Goal: Task Accomplishment & Management: Manage account settings

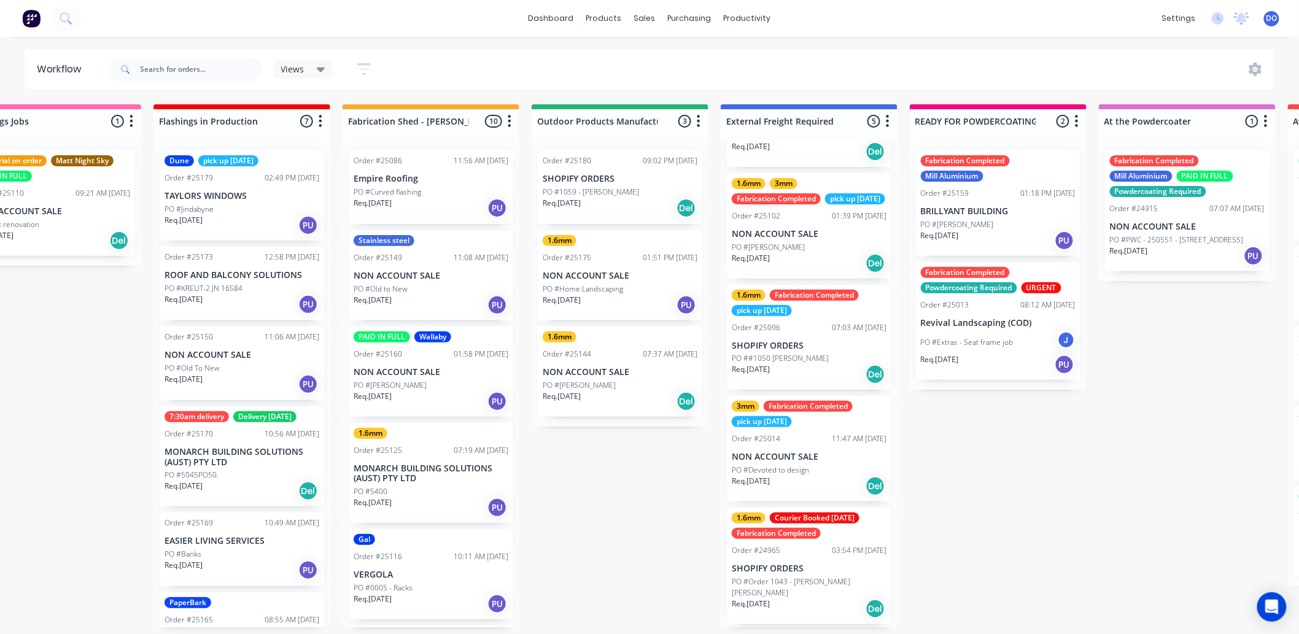
scroll to position [3, 0]
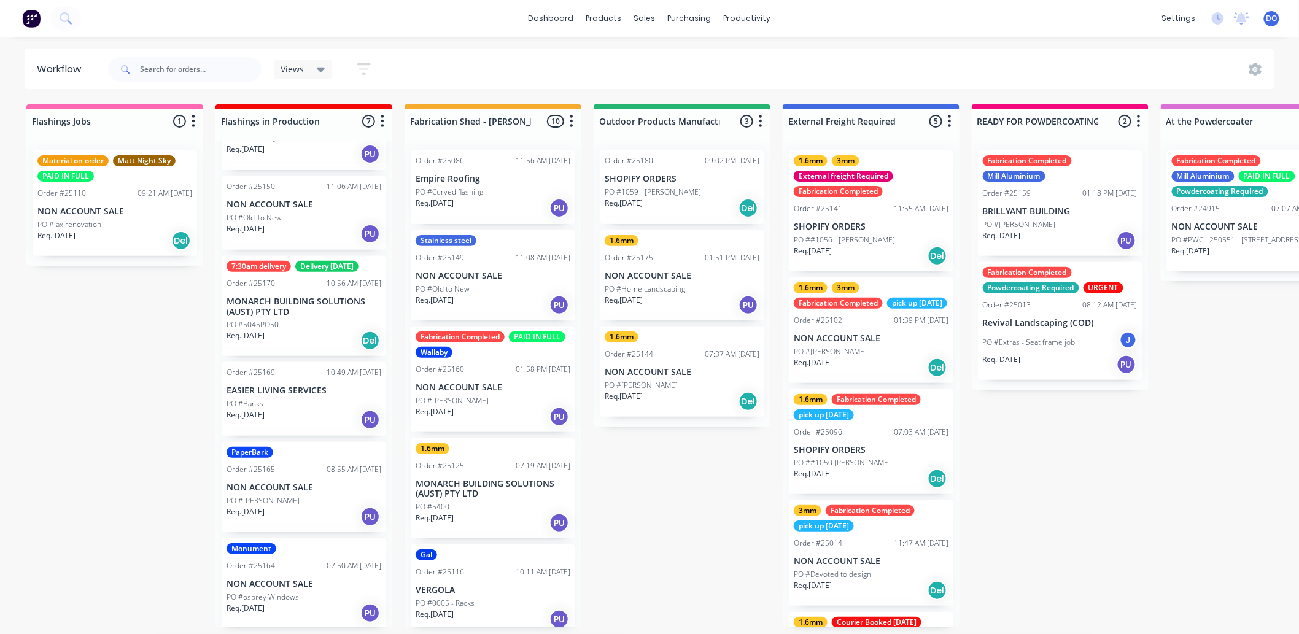
scroll to position [3, 0]
click at [302, 579] on p "NON ACCOUNT SALE" at bounding box center [304, 584] width 155 height 10
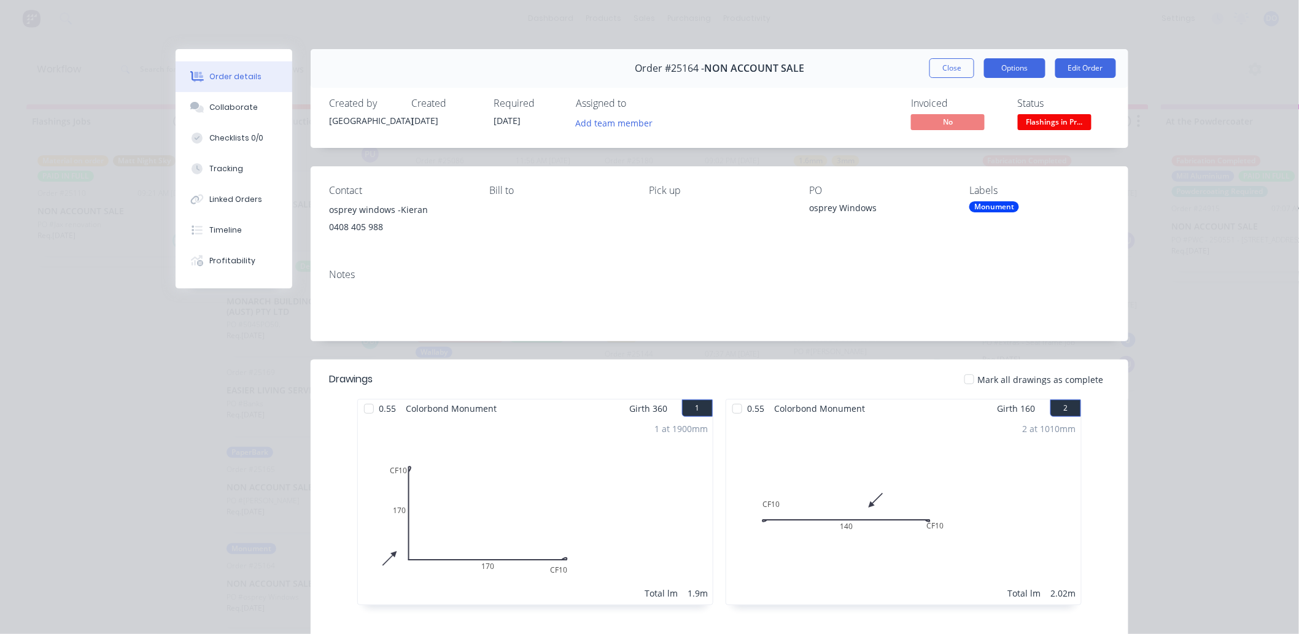
click at [992, 72] on button "Options" at bounding box center [1014, 68] width 61 height 20
click at [944, 81] on div "Order #25164 - NON ACCOUNT SALE Close Options Edit Order" at bounding box center [720, 68] width 818 height 39
click at [955, 60] on button "Close" at bounding box center [952, 68] width 45 height 20
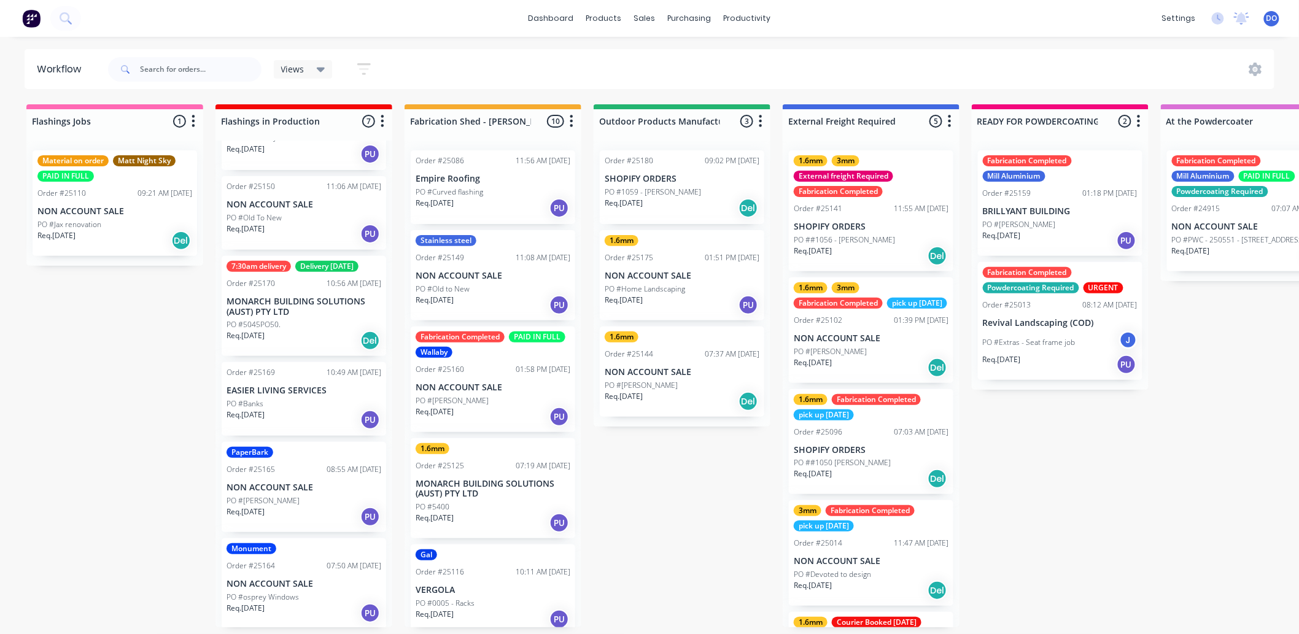
click at [563, 68] on div "Views Save new view None (Default) edit Show/Hide statuses Show line item cards…" at bounding box center [691, 69] width 1170 height 37
click at [660, 64] on div at bounding box center [653, 62] width 18 height 11
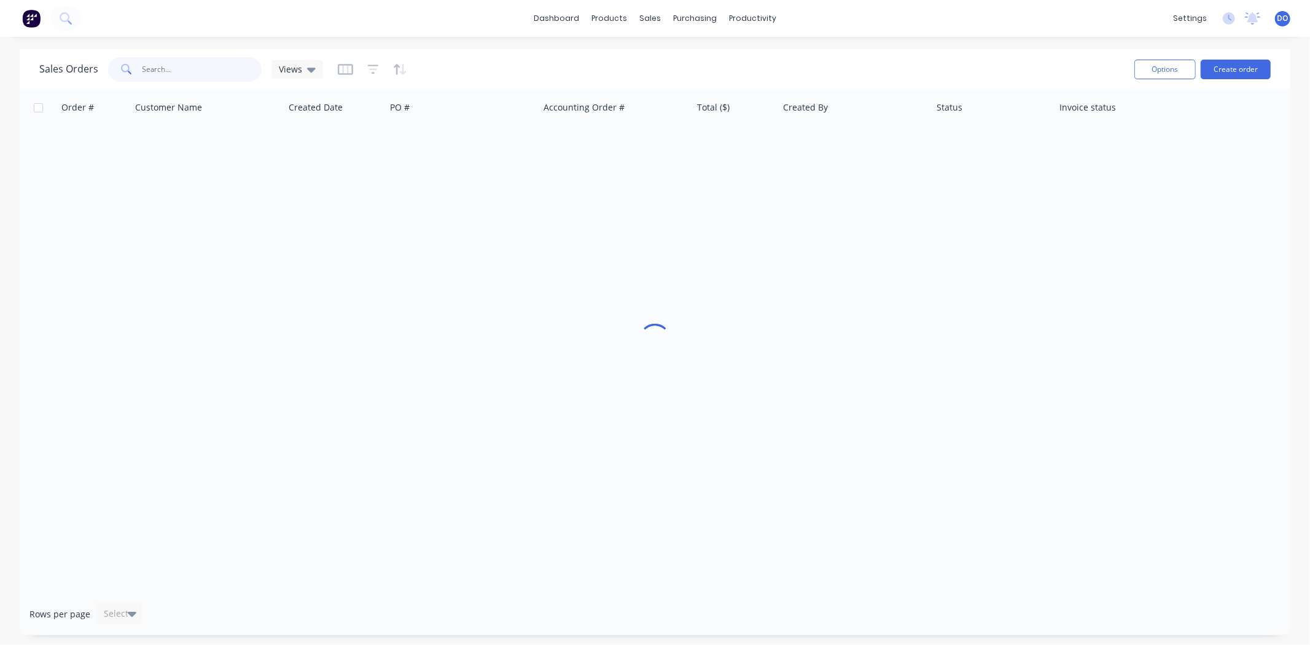
click at [186, 65] on input "text" at bounding box center [202, 69] width 120 height 25
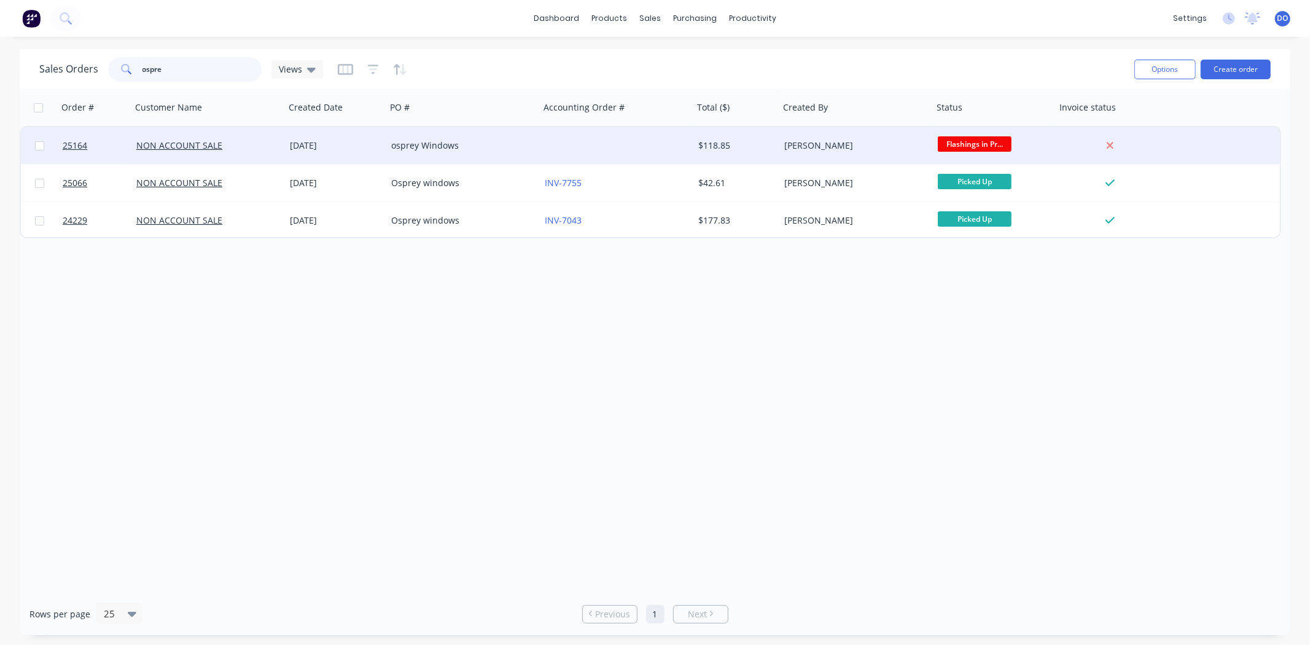
type input "ospre"
click at [524, 144] on div "osprey Windows" at bounding box center [459, 145] width 136 height 12
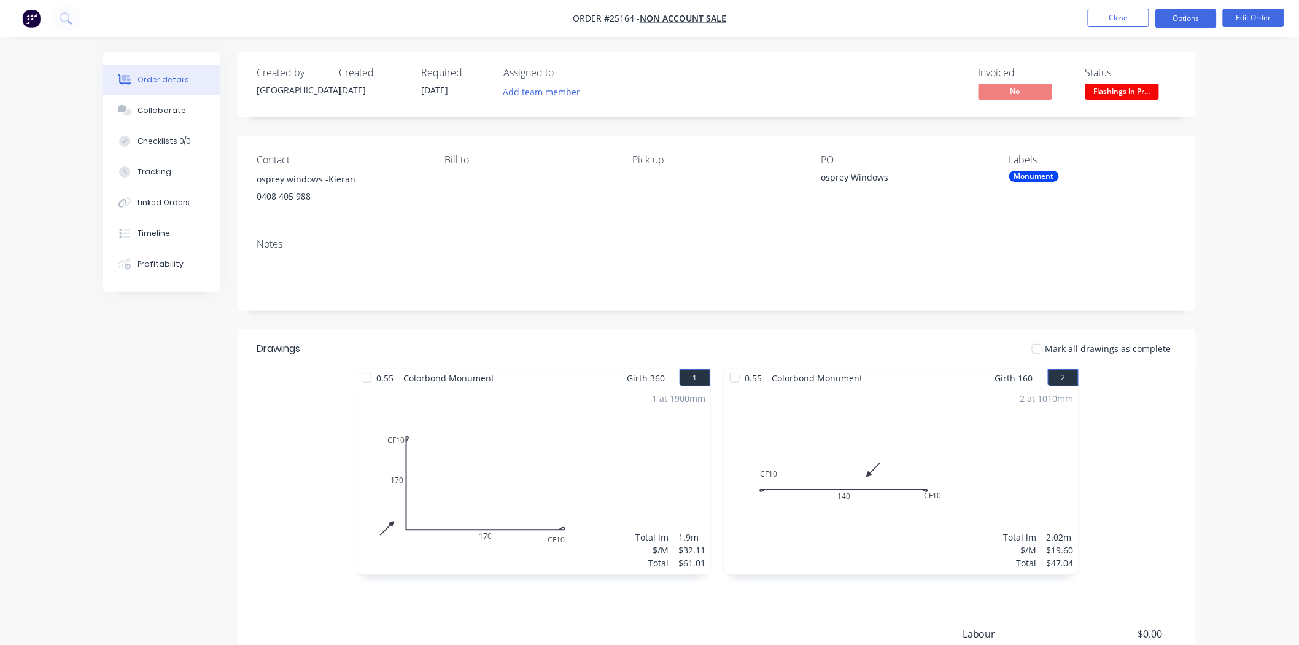
click at [1199, 15] on button "Options" at bounding box center [1186, 19] width 61 height 20
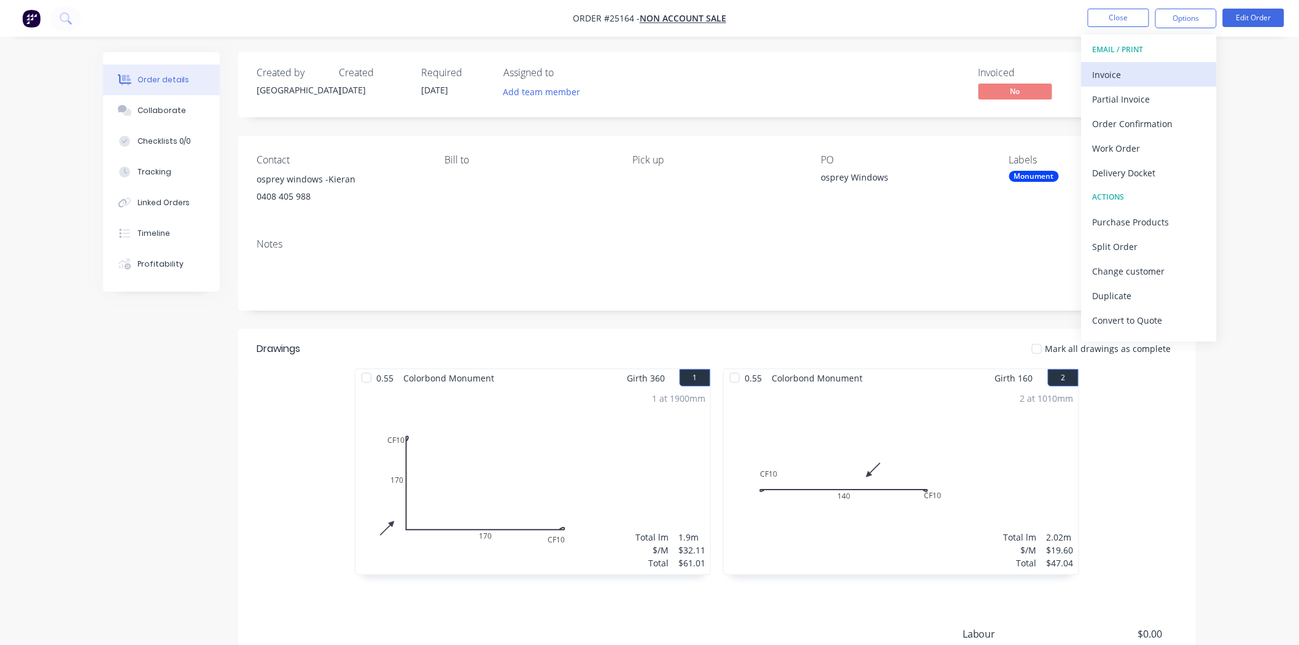
click at [1136, 74] on div "Invoice" at bounding box center [1149, 75] width 113 height 18
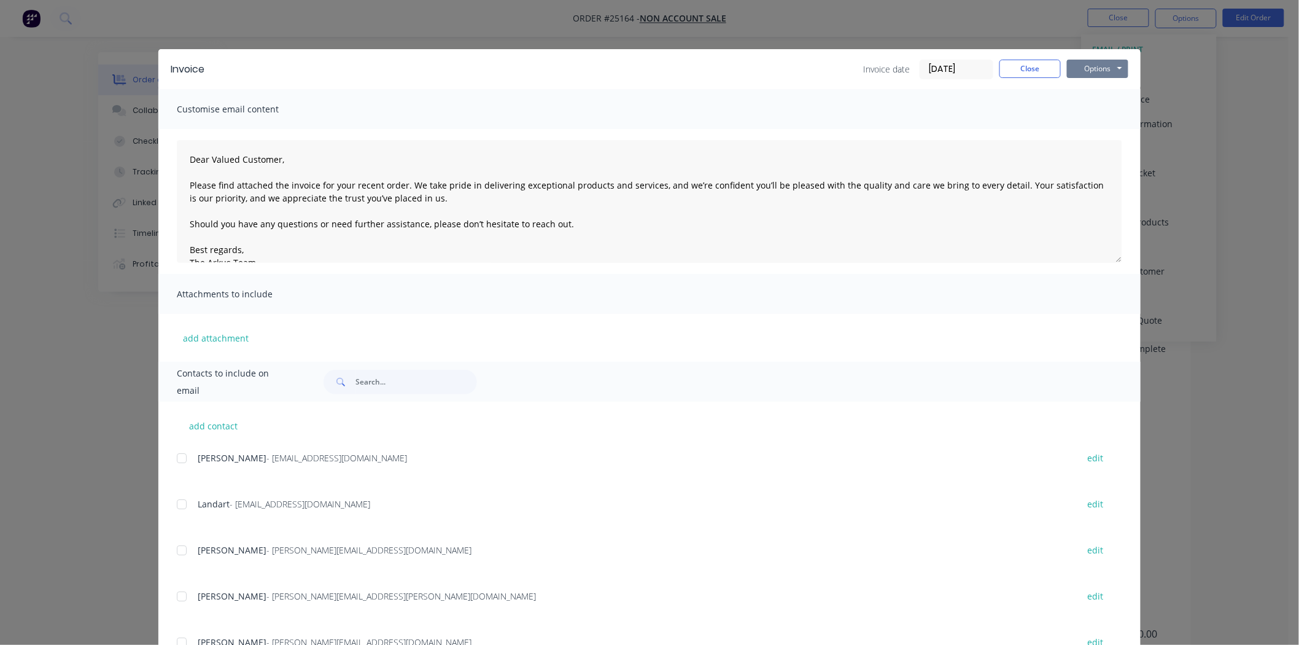
click at [1100, 74] on button "Options" at bounding box center [1097, 69] width 61 height 18
click at [1103, 108] on button "Print" at bounding box center [1106, 111] width 79 height 20
click at [1026, 63] on button "Close" at bounding box center [1030, 69] width 61 height 18
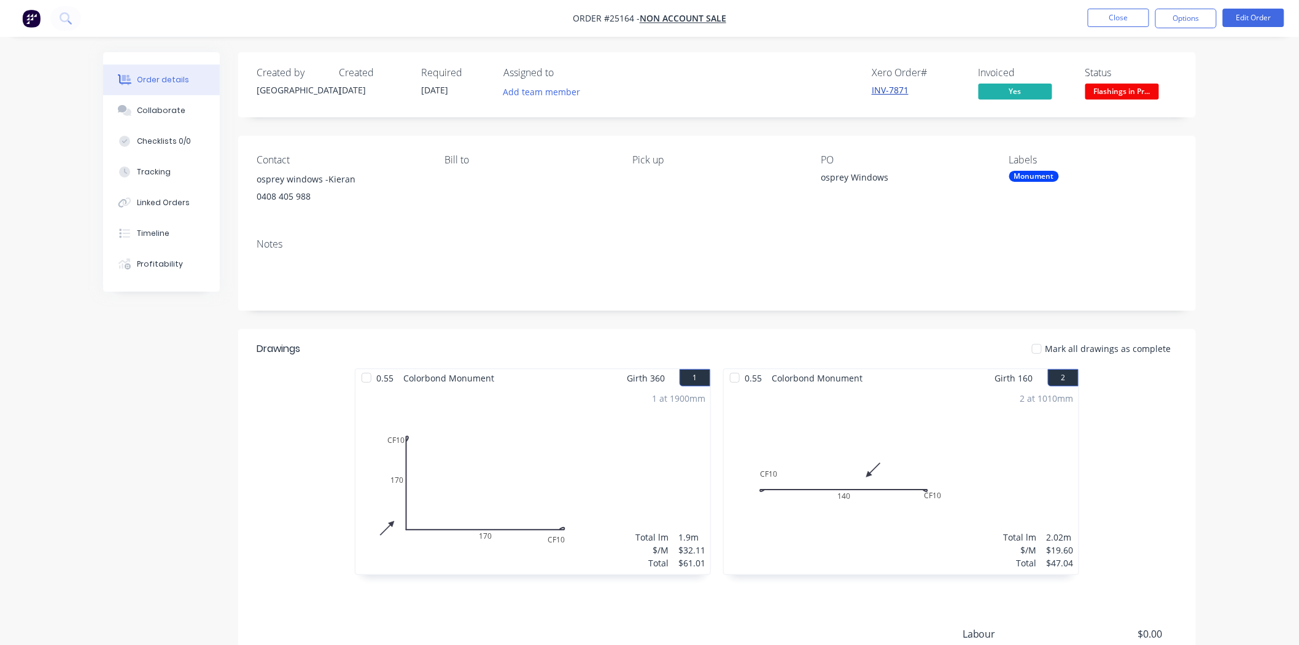
click at [900, 89] on link "INV-7871" at bounding box center [890, 90] width 37 height 12
click at [1040, 174] on div "Monument" at bounding box center [1035, 176] width 50 height 11
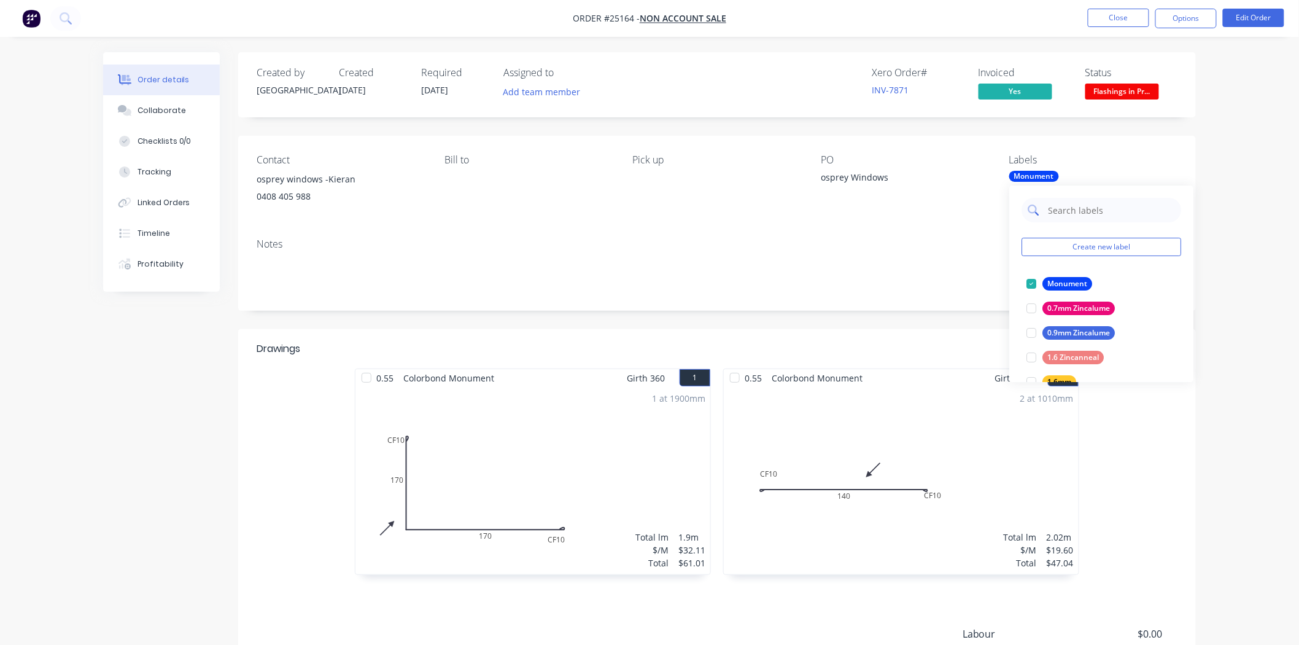
click at [1061, 212] on input "text" at bounding box center [1111, 210] width 128 height 25
type input "paid"
click at [1067, 357] on div "PAID IN FULL" at bounding box center [1071, 358] width 56 height 14
click at [1132, 31] on nav "Order #25164 - NON ACCOUNT SALE Close Options Edit Order" at bounding box center [649, 18] width 1299 height 37
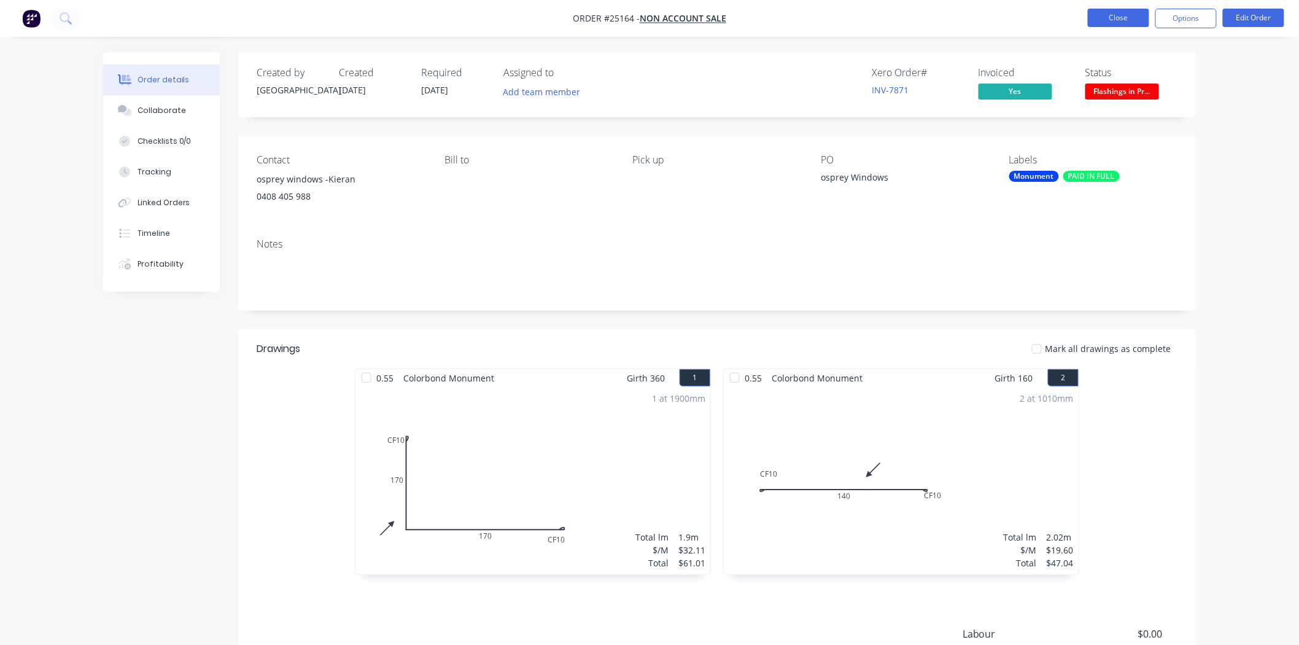
click at [1132, 20] on button "Close" at bounding box center [1118, 18] width 61 height 18
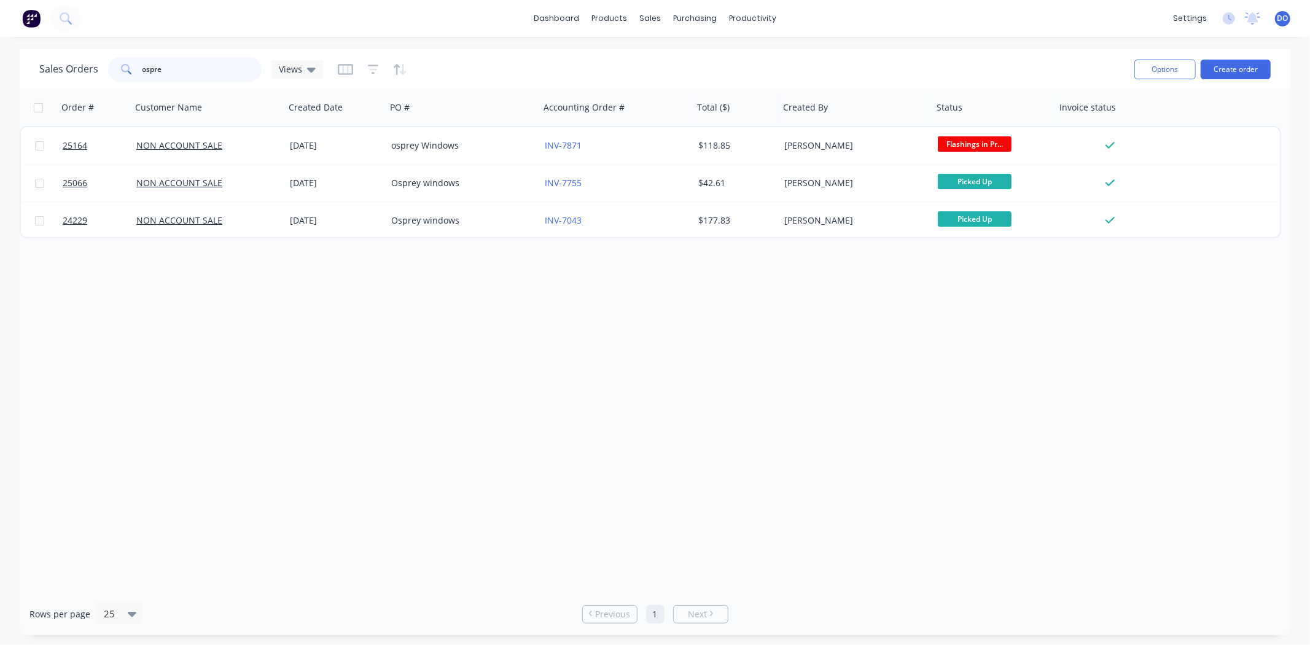
drag, startPoint x: 250, startPoint y: 72, endPoint x: 57, endPoint y: 70, distance: 192.8
click at [57, 70] on div "Sales Orders ospre Views" at bounding box center [181, 69] width 284 height 25
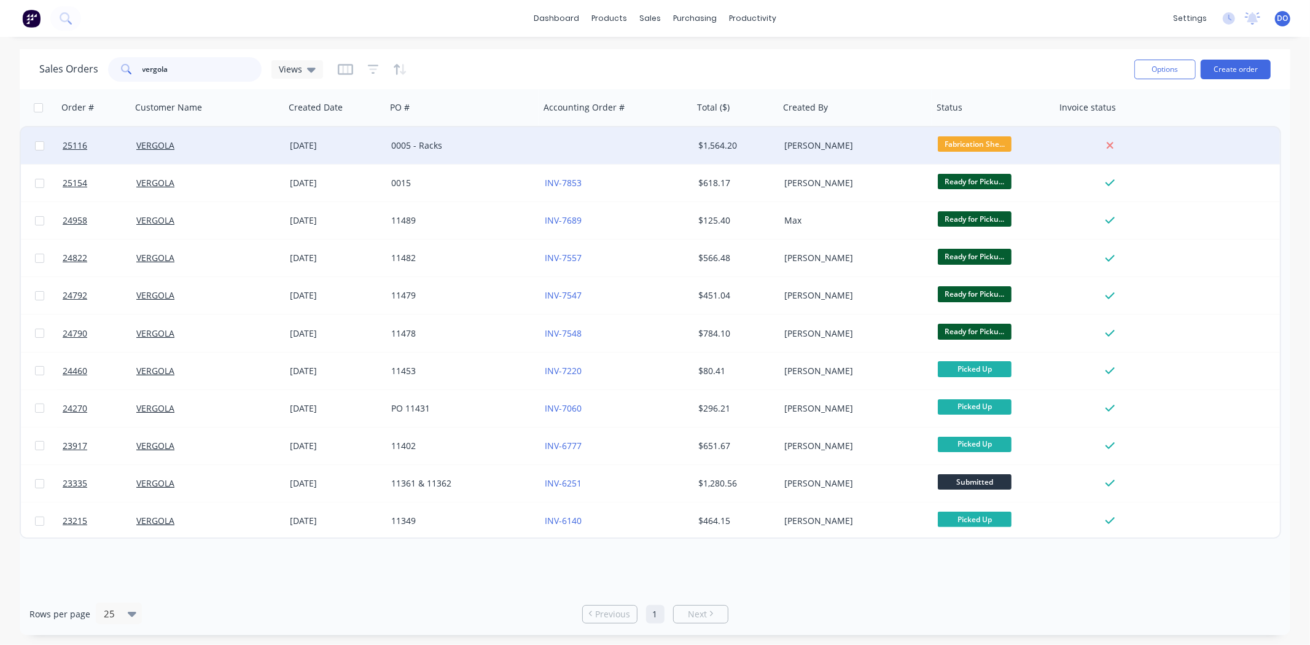
type input "vergola"
click at [406, 142] on div "0005 - Racks" at bounding box center [459, 145] width 136 height 12
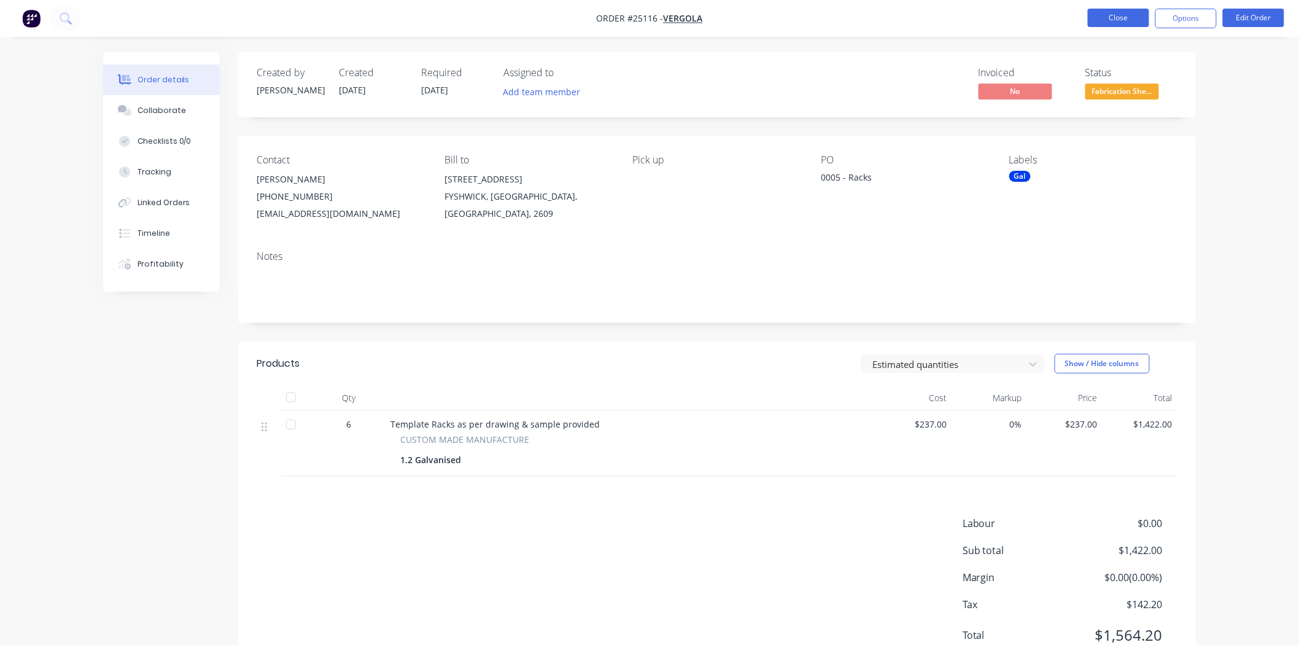
click at [1107, 22] on button "Close" at bounding box center [1118, 18] width 61 height 18
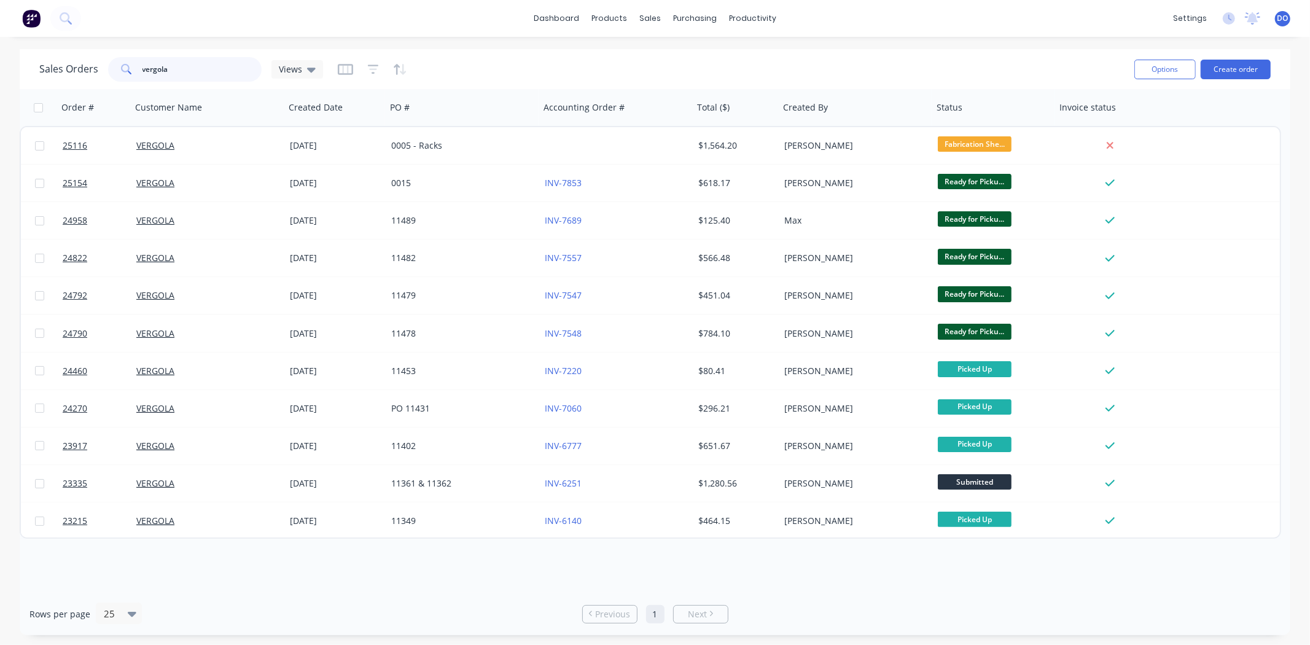
drag, startPoint x: 166, startPoint y: 68, endPoint x: 120, endPoint y: 56, distance: 47.4
click at [120, 57] on div "vergola" at bounding box center [185, 69] width 154 height 25
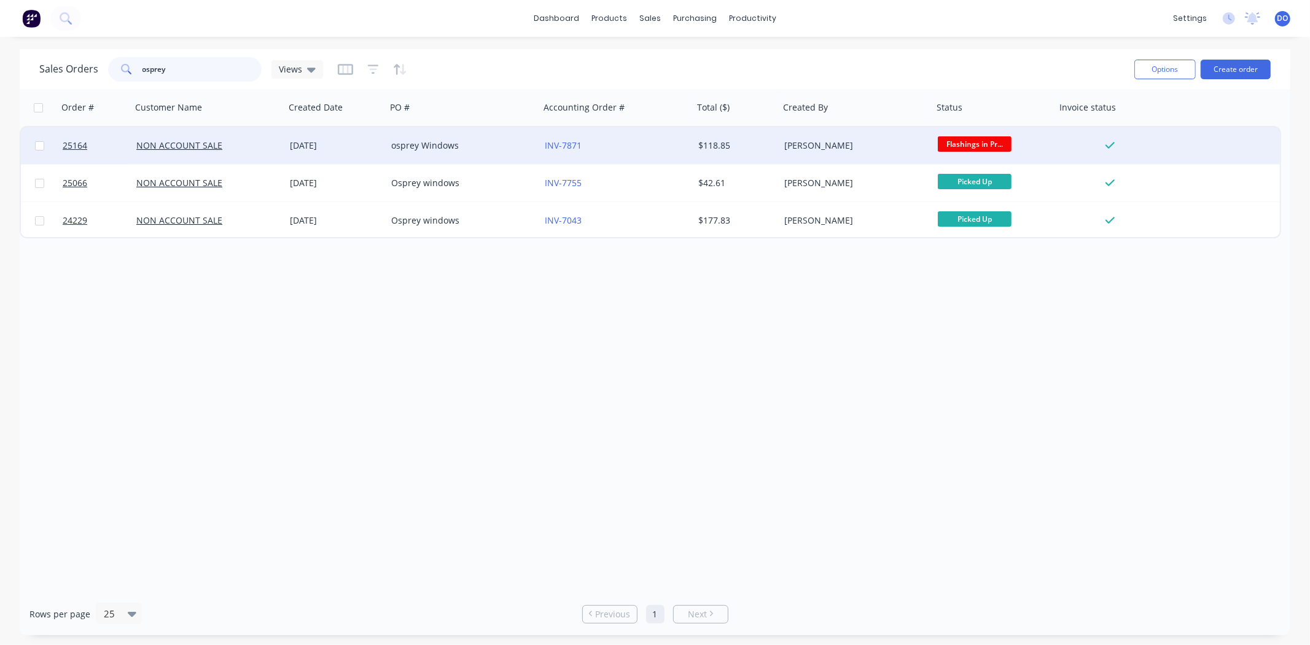
type input "osprey"
click at [400, 139] on div "osprey Windows" at bounding box center [459, 145] width 136 height 12
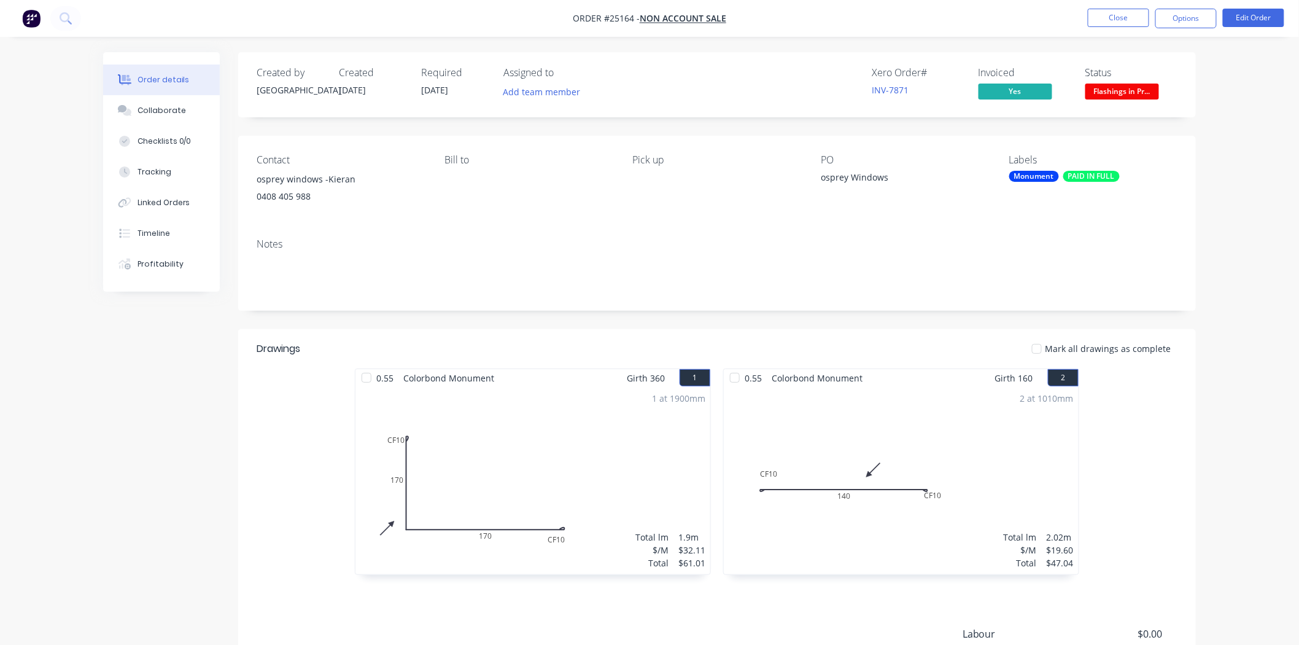
click at [1147, 88] on span "Flashings in Pr..." at bounding box center [1123, 91] width 74 height 15
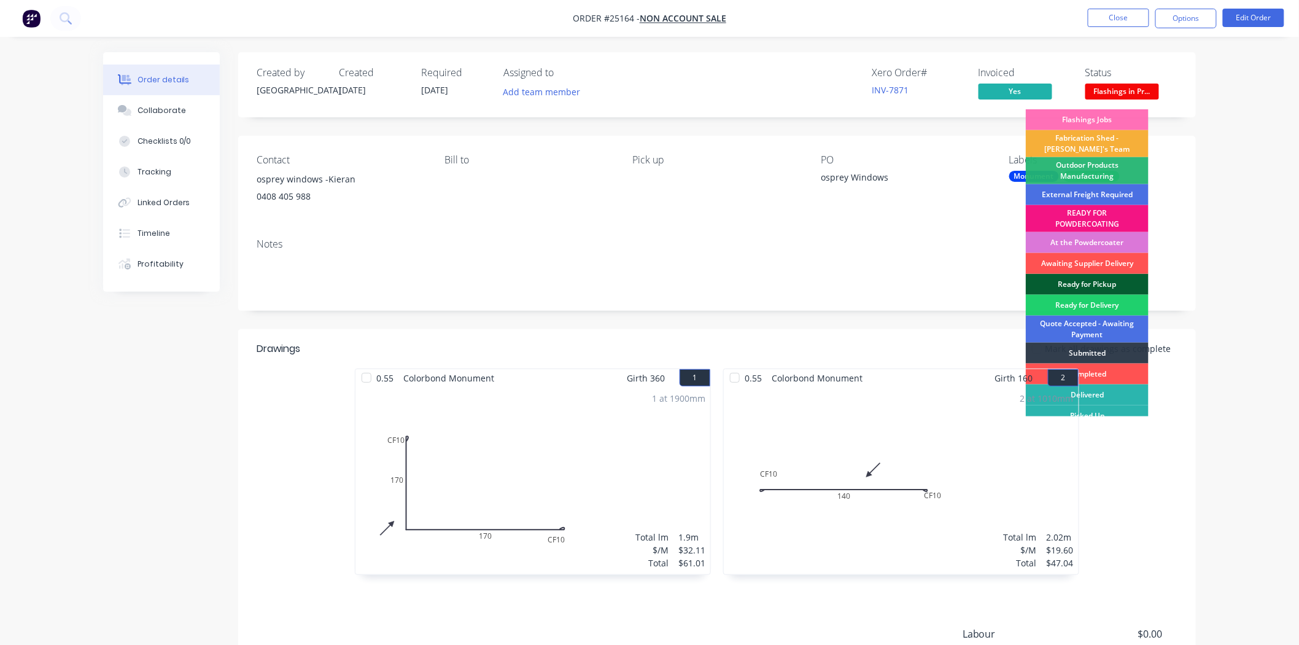
click at [1073, 284] on div "Ready for Pickup" at bounding box center [1087, 284] width 123 height 21
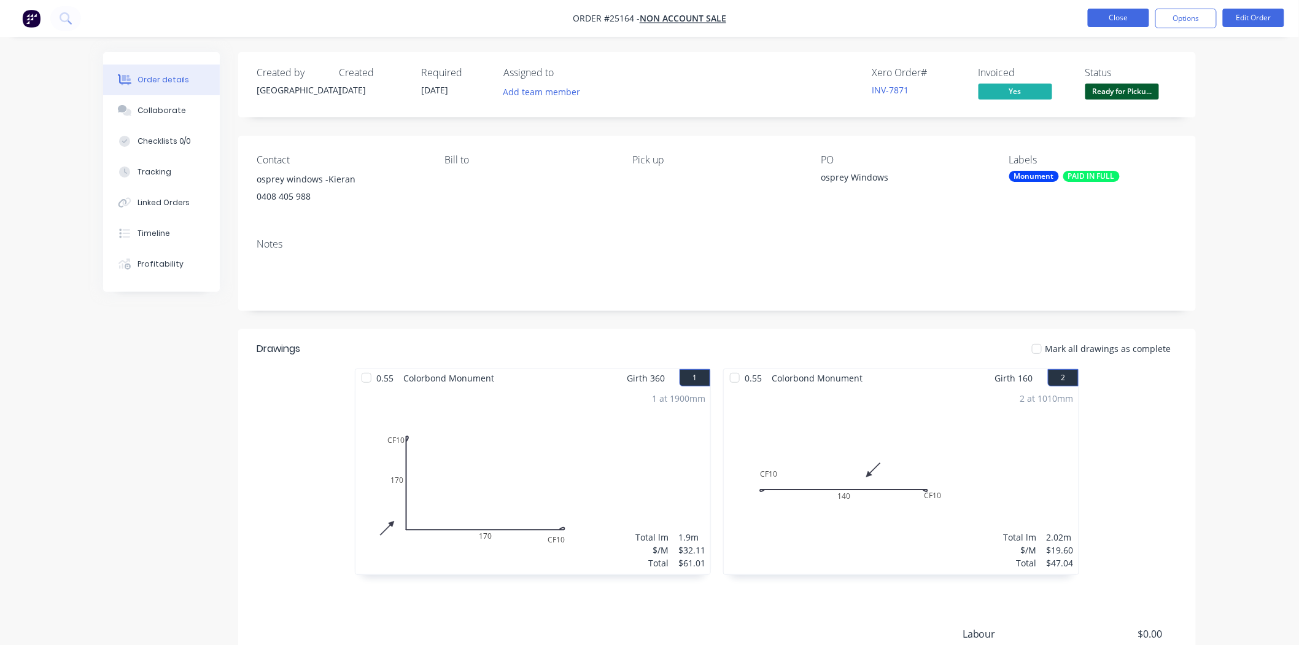
click at [1130, 26] on button "Close" at bounding box center [1118, 18] width 61 height 18
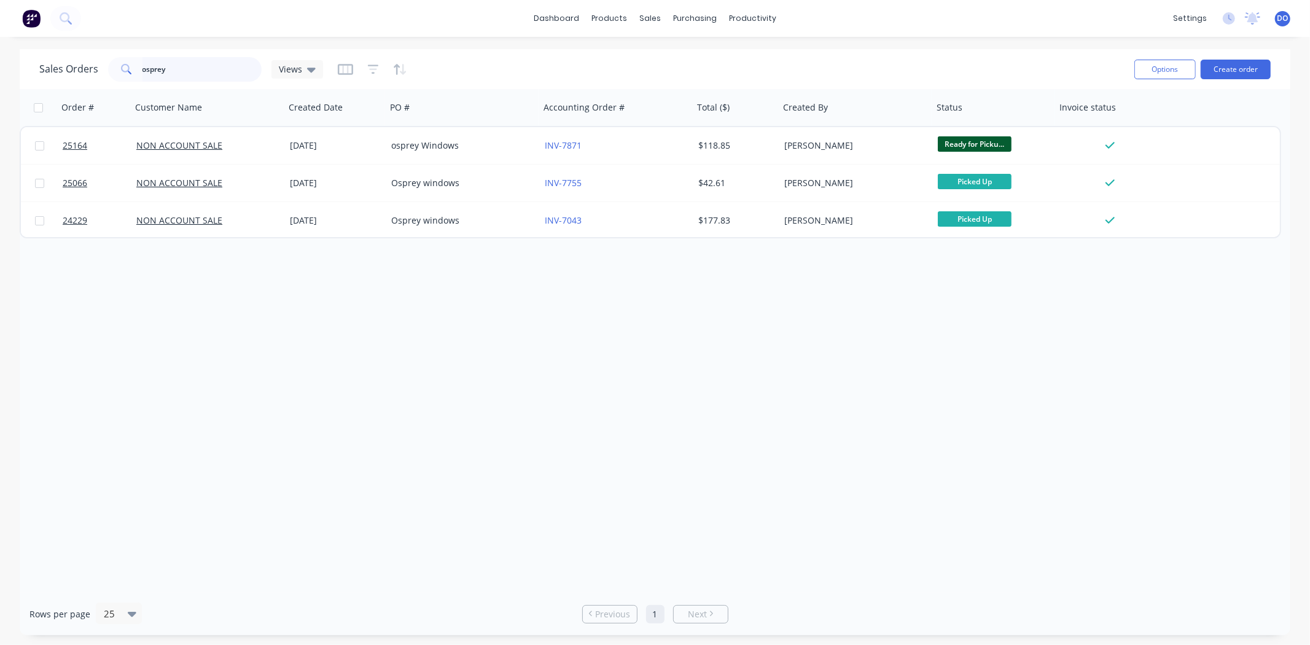
click at [203, 59] on input "osprey" at bounding box center [202, 69] width 120 height 25
type input "o"
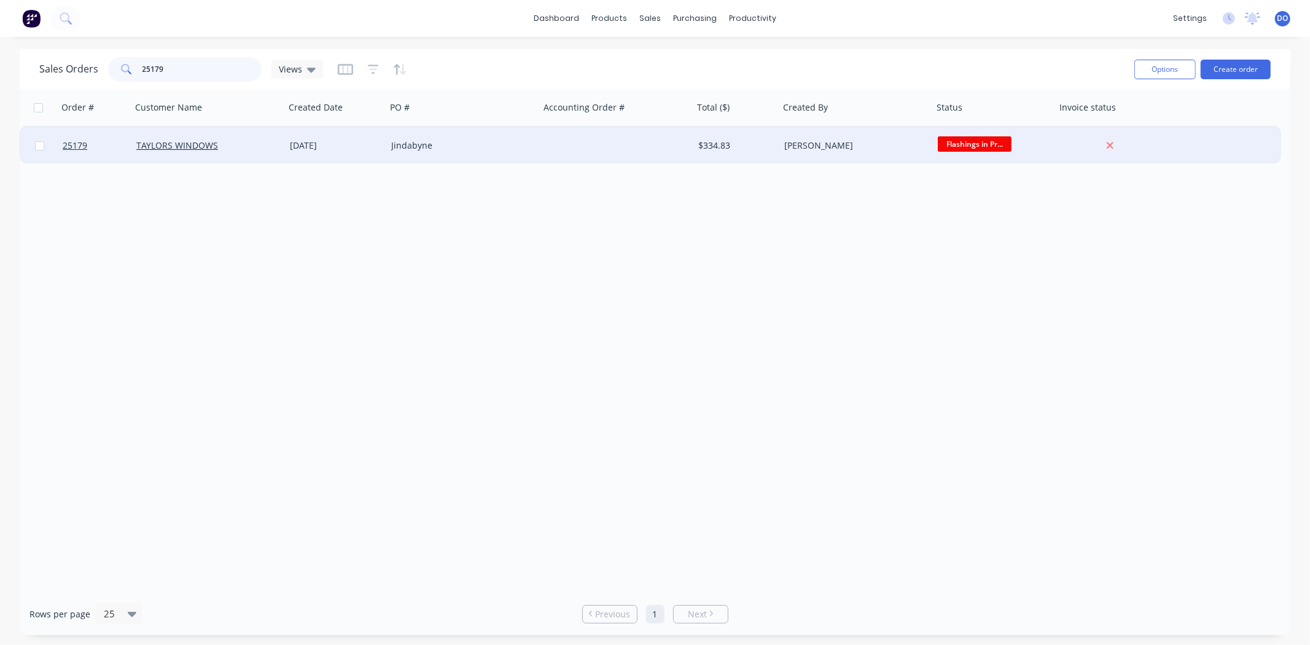
type input "25179"
click at [383, 162] on div "[DATE]" at bounding box center [335, 145] width 101 height 37
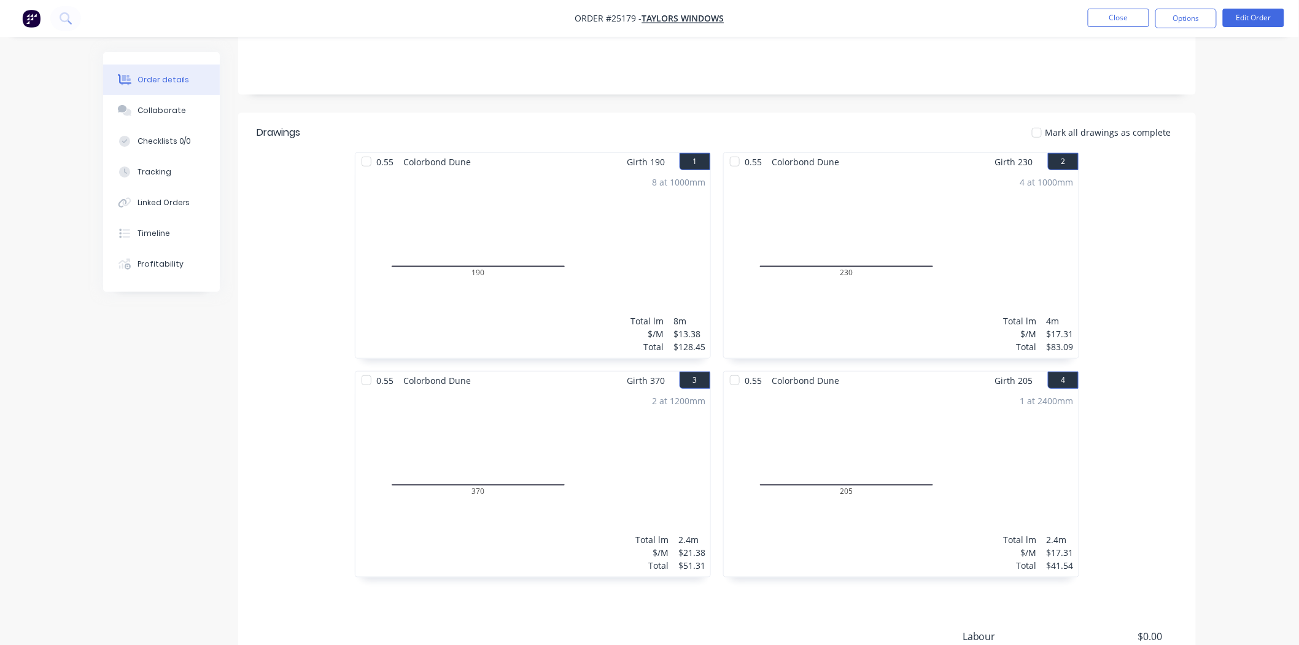
scroll to position [52, 0]
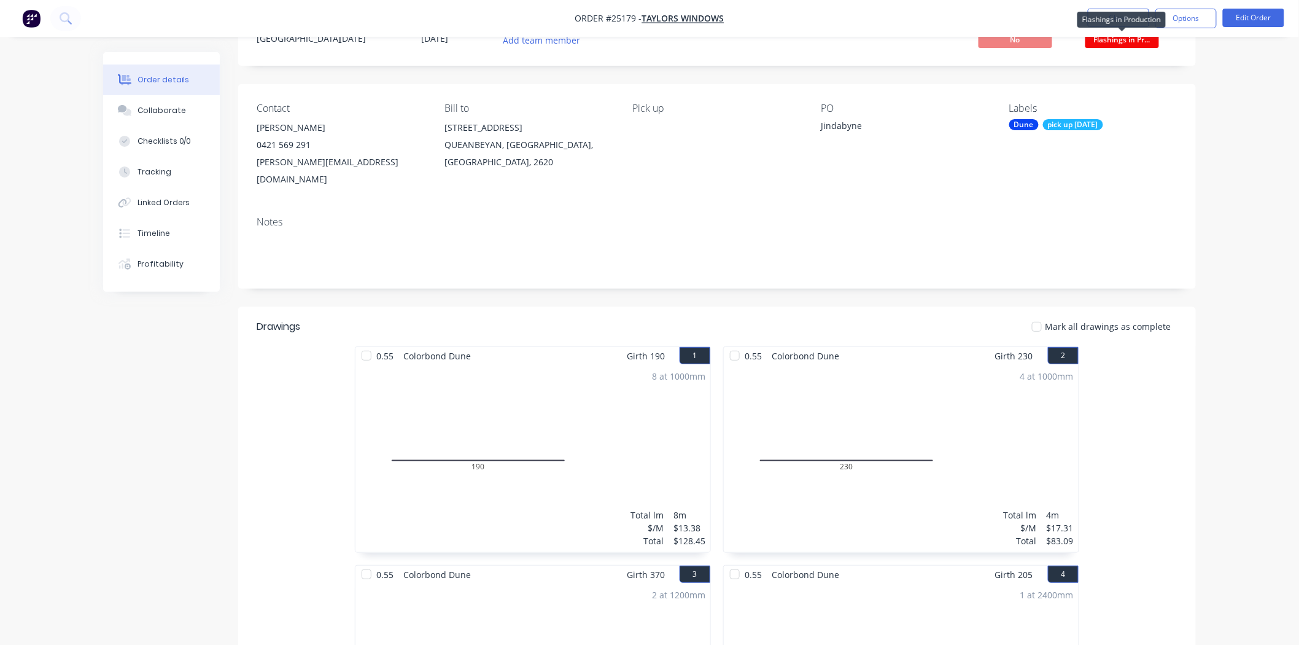
click at [1146, 44] on span "Flashings in Pr..." at bounding box center [1123, 39] width 74 height 15
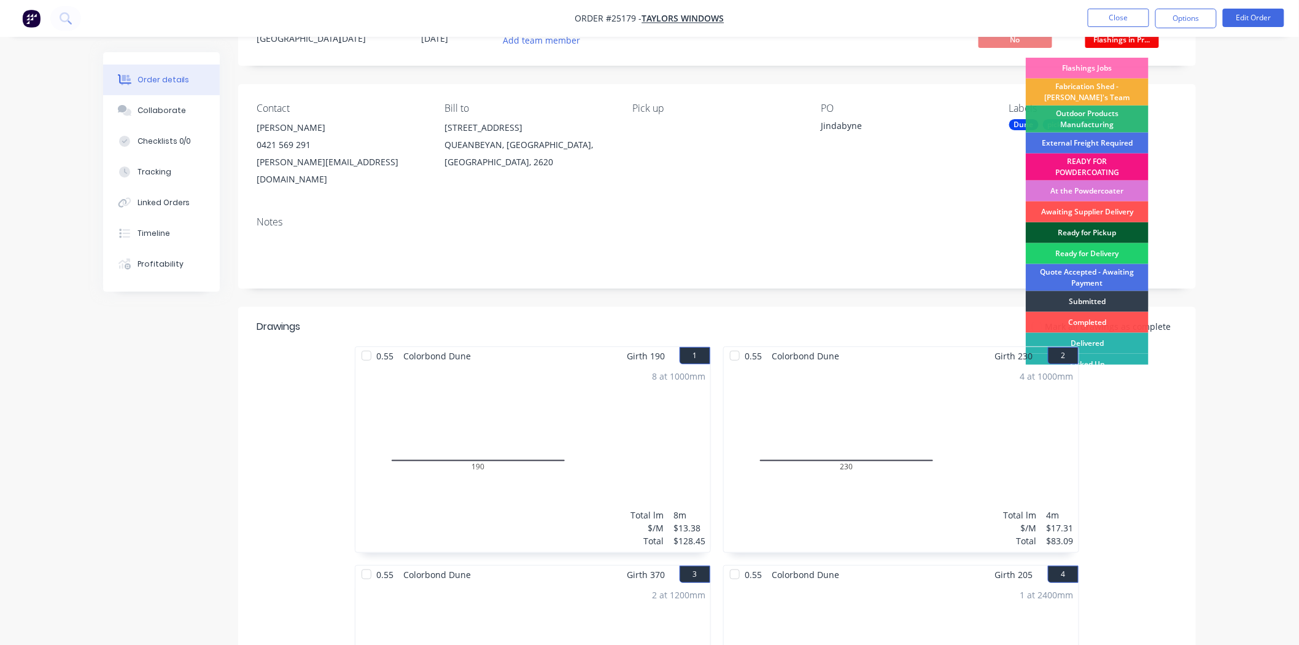
click at [1079, 232] on div "Ready for Pickup" at bounding box center [1087, 232] width 123 height 21
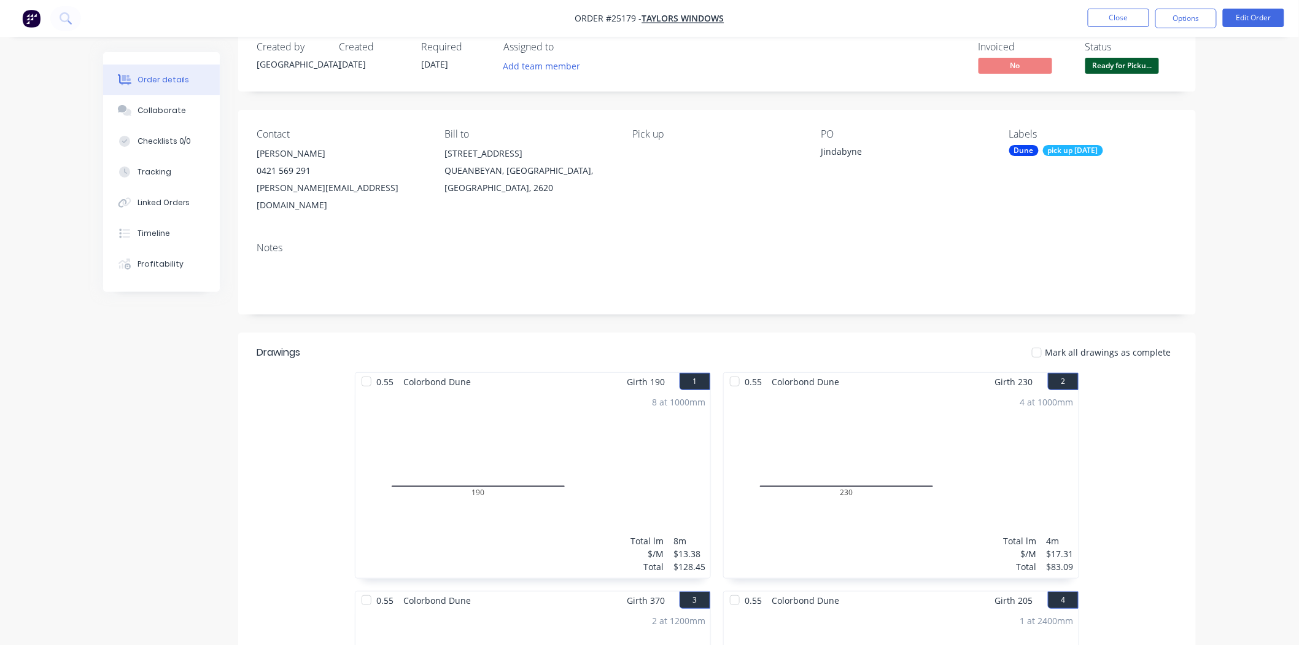
scroll to position [0, 0]
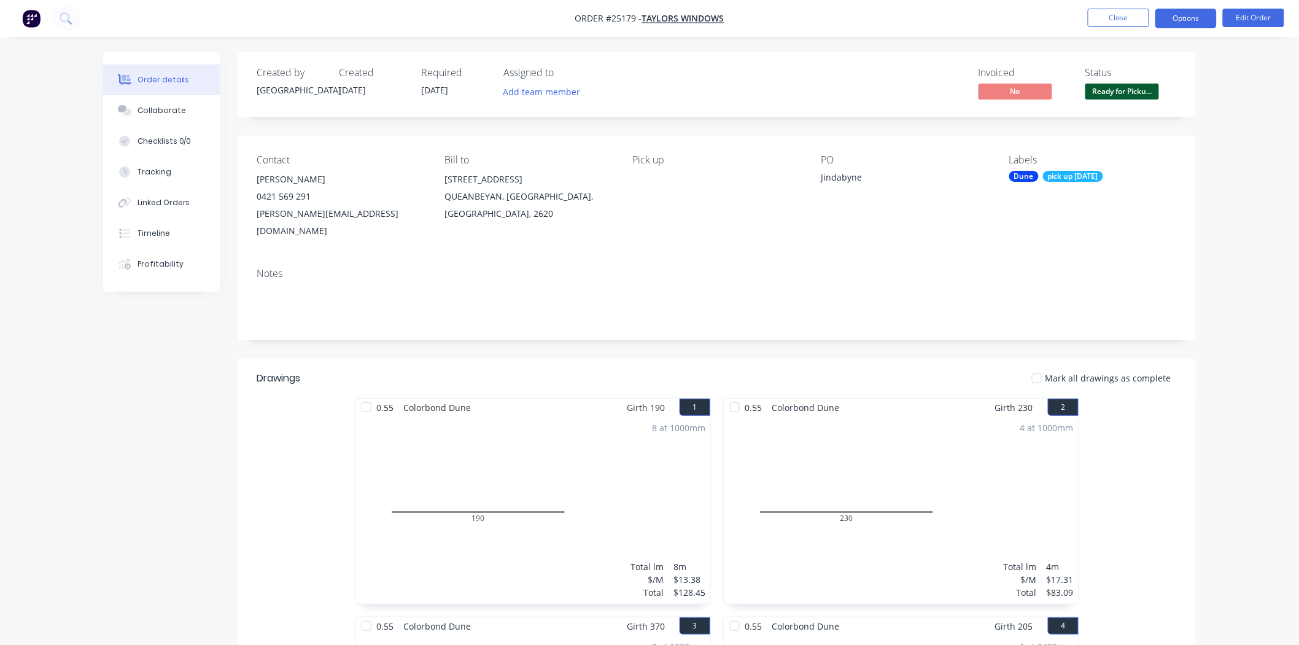
click at [1181, 11] on button "Options" at bounding box center [1186, 19] width 61 height 20
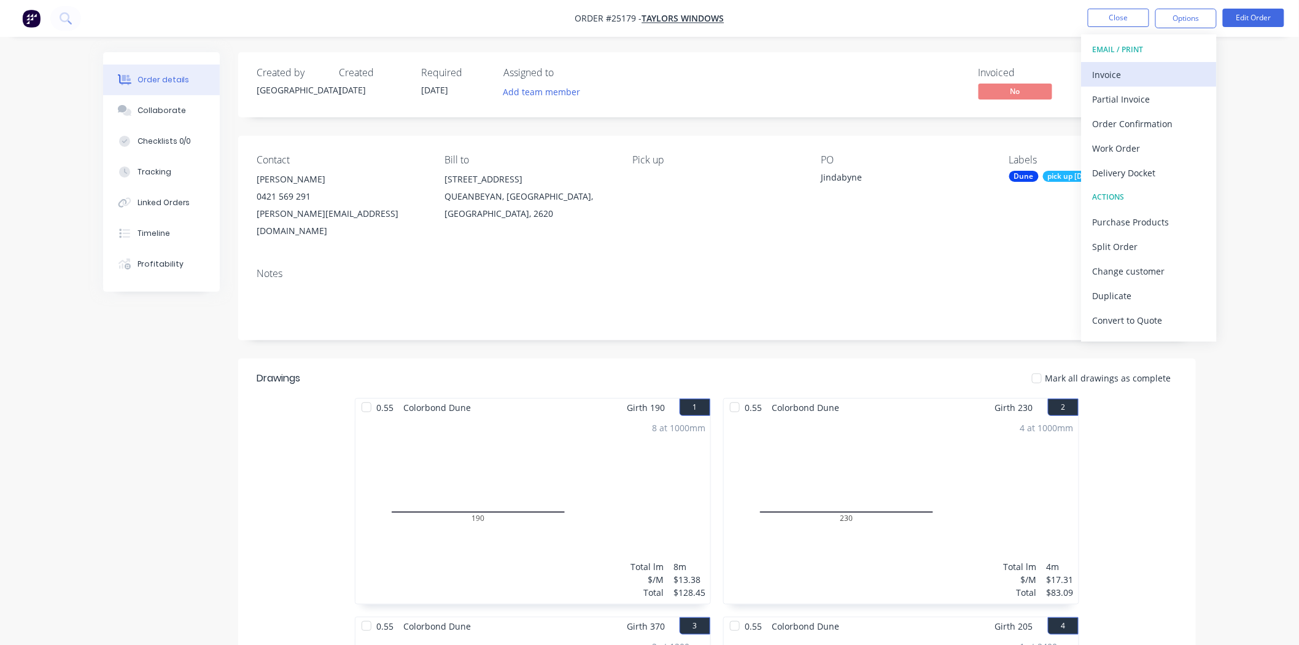
click at [1152, 66] on div "Invoice" at bounding box center [1149, 75] width 113 height 18
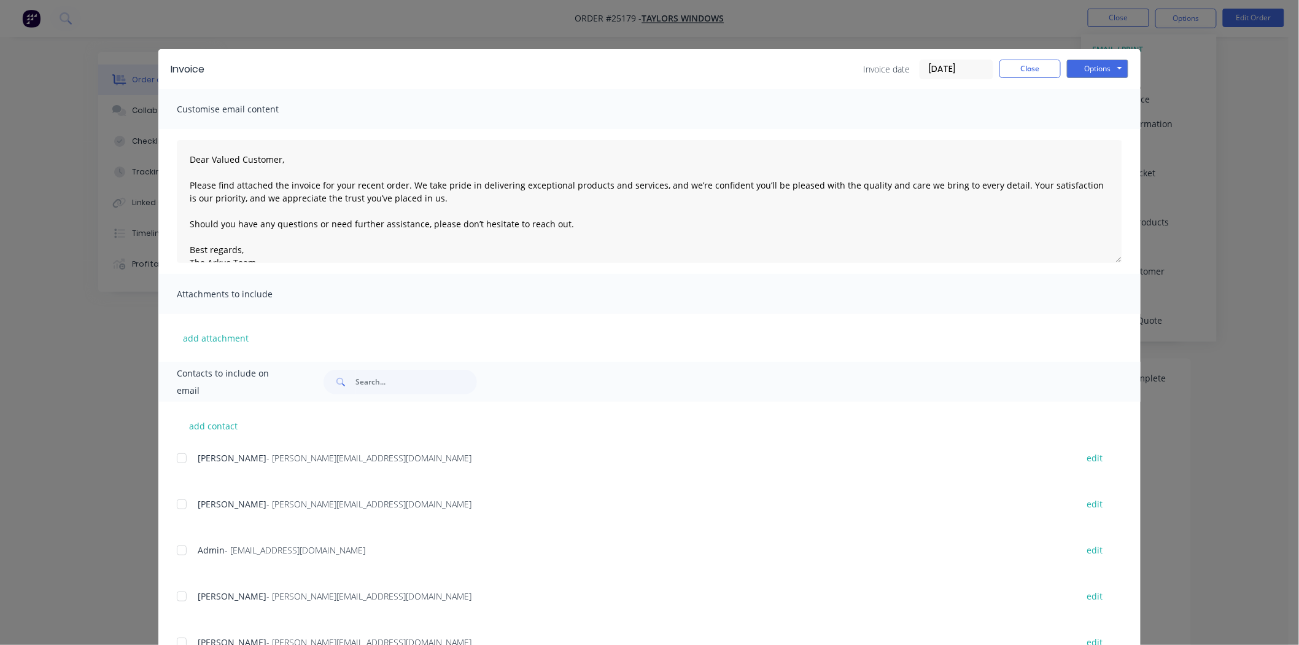
click at [1057, 80] on div "Invoice Invoice date 10/10/25 Close Options Preview Print Email" at bounding box center [649, 69] width 983 height 40
click at [1080, 61] on button "Options" at bounding box center [1097, 69] width 61 height 18
click at [1085, 103] on button "Print" at bounding box center [1106, 111] width 79 height 20
click at [1013, 65] on button "Close" at bounding box center [1030, 69] width 61 height 18
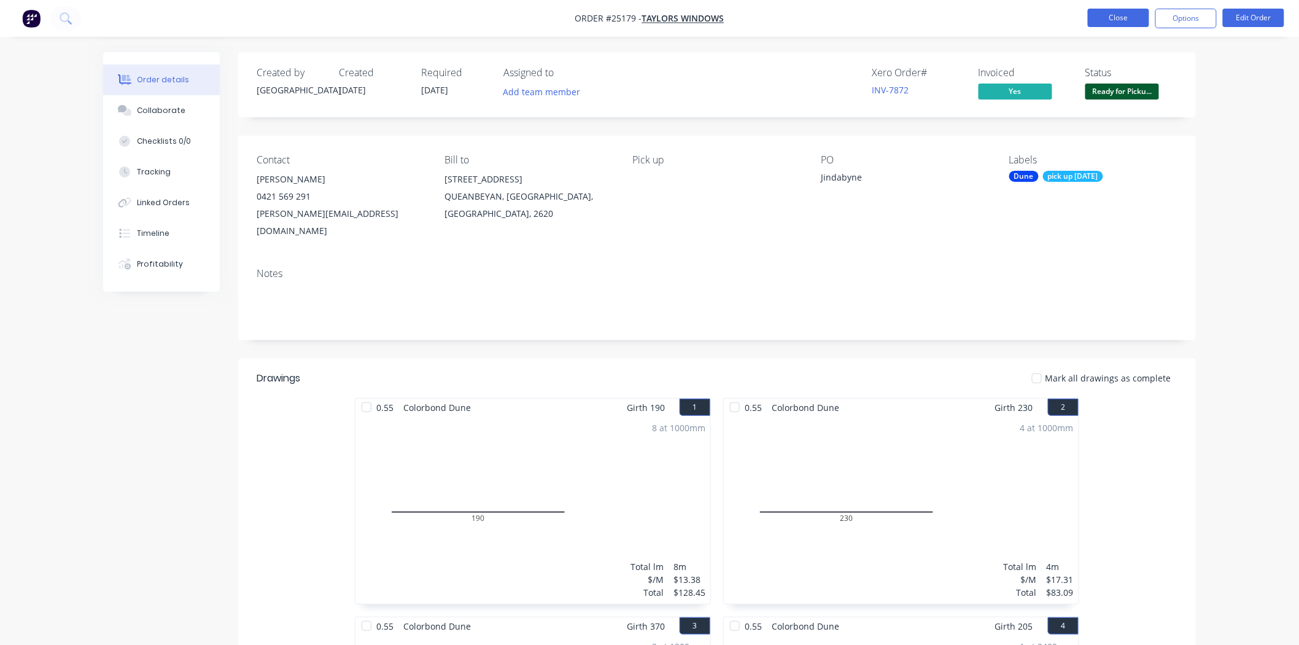
click at [1115, 15] on button "Close" at bounding box center [1118, 18] width 61 height 18
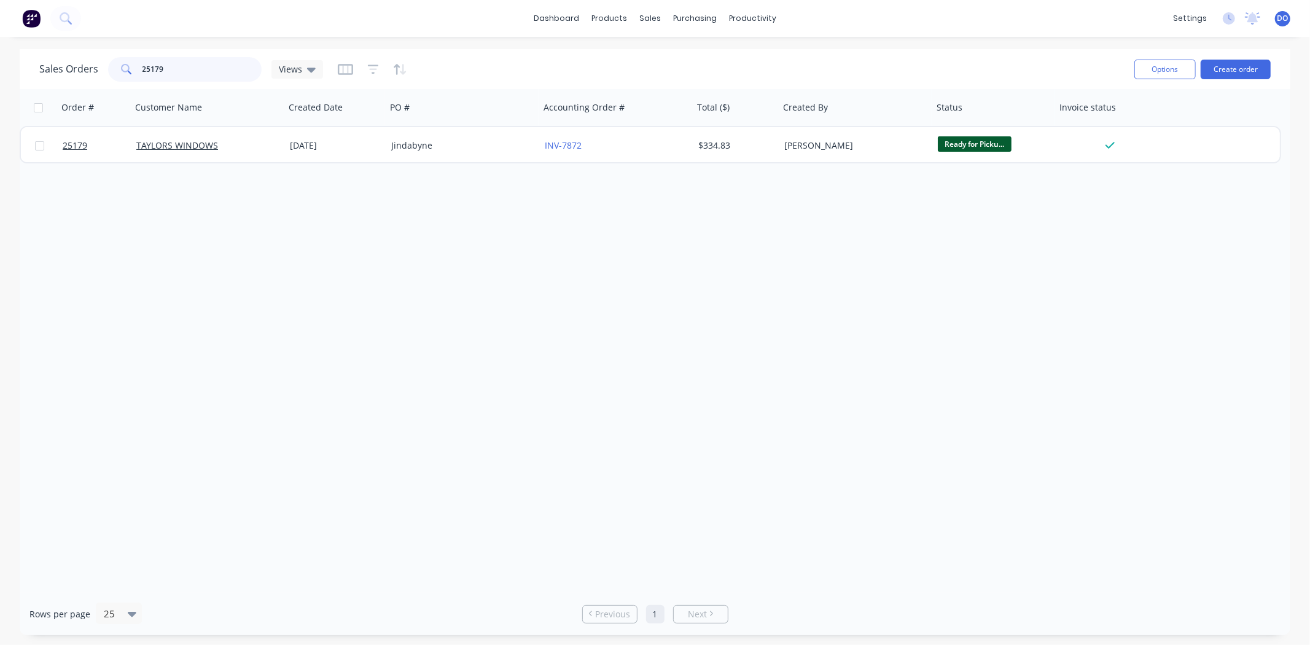
click at [212, 72] on input "25179" at bounding box center [202, 69] width 120 height 25
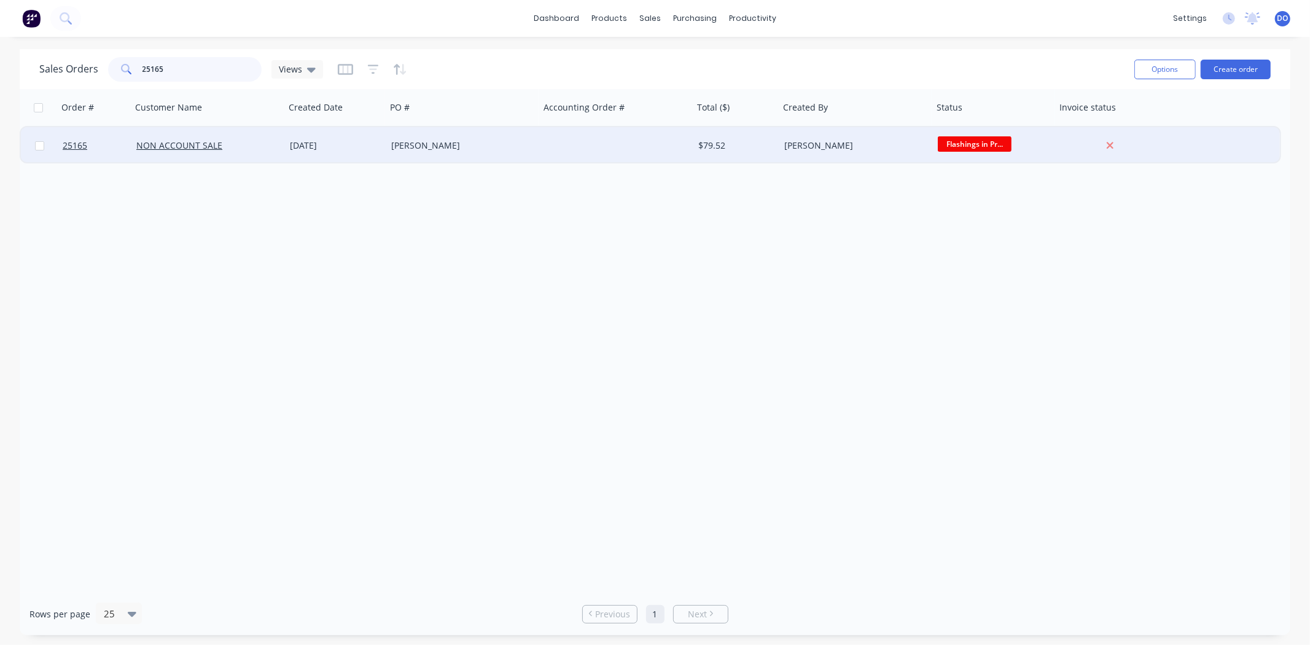
type input "25165"
click at [299, 152] on div "[DATE]" at bounding box center [335, 145] width 101 height 37
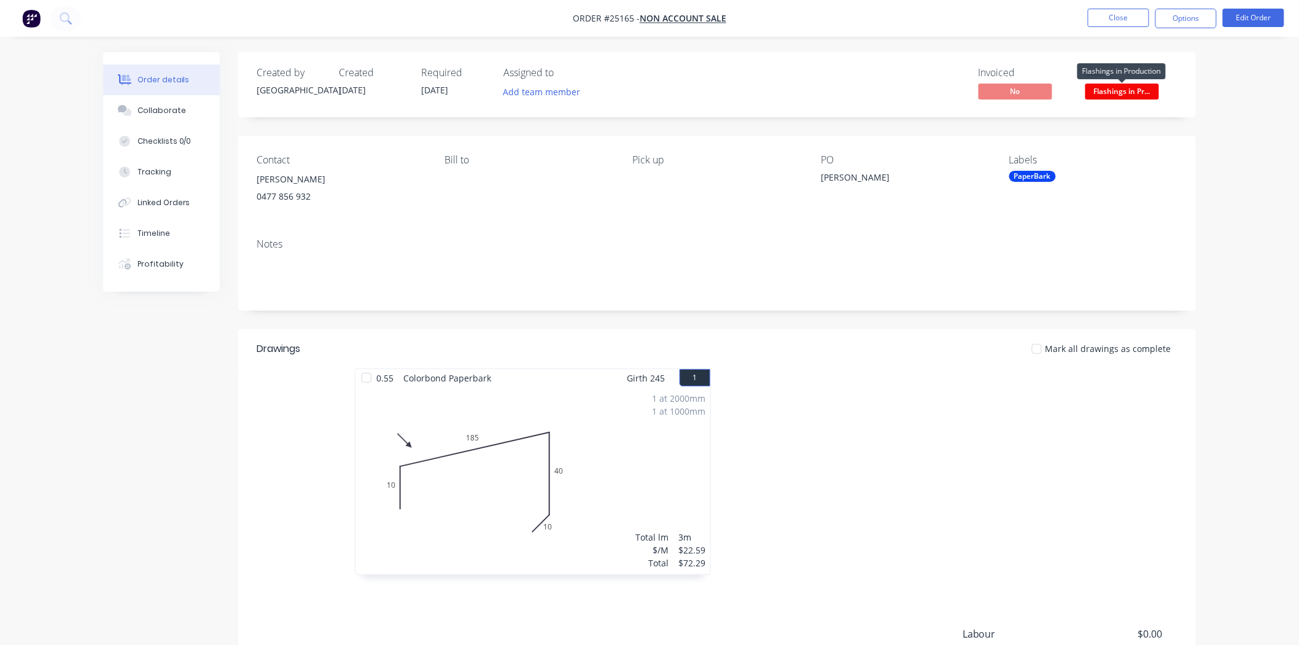
click at [1108, 96] on span "Flashings in Pr..." at bounding box center [1123, 91] width 74 height 15
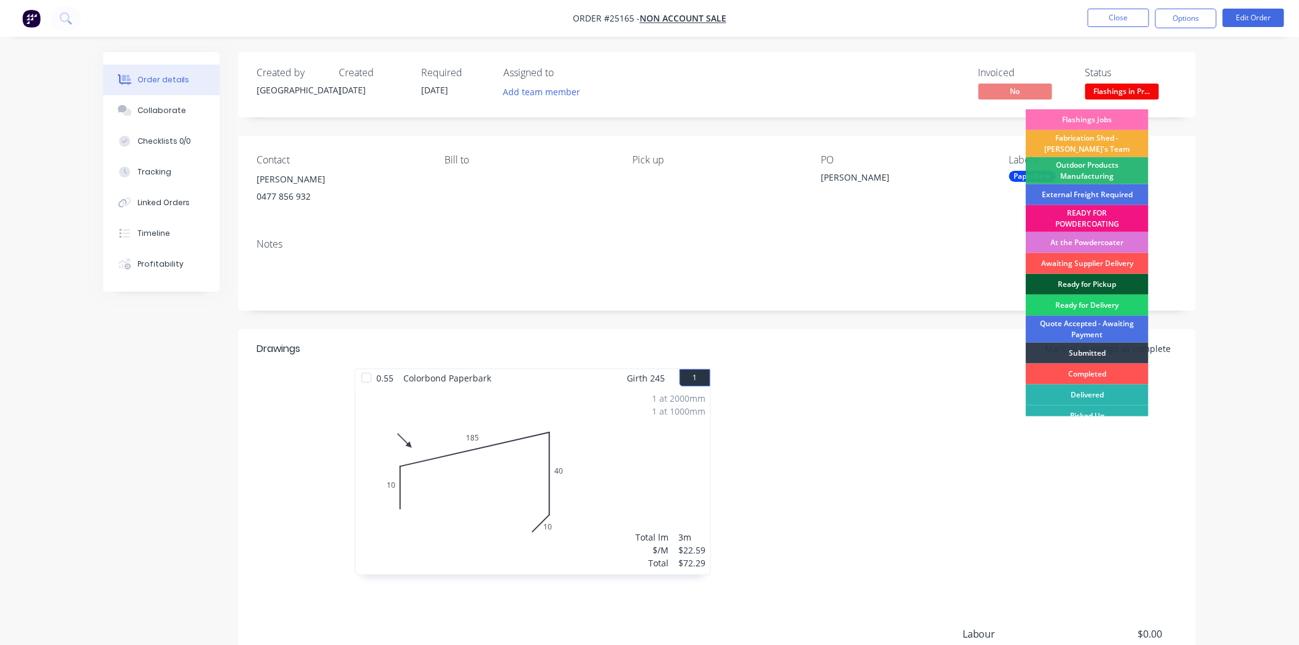
click at [1118, 281] on div "Ready for Pickup" at bounding box center [1087, 284] width 123 height 21
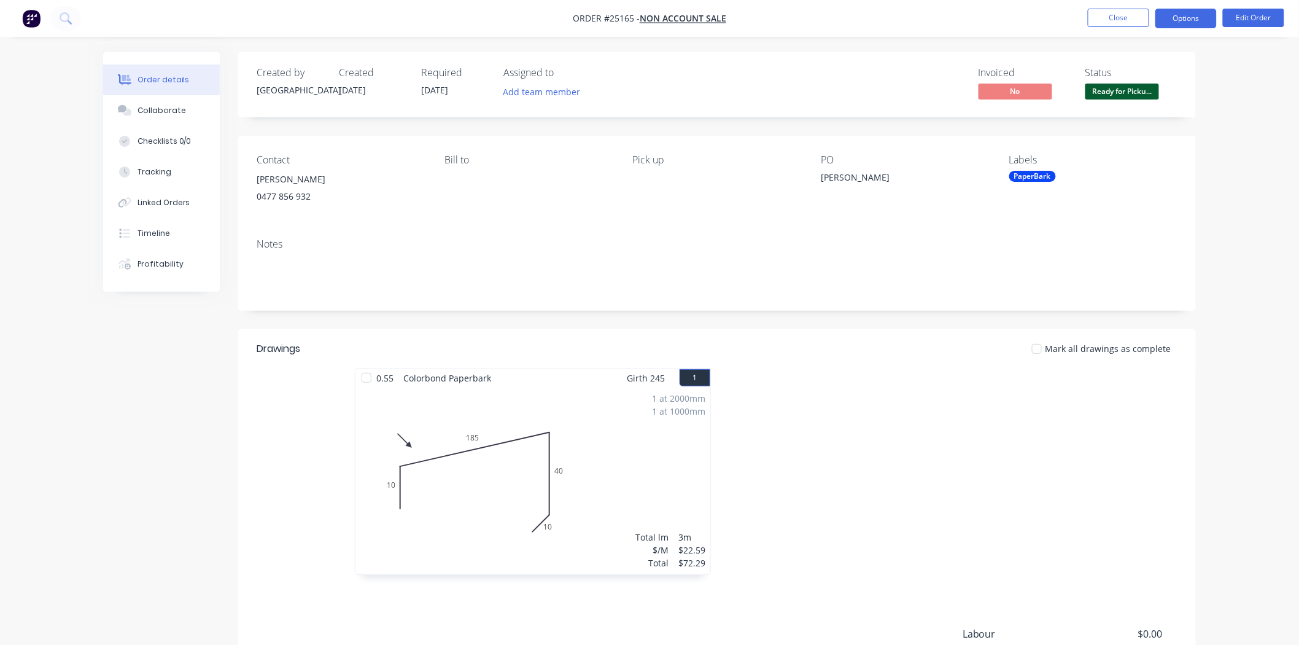
click at [1178, 12] on button "Options" at bounding box center [1186, 19] width 61 height 20
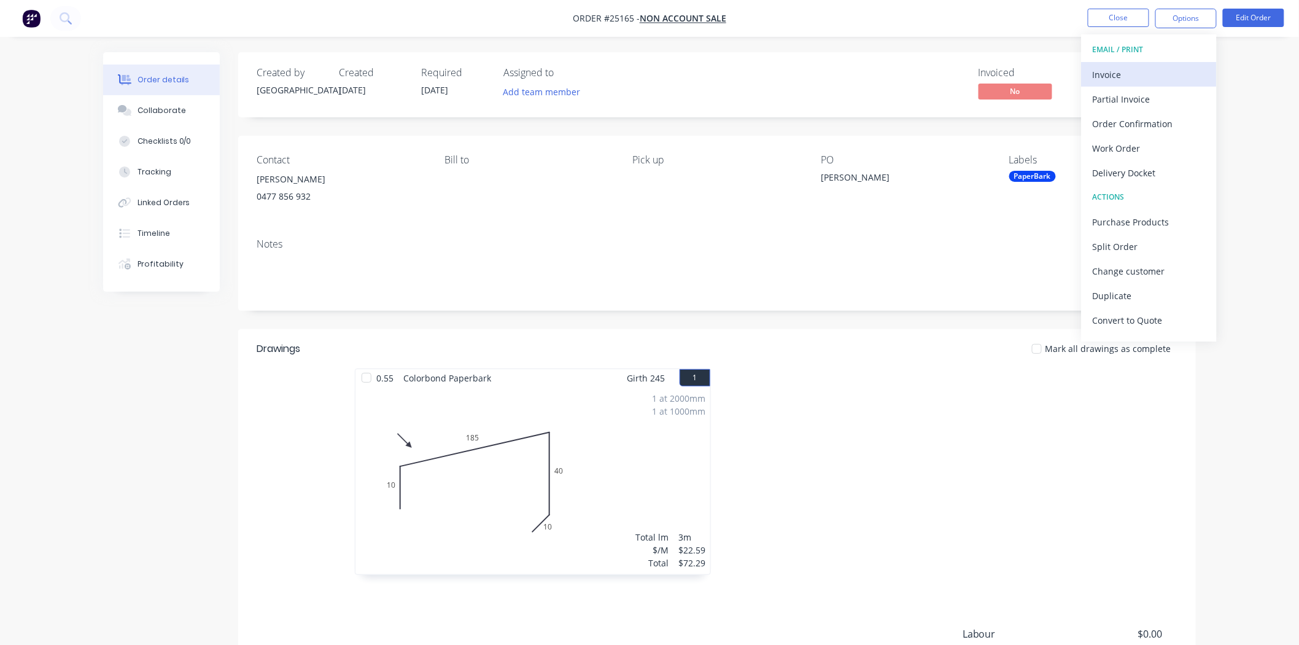
click at [1156, 80] on div "Invoice" at bounding box center [1149, 75] width 113 height 18
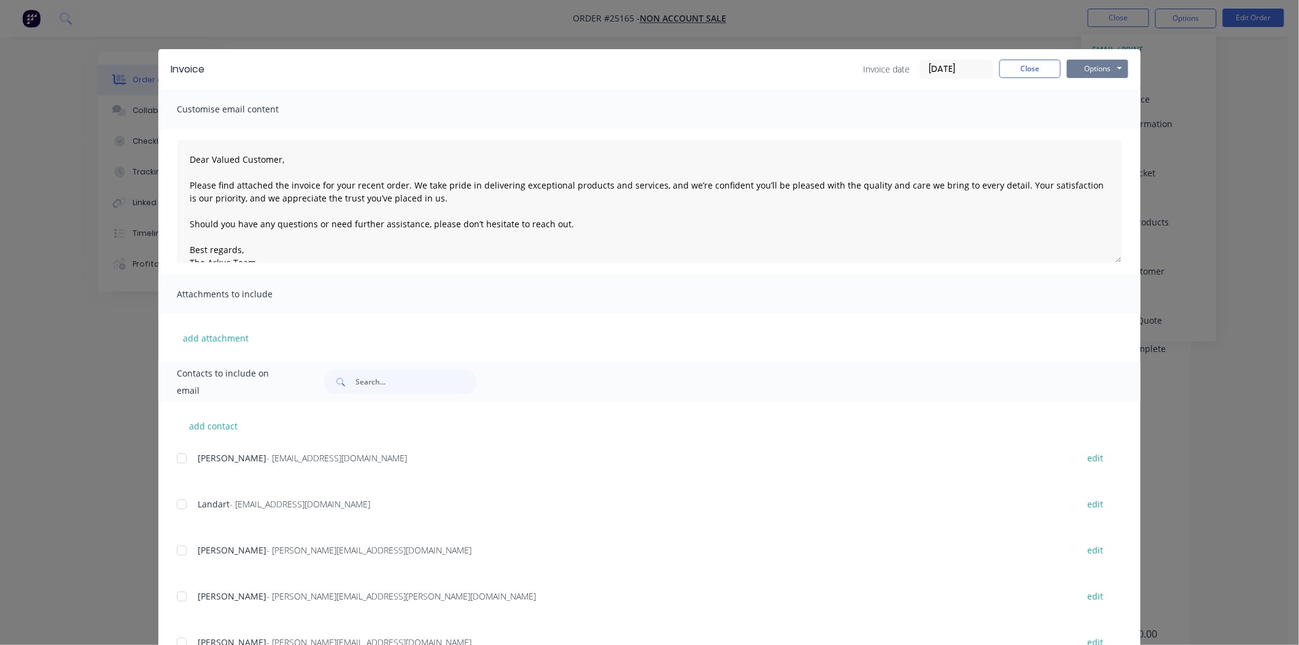
click at [1082, 75] on button "Options" at bounding box center [1097, 69] width 61 height 18
click at [1084, 109] on button "Print" at bounding box center [1106, 111] width 79 height 20
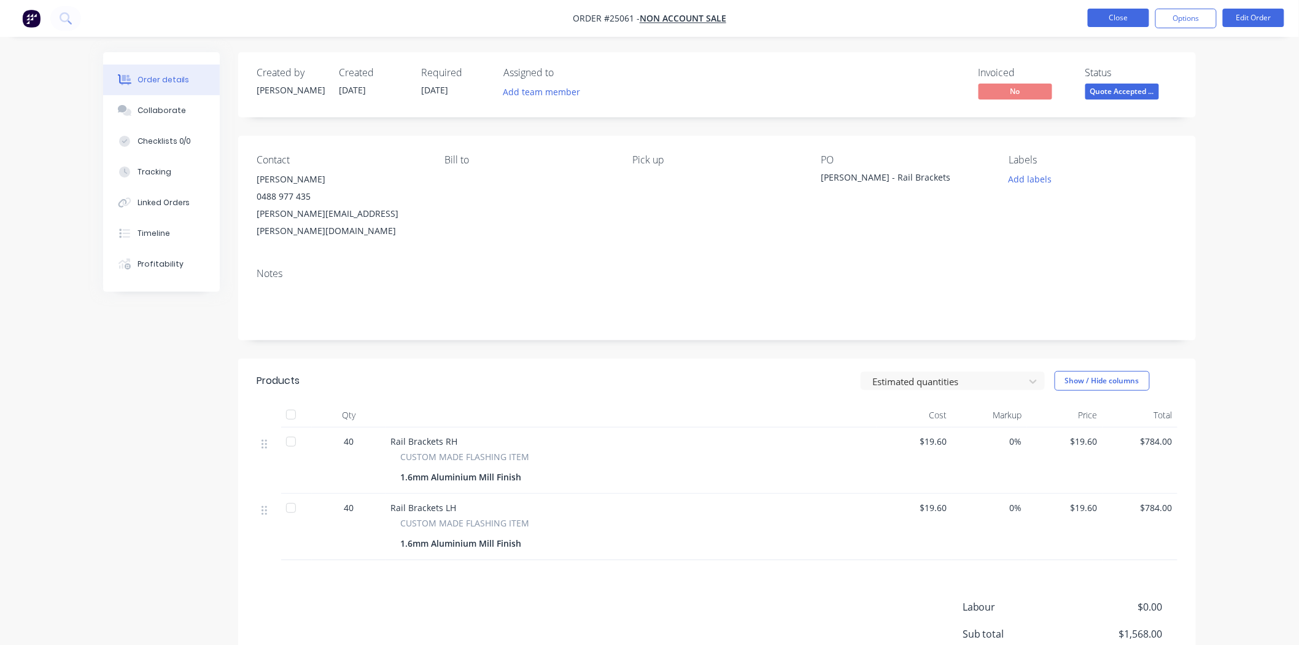
click at [1128, 16] on button "Close" at bounding box center [1118, 18] width 61 height 18
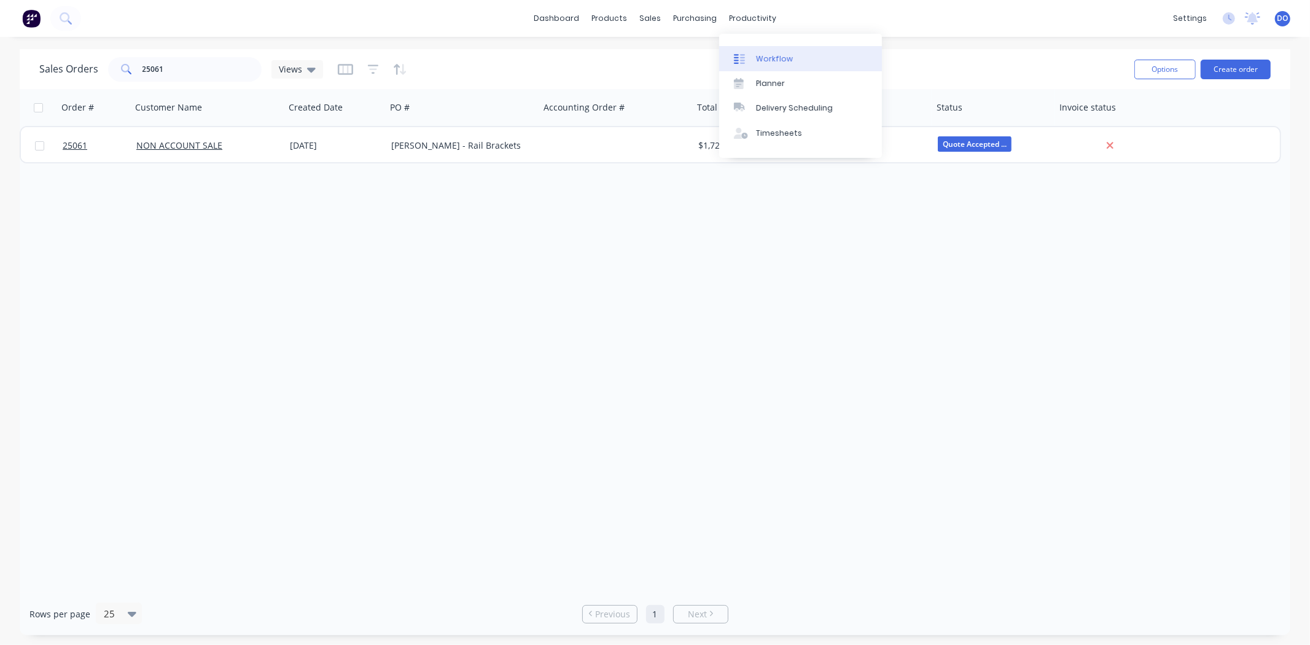
click at [771, 50] on link "Workflow" at bounding box center [800, 58] width 163 height 25
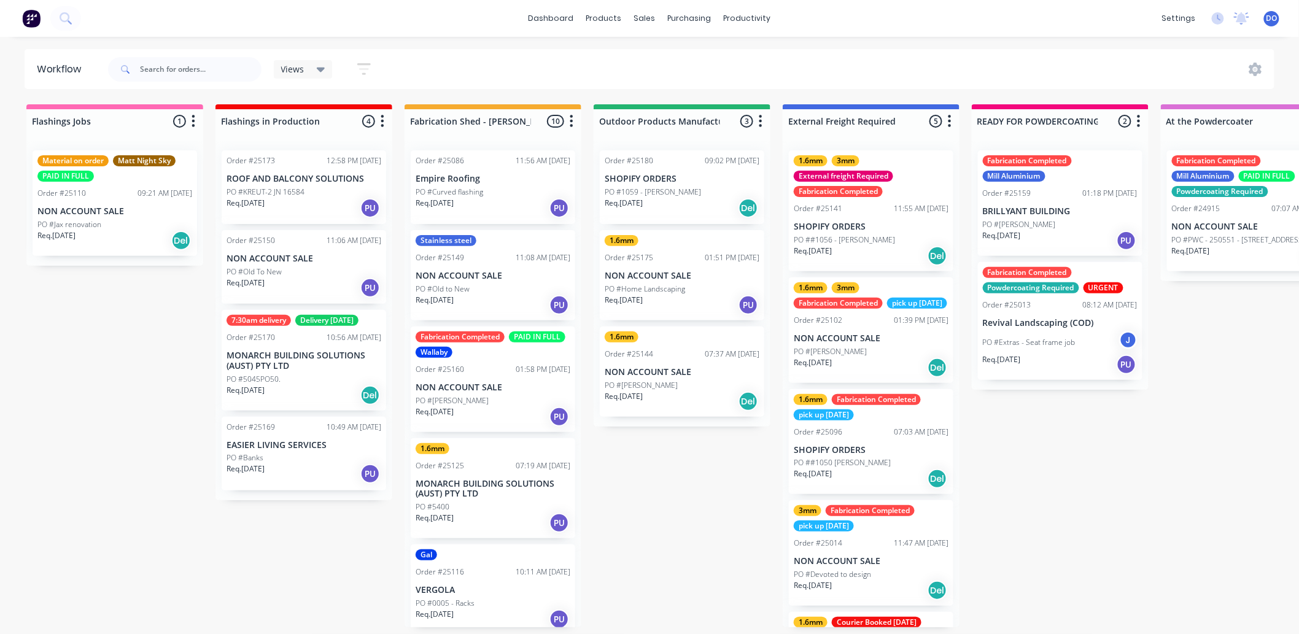
scroll to position [3, 0]
click at [886, 296] on div "1.6mm 3mm Fabrication Completed pick up Wednesday" at bounding box center [871, 295] width 155 height 26
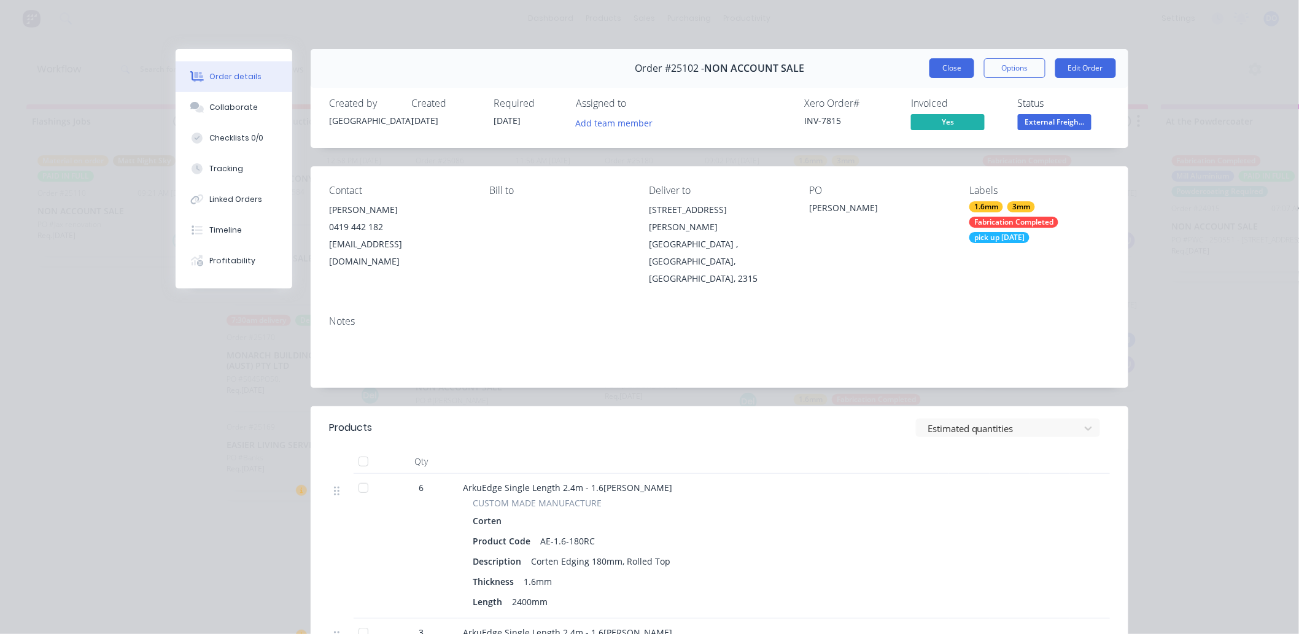
click at [934, 63] on button "Close" at bounding box center [952, 68] width 45 height 20
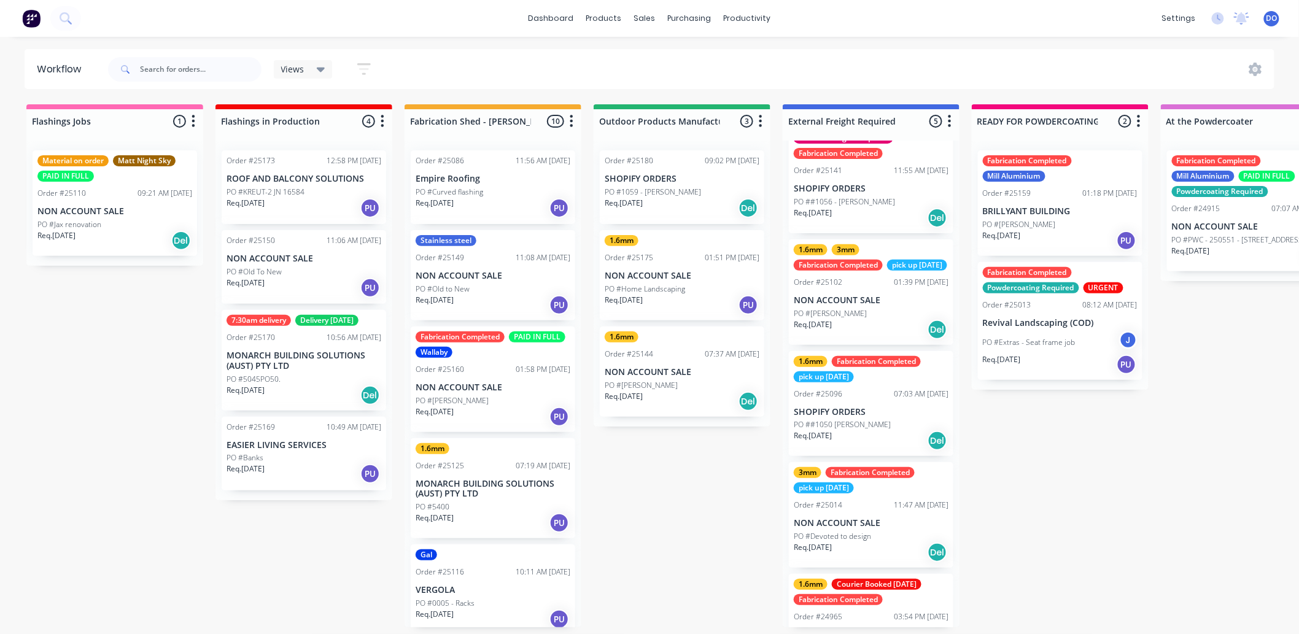
scroll to position [104, 0]
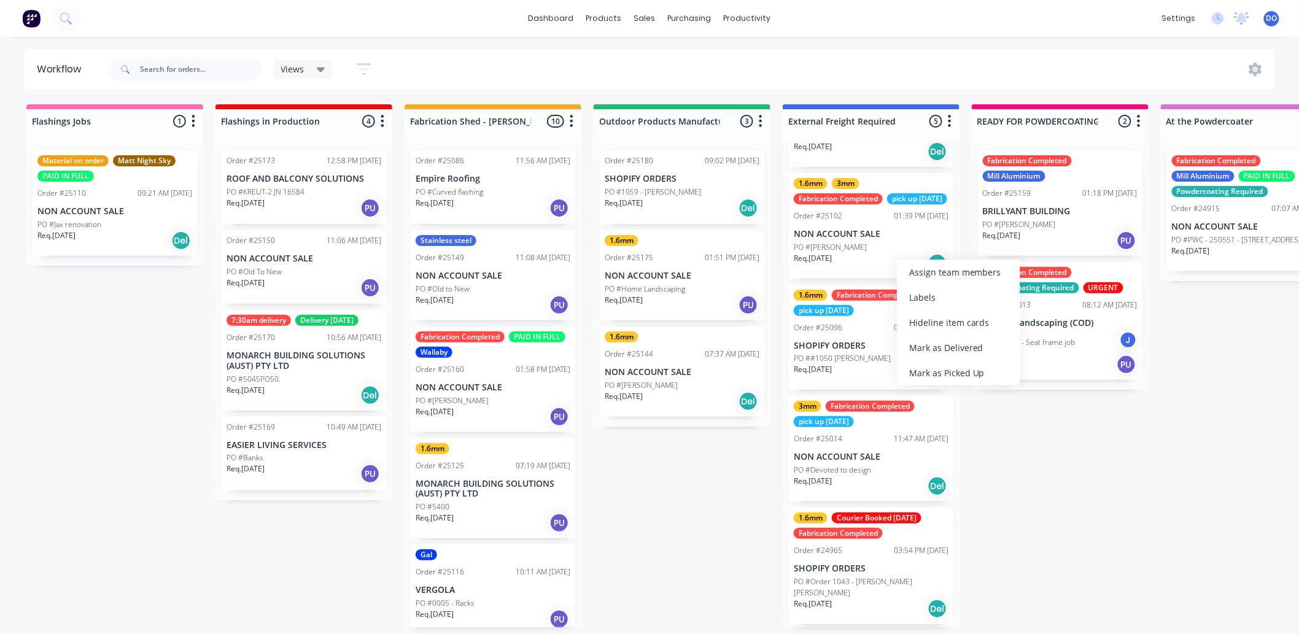
click at [897, 218] on div "1.6mm 3mm Fabrication Completed pick up Wednesday Order #25102 01:39 PM 02/10/2…" at bounding box center [871, 226] width 165 height 106
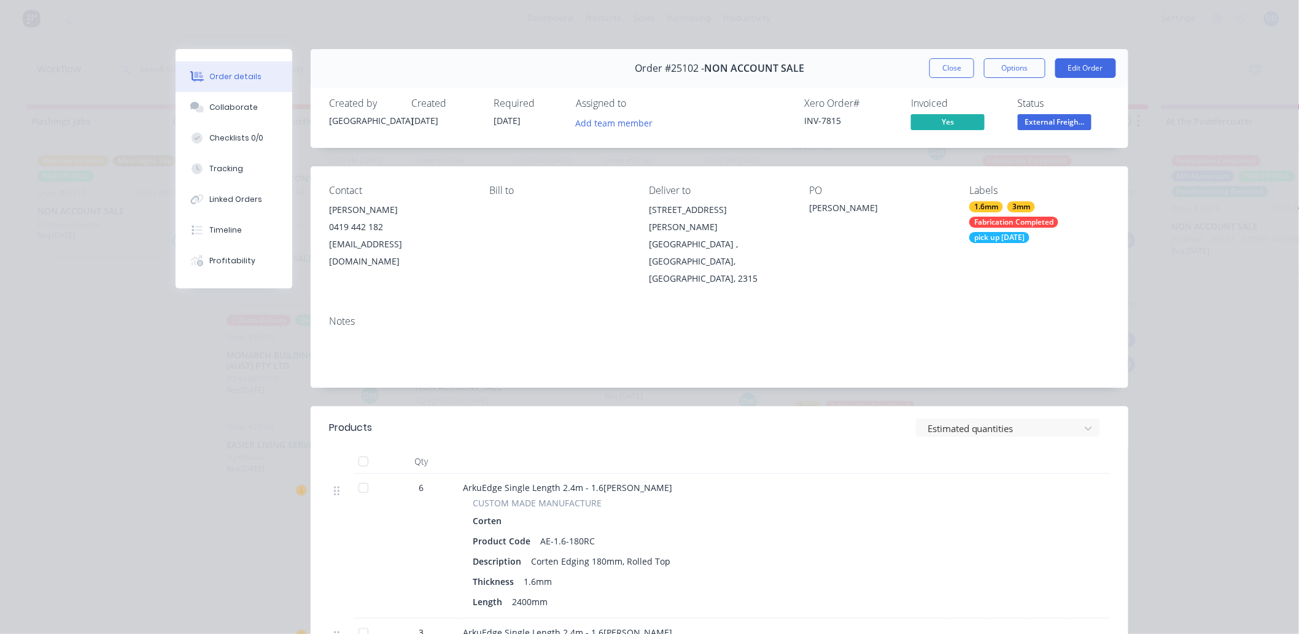
click at [1058, 114] on span "External Freigh..." at bounding box center [1055, 121] width 74 height 15
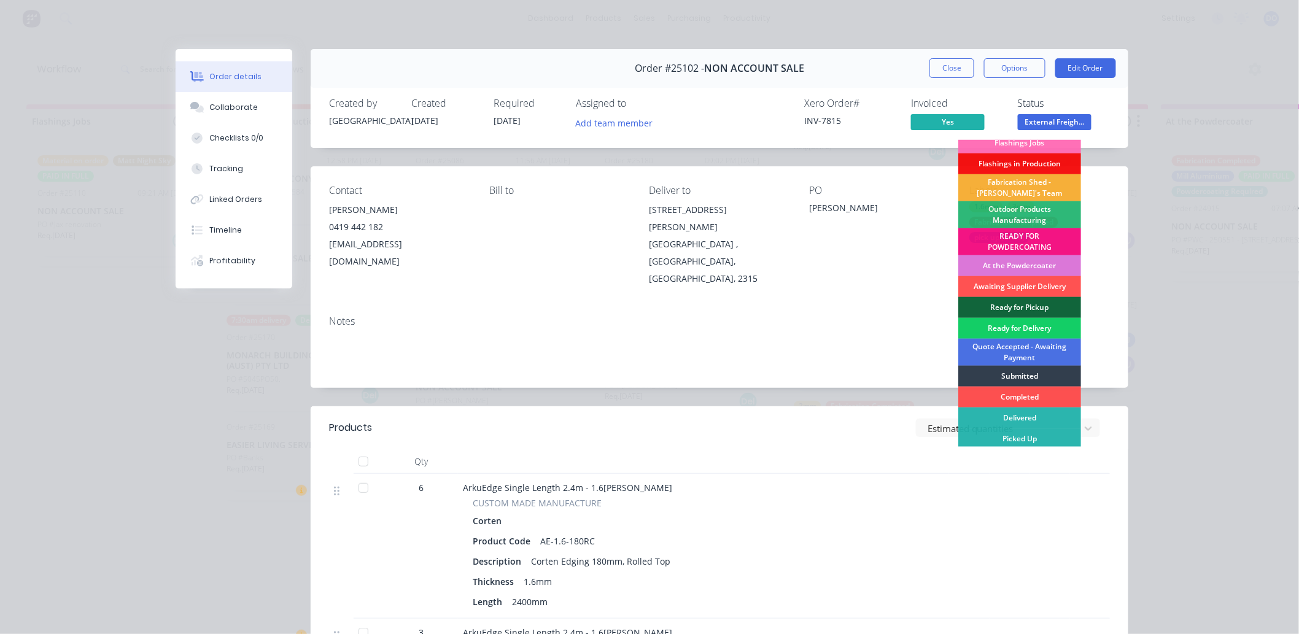
scroll to position [9, 0]
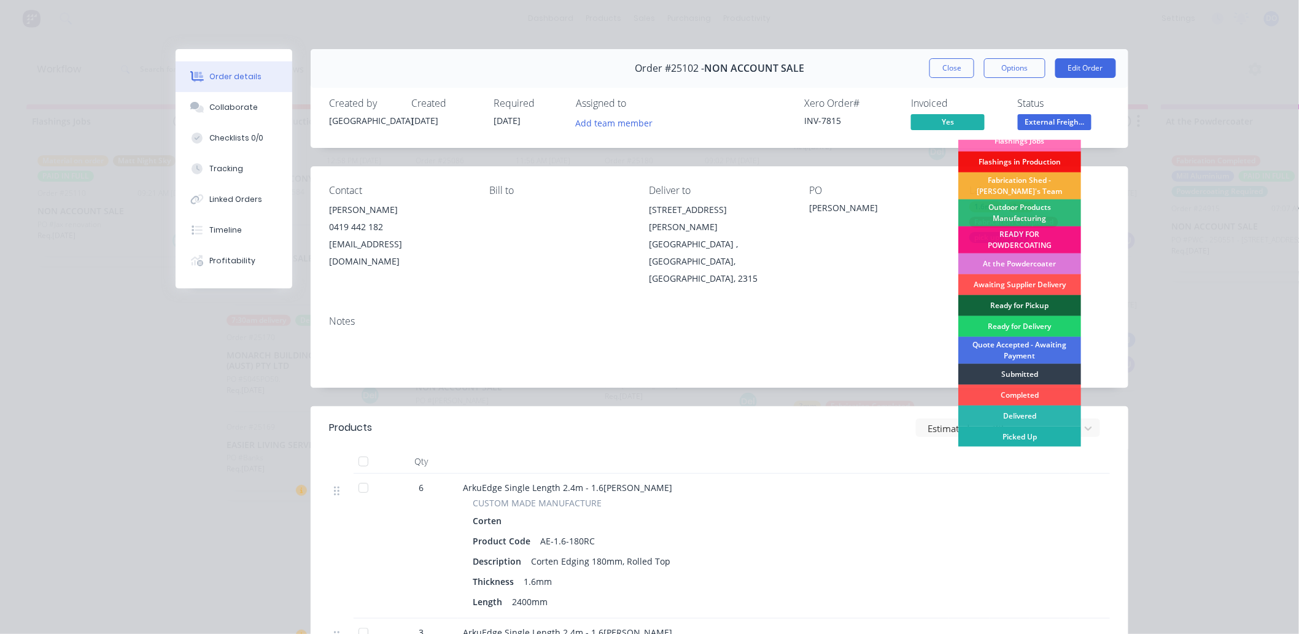
click at [1012, 433] on div "Picked Up" at bounding box center [1020, 437] width 123 height 21
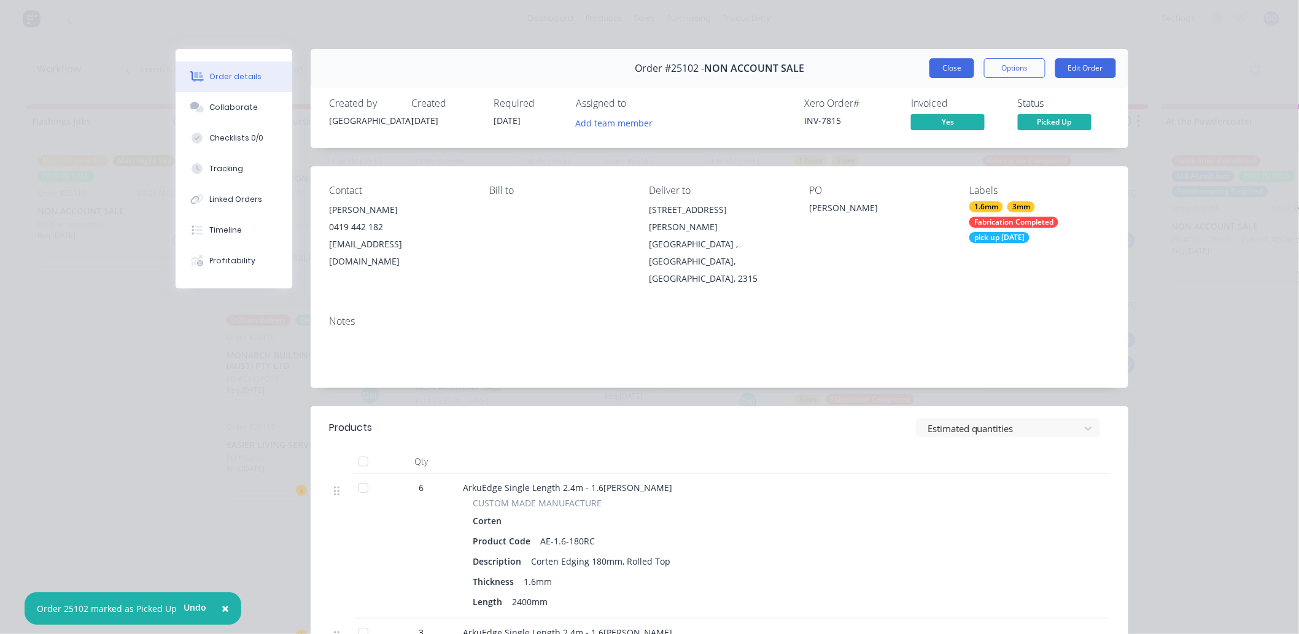
click at [943, 68] on button "Close" at bounding box center [952, 68] width 45 height 20
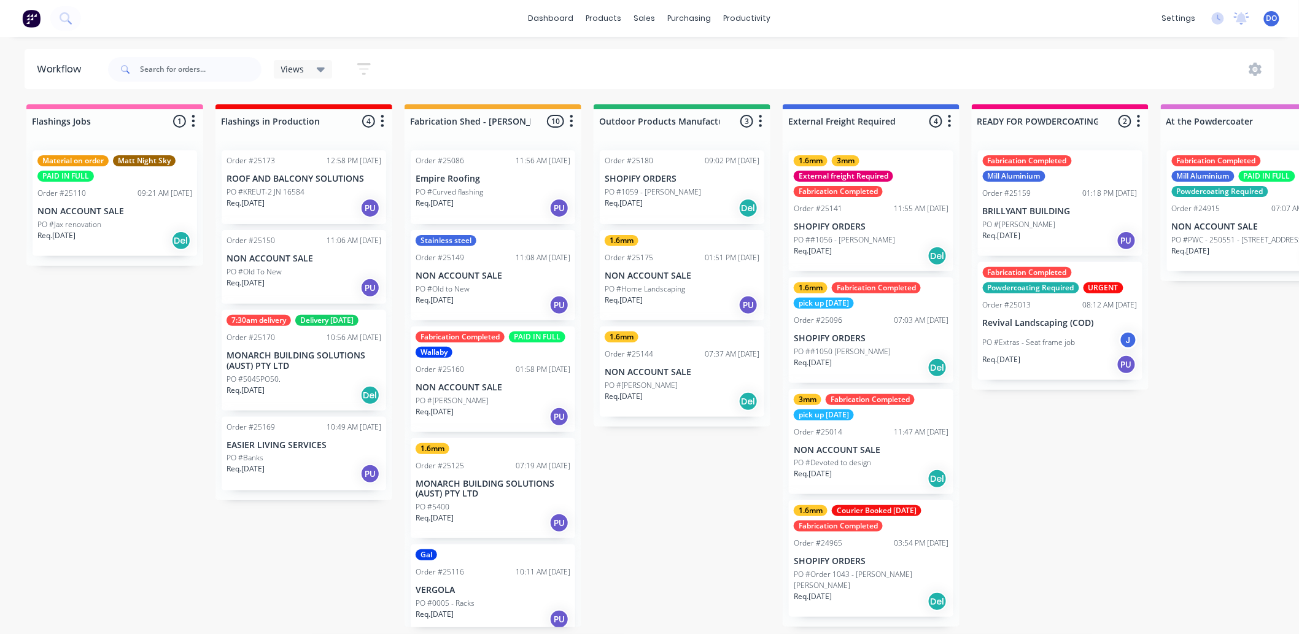
click at [876, 564] on div "1.6mm Courier Booked 24/09/2025 Fabrication Completed Order #24965 03:54 PM 17/…" at bounding box center [871, 558] width 165 height 117
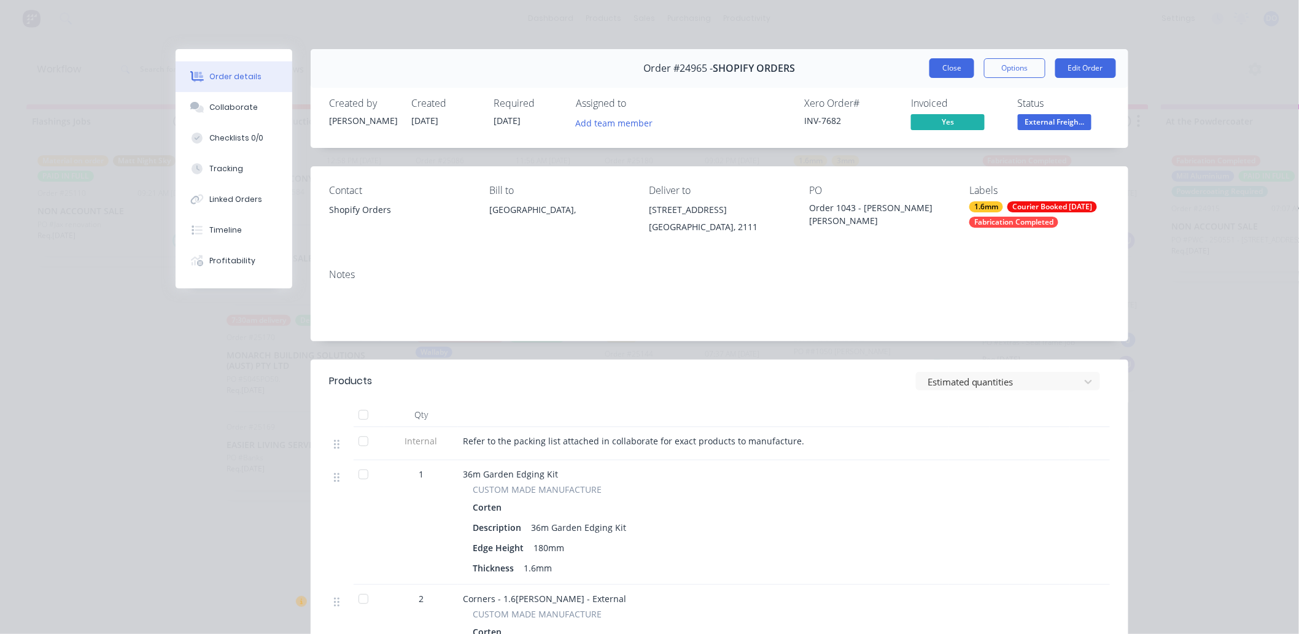
click at [959, 60] on button "Close" at bounding box center [952, 68] width 45 height 20
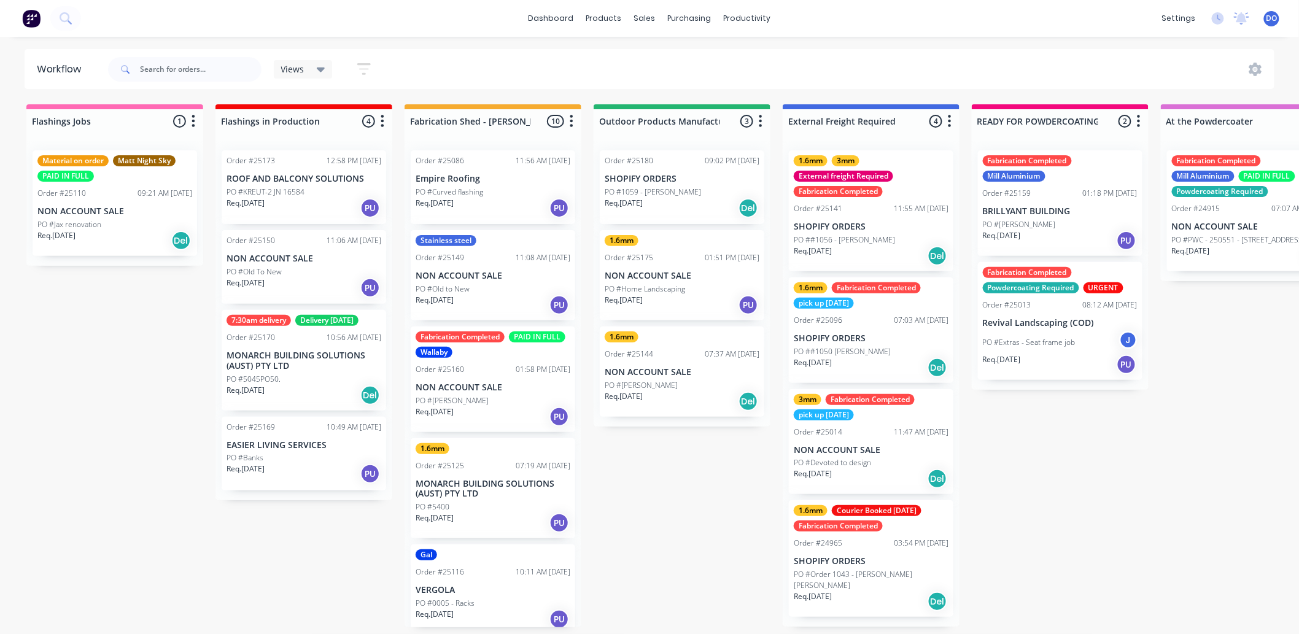
click at [667, 61] on div "Sales Orders" at bounding box center [691, 62] width 50 height 11
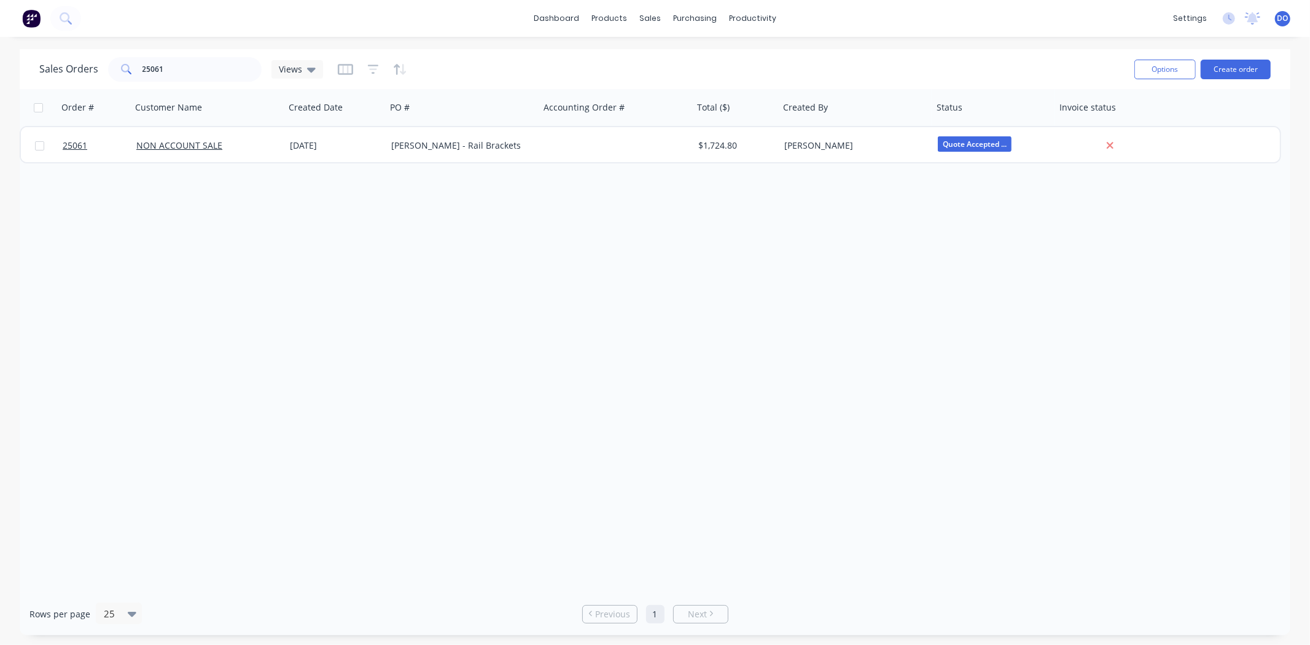
click at [900, 205] on div "Order # Customer Name Created Date PO # Accounting Order # Total ($) Created By…" at bounding box center [655, 341] width 1271 height 504
click at [883, 345] on div "Order # Customer Name Created Date PO # Accounting Order # Total ($) Created By…" at bounding box center [655, 341] width 1271 height 504
click at [161, 71] on input "2506125179" at bounding box center [202, 69] width 120 height 25
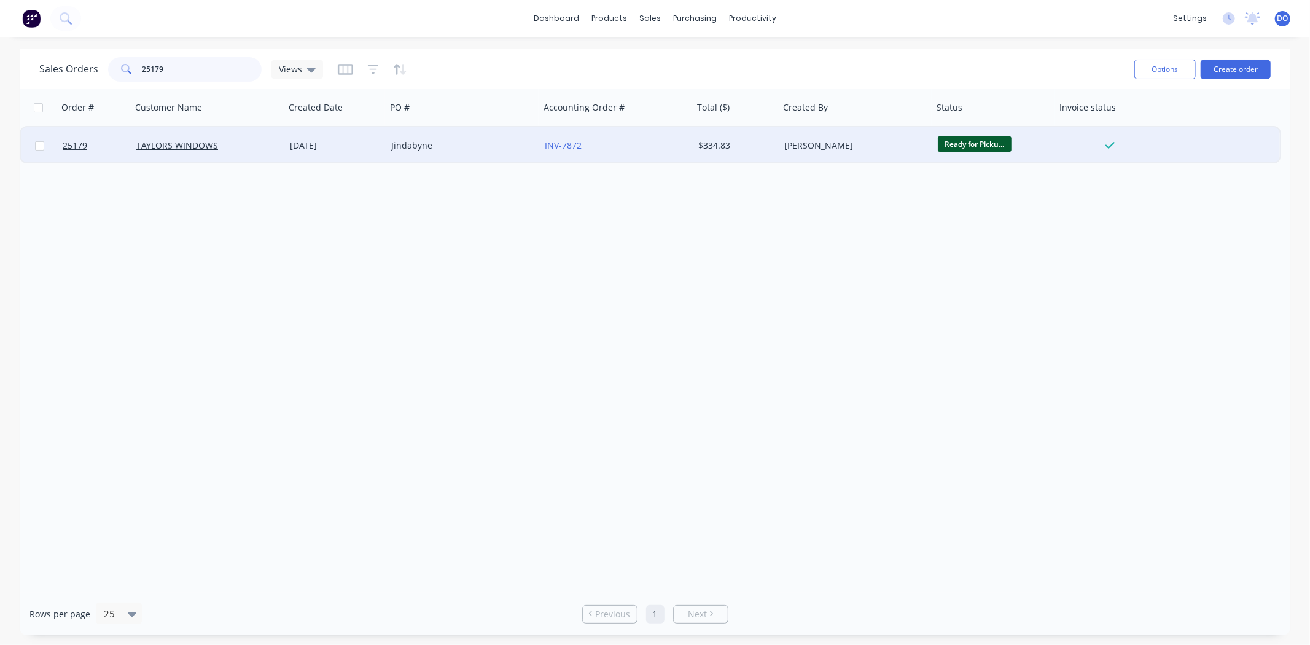
type input "25179"
click at [342, 151] on div "[DATE]" at bounding box center [335, 145] width 101 height 37
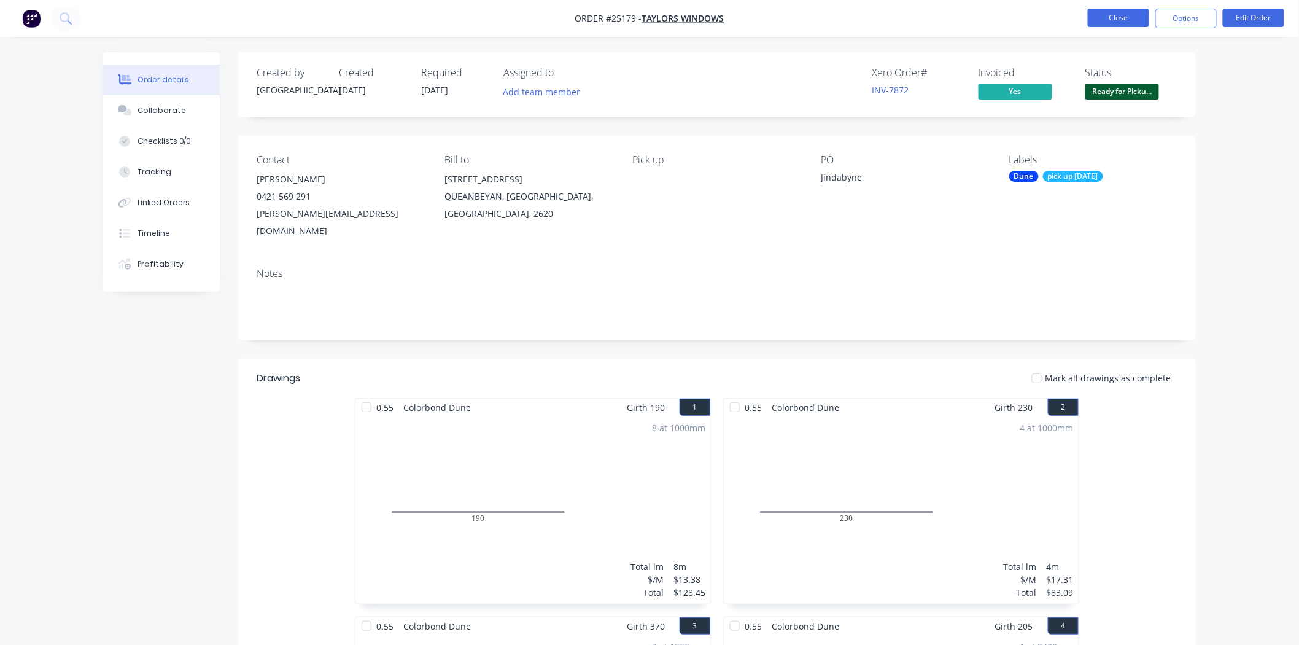
click at [1118, 14] on button "Close" at bounding box center [1118, 18] width 61 height 18
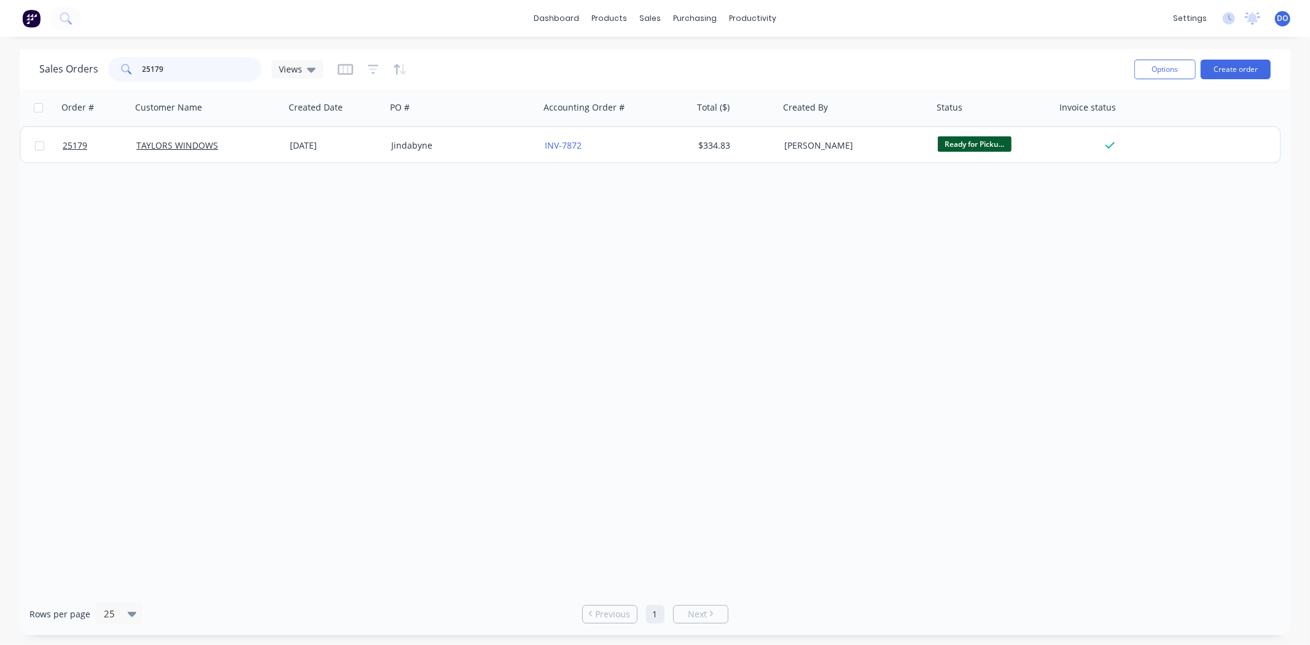
drag, startPoint x: 212, startPoint y: 69, endPoint x: 136, endPoint y: 60, distance: 76.8
click at [136, 60] on div "25179" at bounding box center [185, 69] width 154 height 25
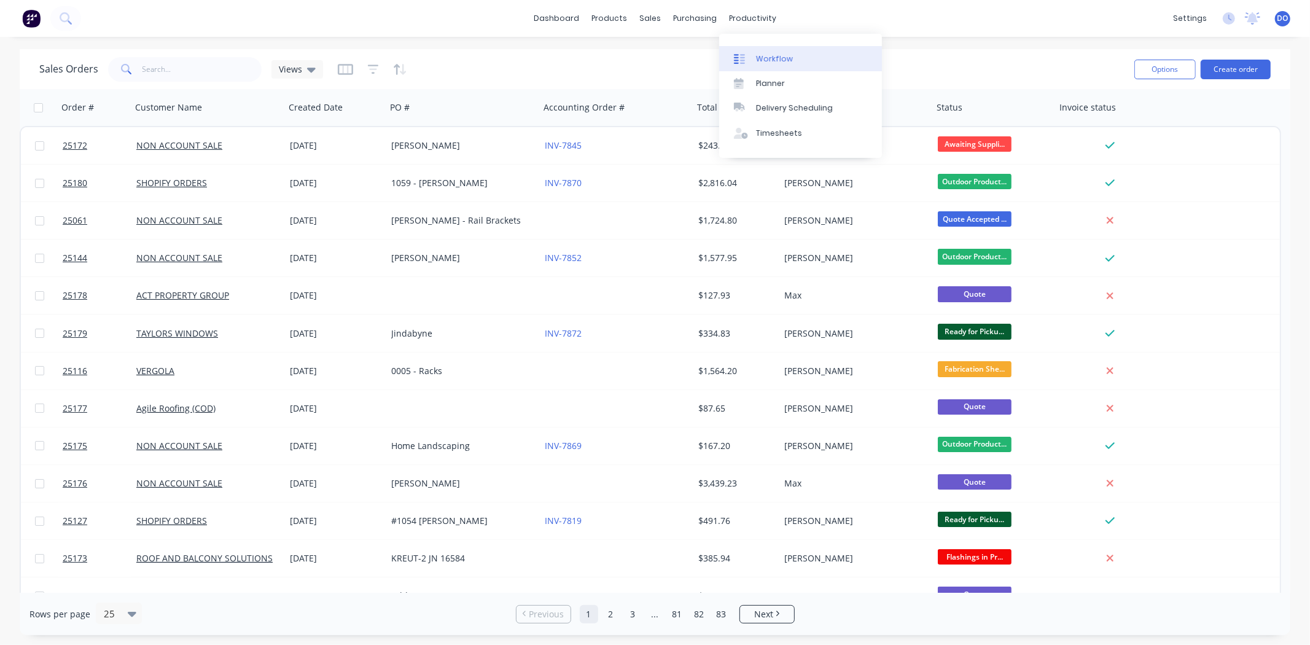
click at [766, 62] on div "Workflow" at bounding box center [774, 58] width 37 height 11
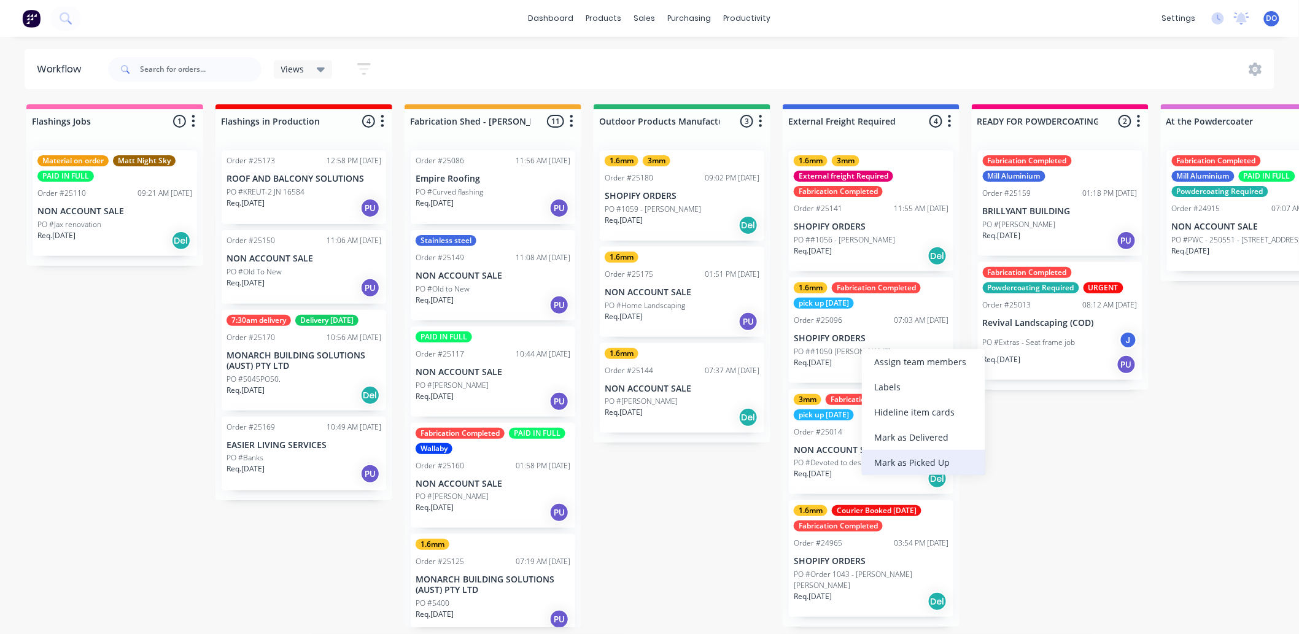
click at [903, 465] on div "Mark as Picked Up" at bounding box center [923, 462] width 123 height 25
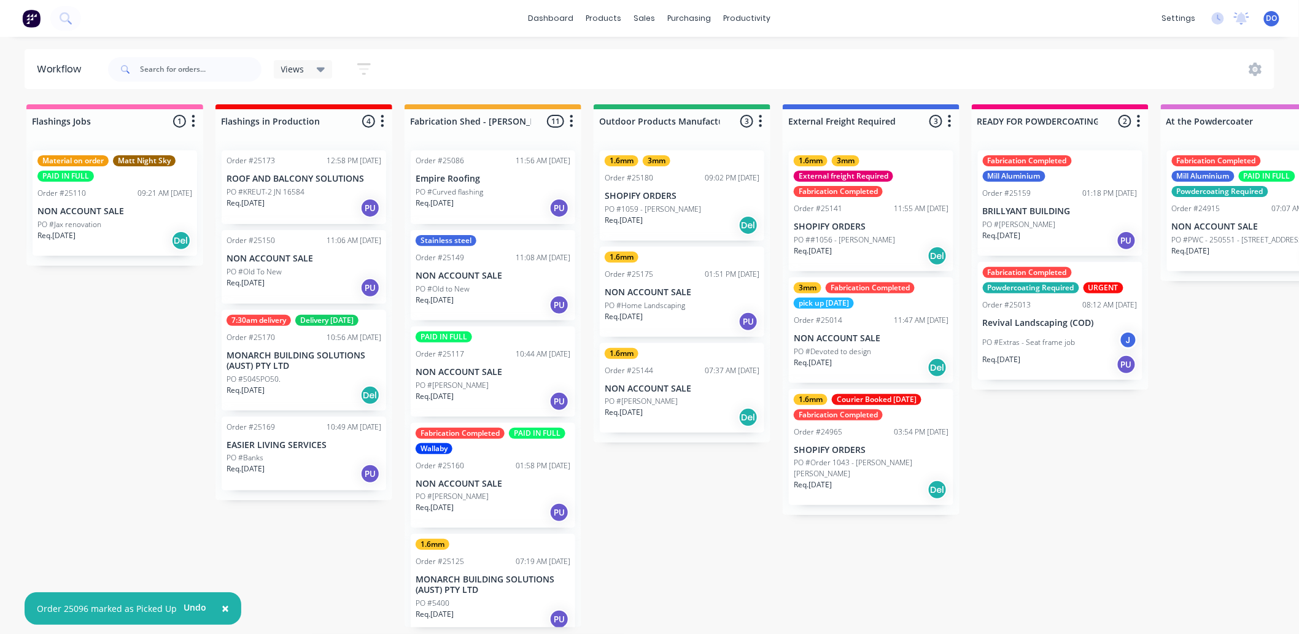
click at [887, 346] on div "PO #Devoted to design" at bounding box center [871, 351] width 155 height 11
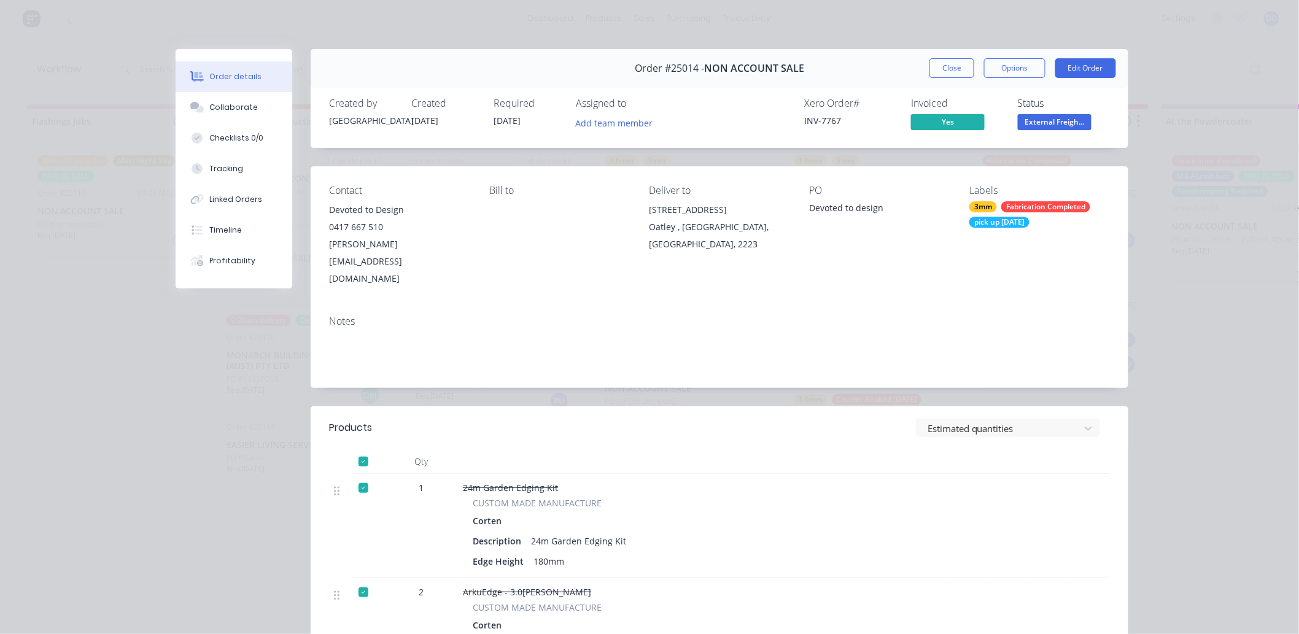
click at [1039, 126] on span "External Freigh..." at bounding box center [1055, 121] width 74 height 15
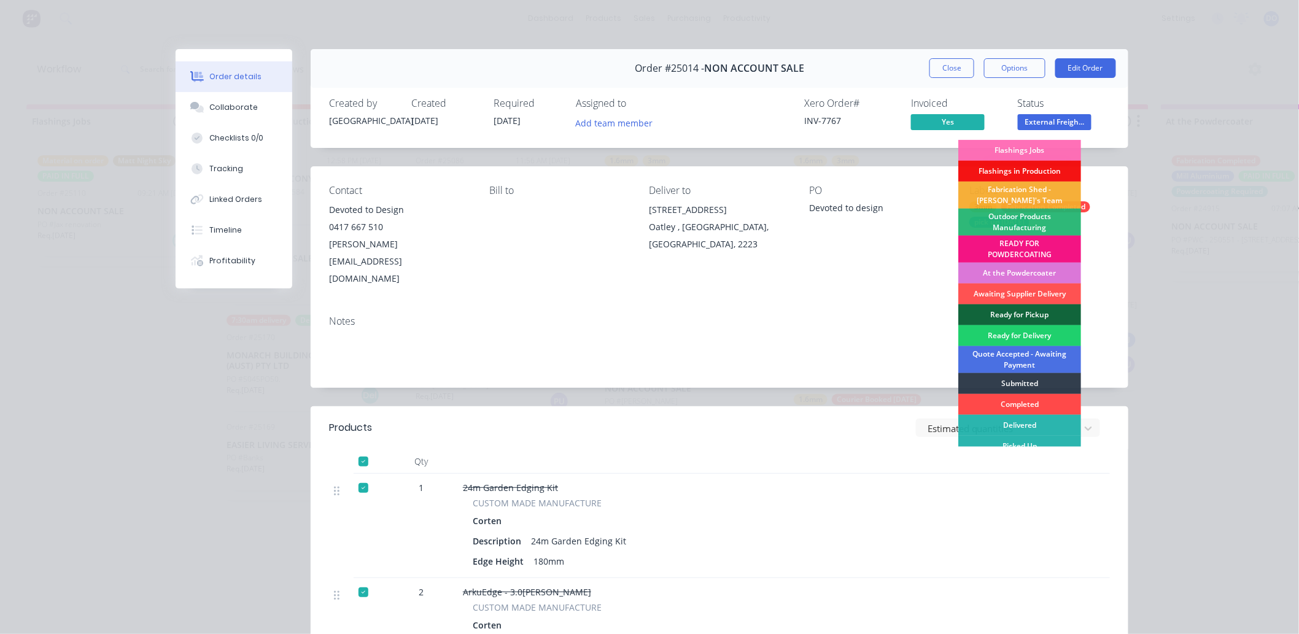
scroll to position [9, 0]
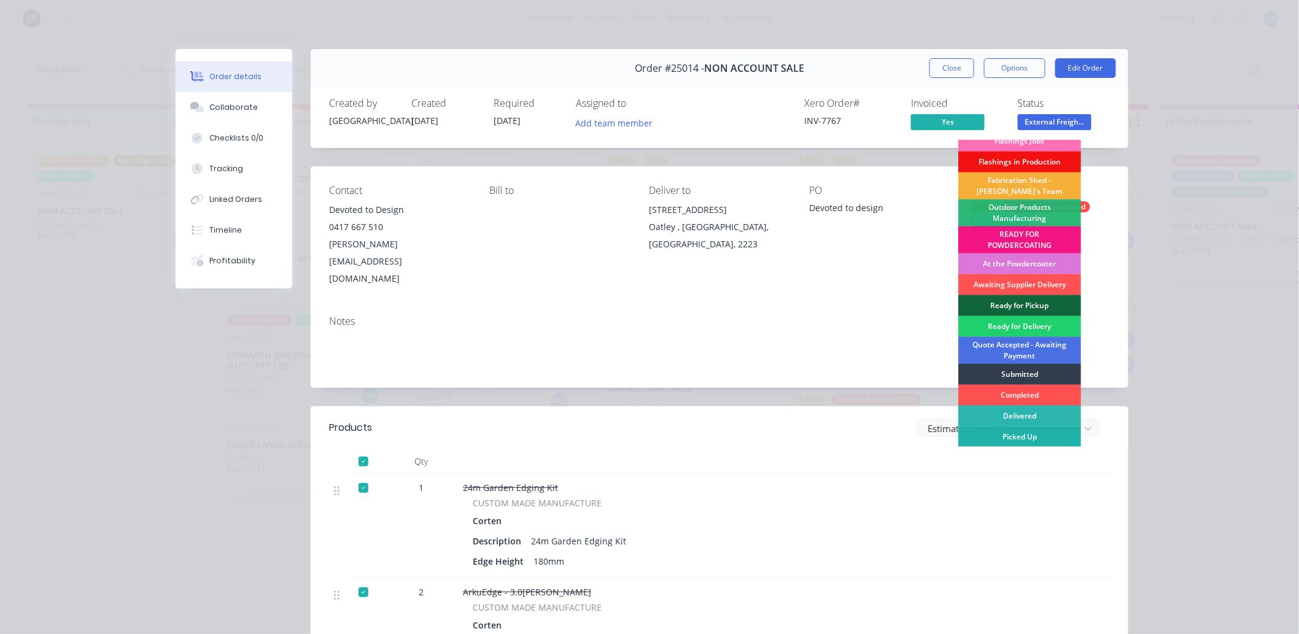
click at [1014, 437] on div "Picked Up" at bounding box center [1020, 437] width 123 height 21
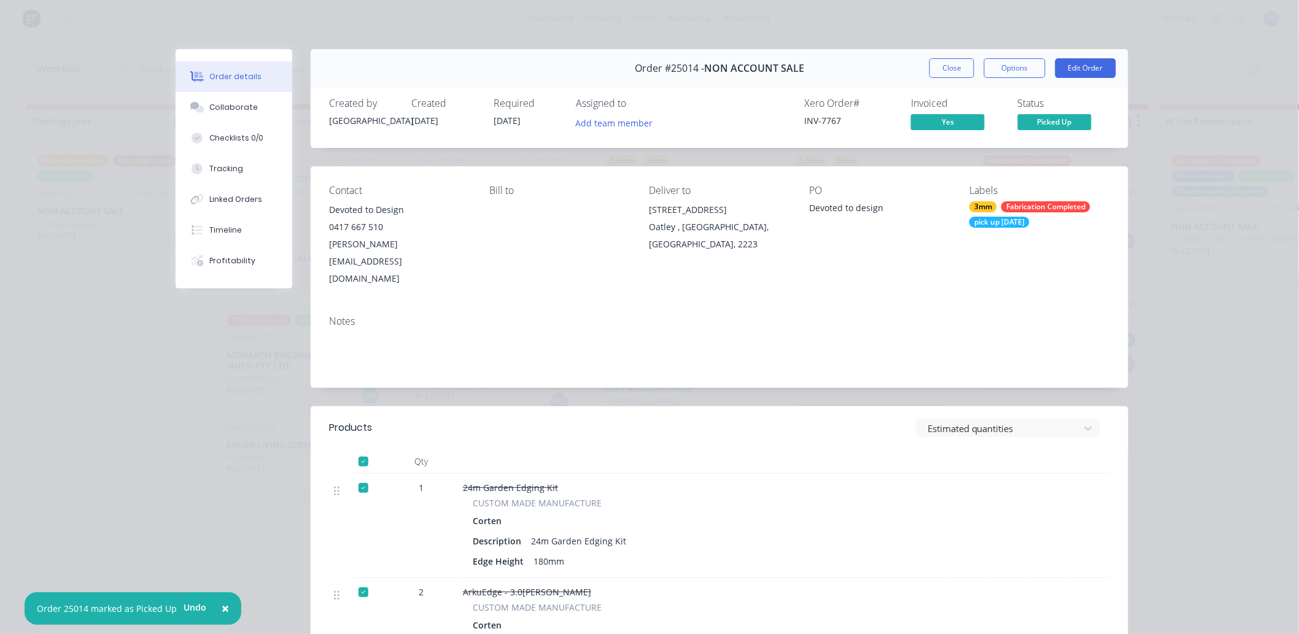
click at [1224, 367] on div "Order details Collaborate Checklists 0/0 Tracking Linked Orders Timeline Profit…" at bounding box center [649, 317] width 1299 height 634
click at [941, 85] on div "Order #25014 - NON ACCOUNT SALE Close Options Edit Order" at bounding box center [720, 68] width 818 height 39
click at [944, 74] on button "Close" at bounding box center [952, 68] width 45 height 20
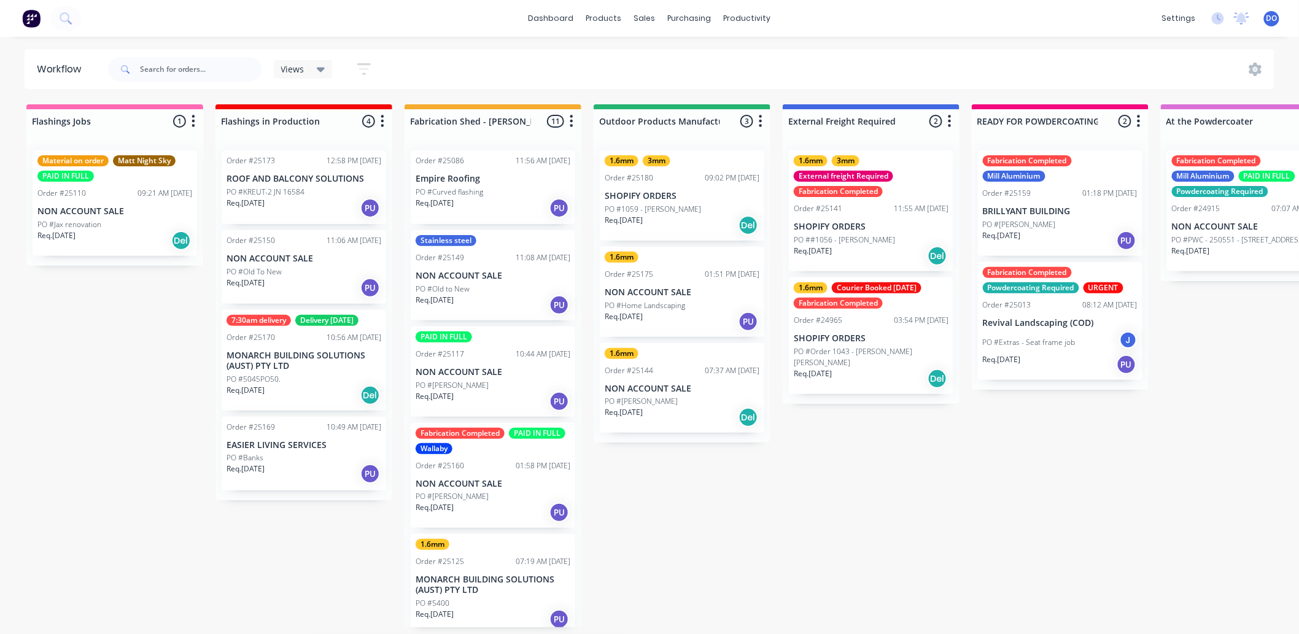
click at [854, 351] on p "PO #Order 1043 - Anne Jeremy" at bounding box center [871, 357] width 155 height 22
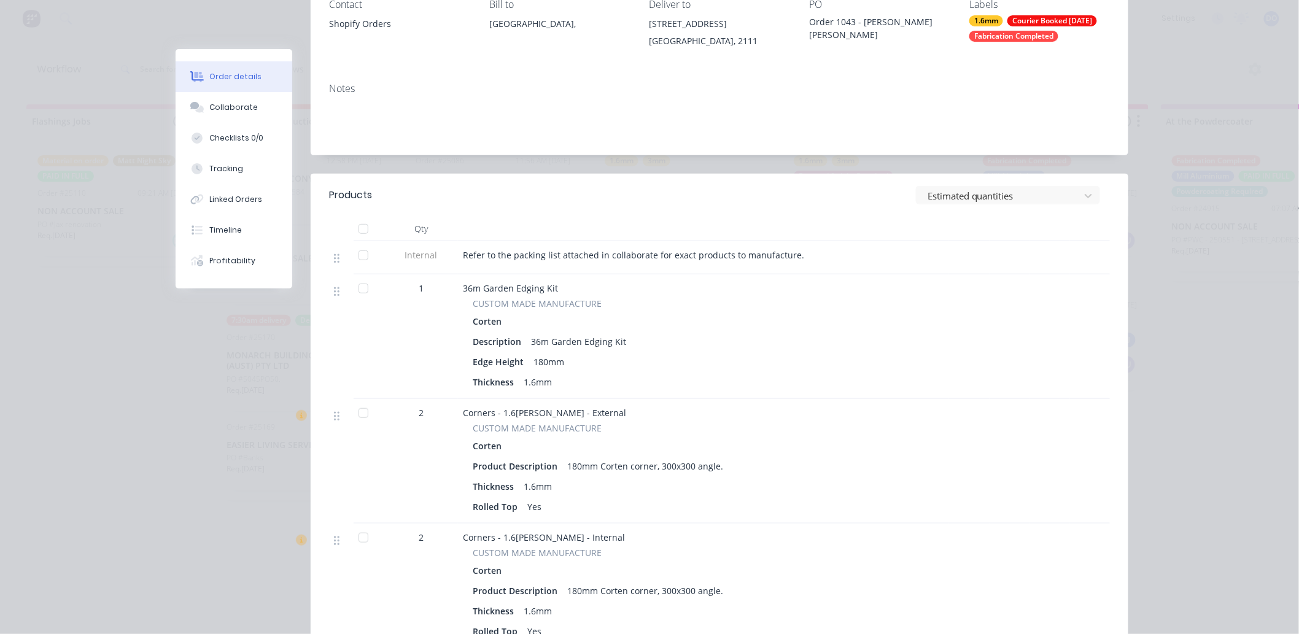
scroll to position [0, 0]
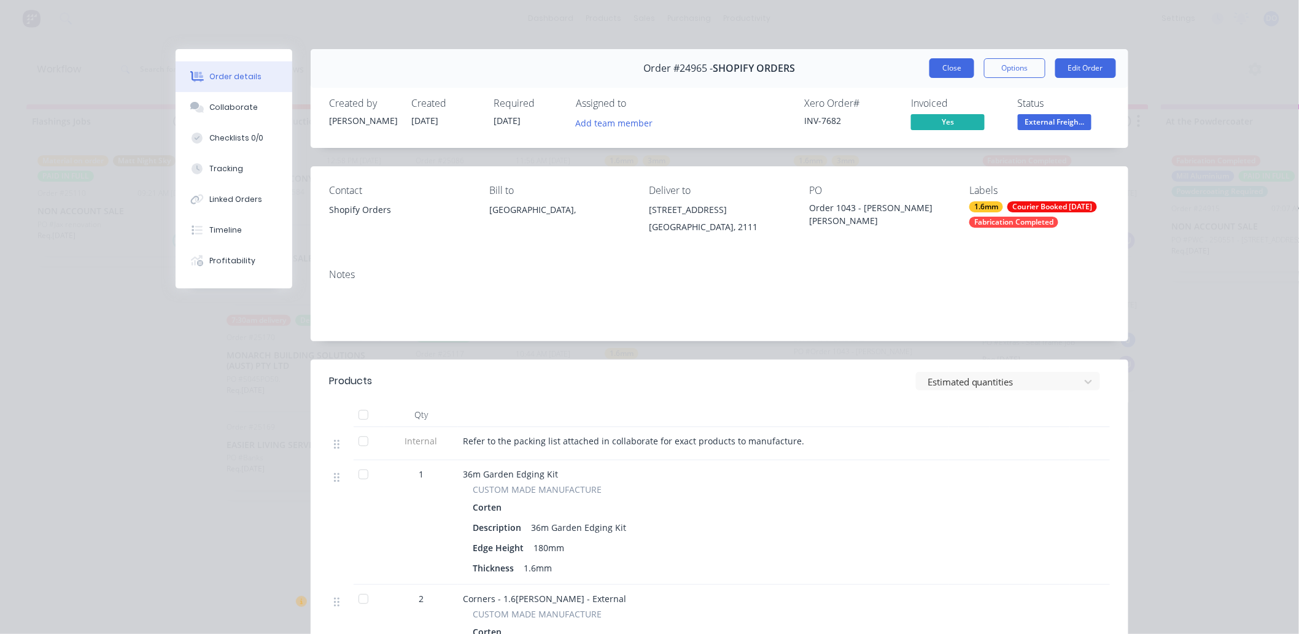
click at [950, 68] on button "Close" at bounding box center [952, 68] width 45 height 20
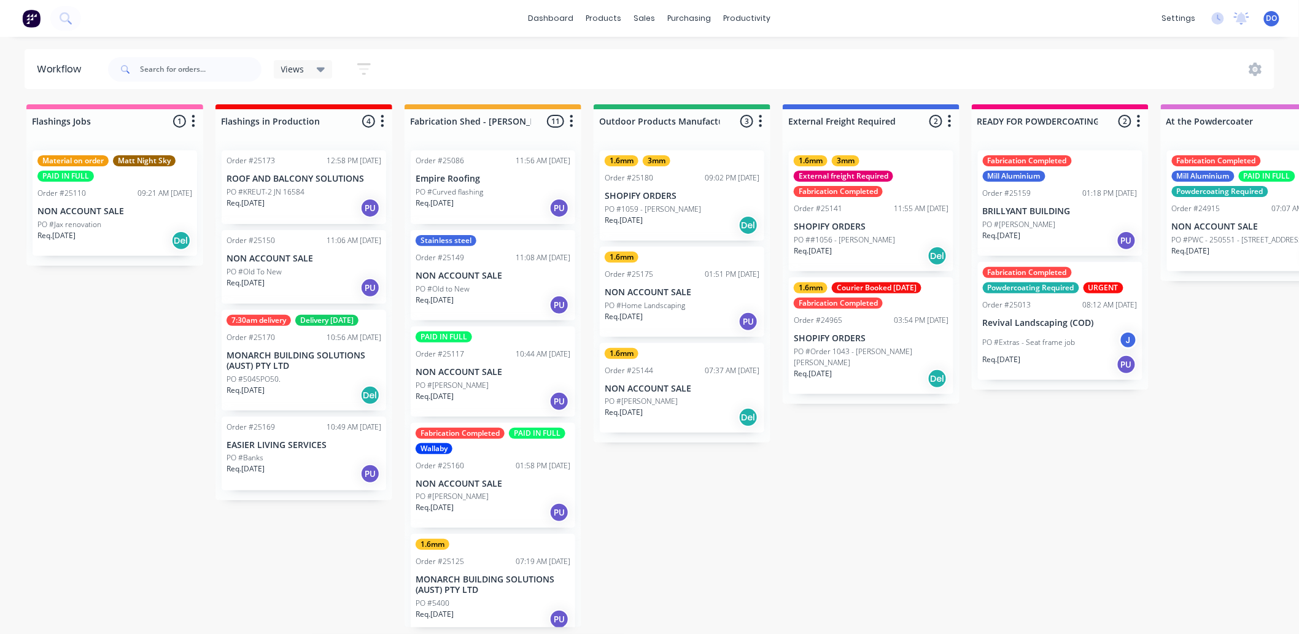
click at [866, 368] on div "Req. 17/09/25 Del" at bounding box center [871, 378] width 155 height 21
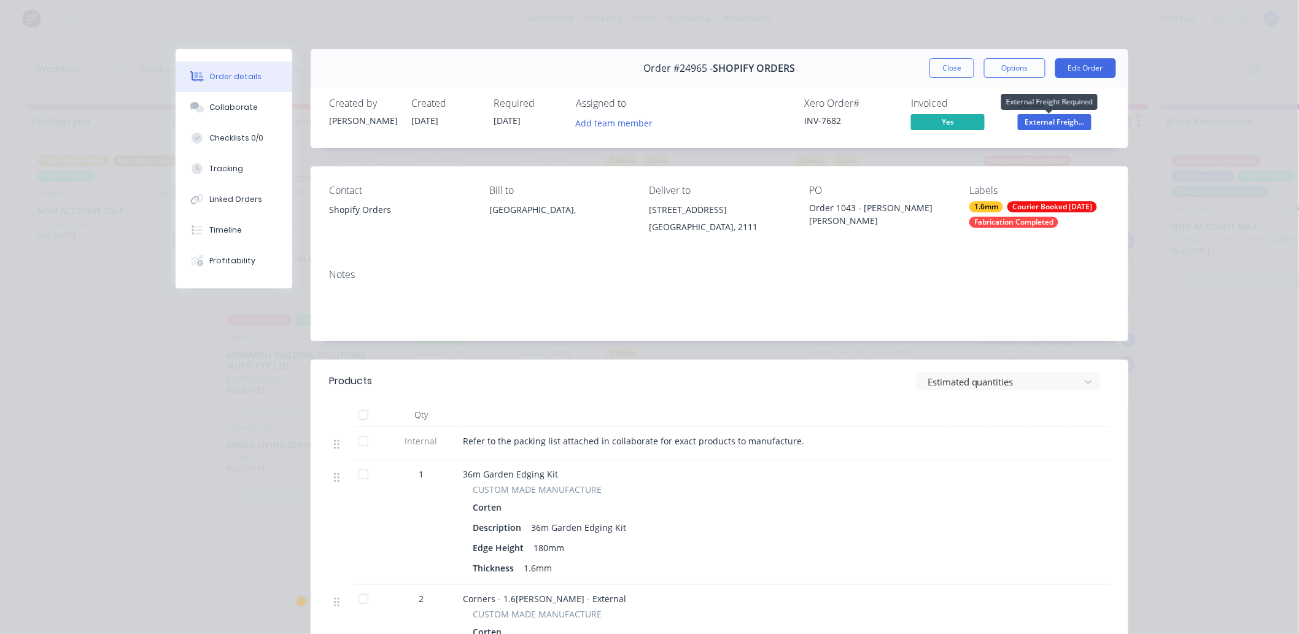
click at [1054, 117] on span "External Freigh..." at bounding box center [1055, 121] width 74 height 15
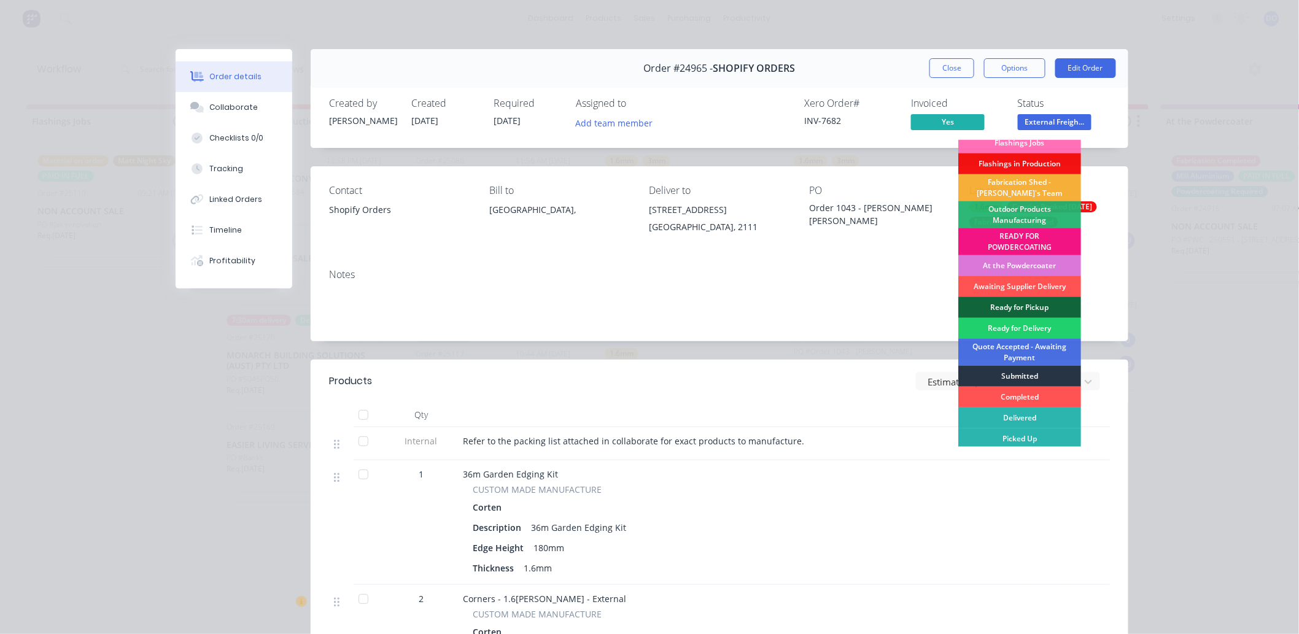
scroll to position [9, 0]
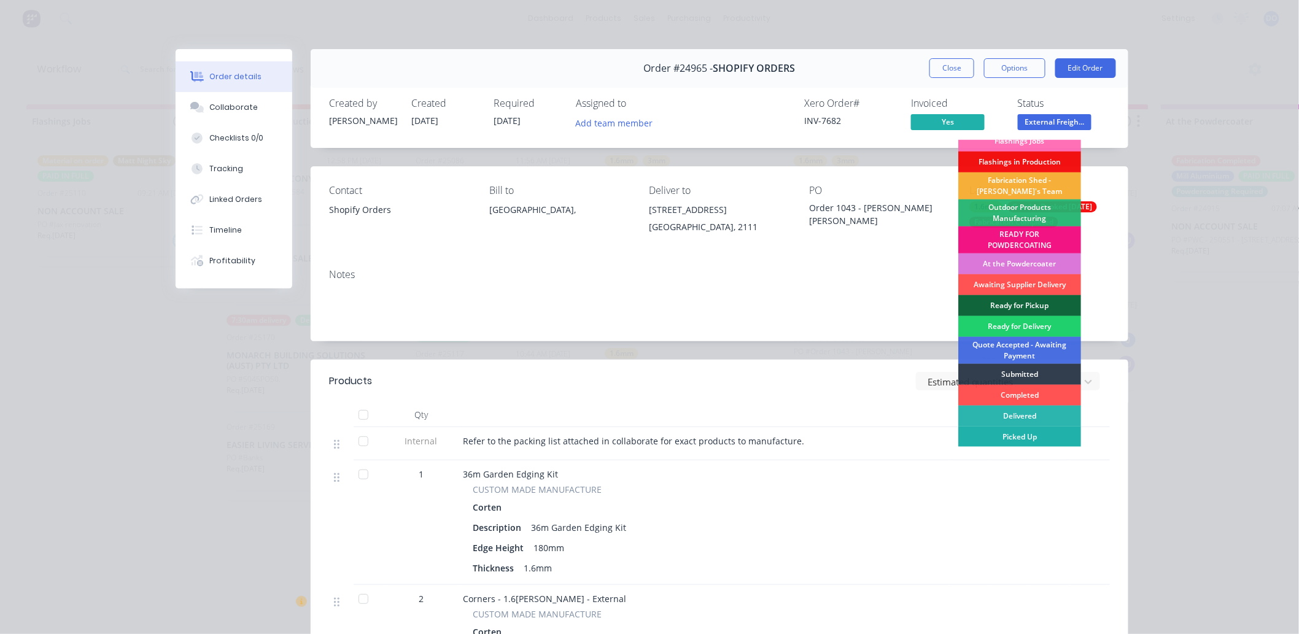
click at [987, 438] on div "Picked Up" at bounding box center [1020, 437] width 123 height 21
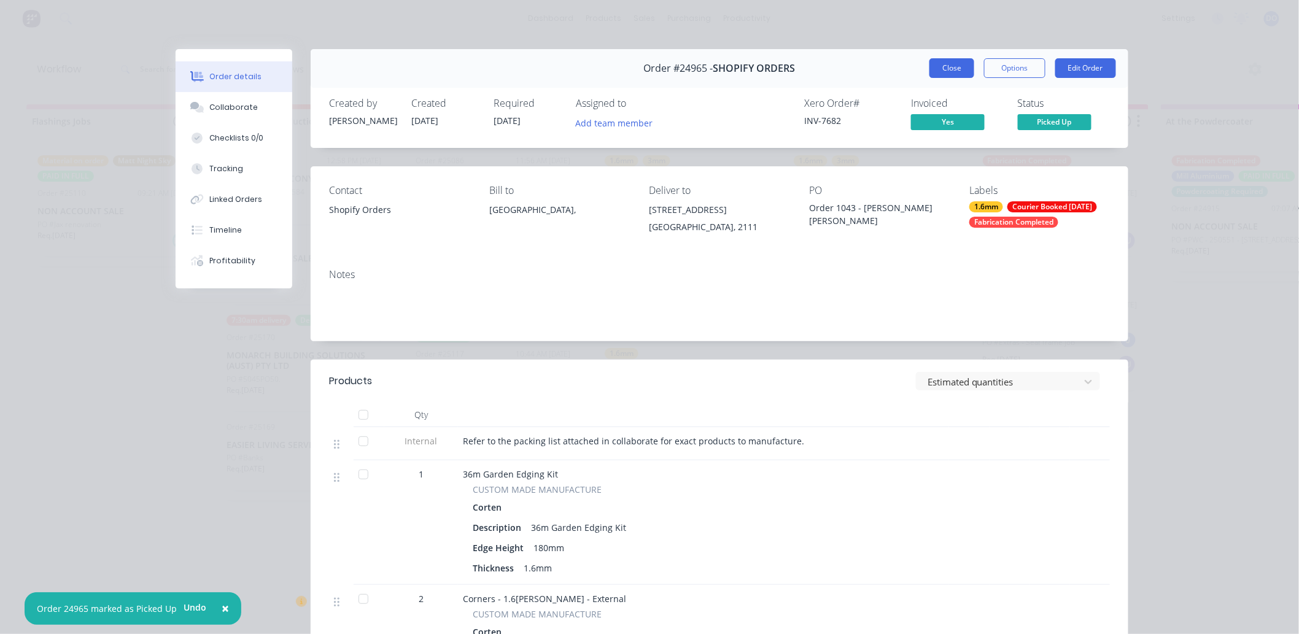
click at [959, 76] on button "Close" at bounding box center [952, 68] width 45 height 20
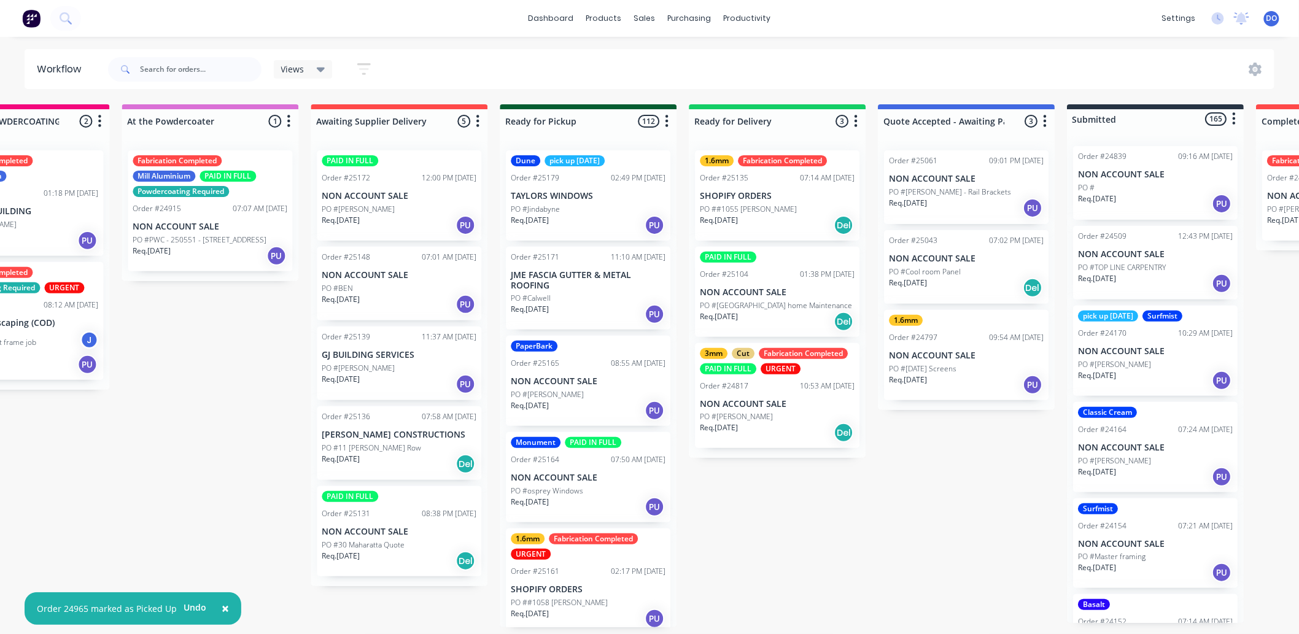
scroll to position [0, 1056]
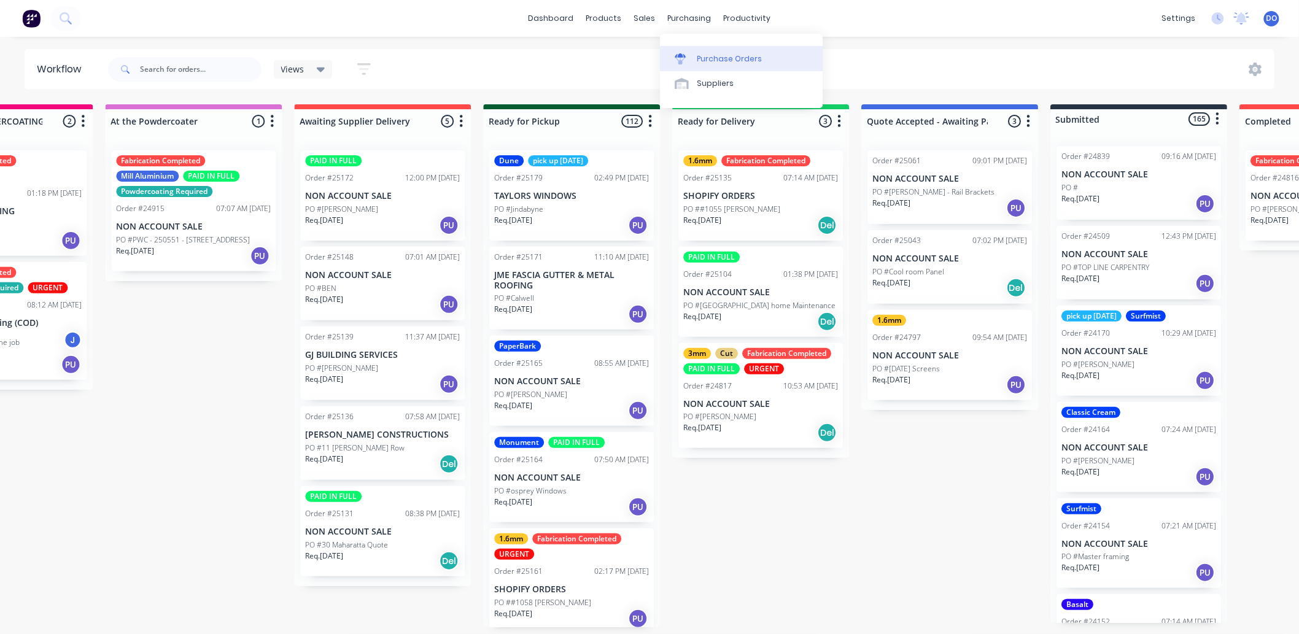
click at [702, 44] on div "Purchase Orders Suppliers" at bounding box center [741, 71] width 163 height 74
click at [700, 54] on div "Purchase Orders" at bounding box center [729, 58] width 65 height 11
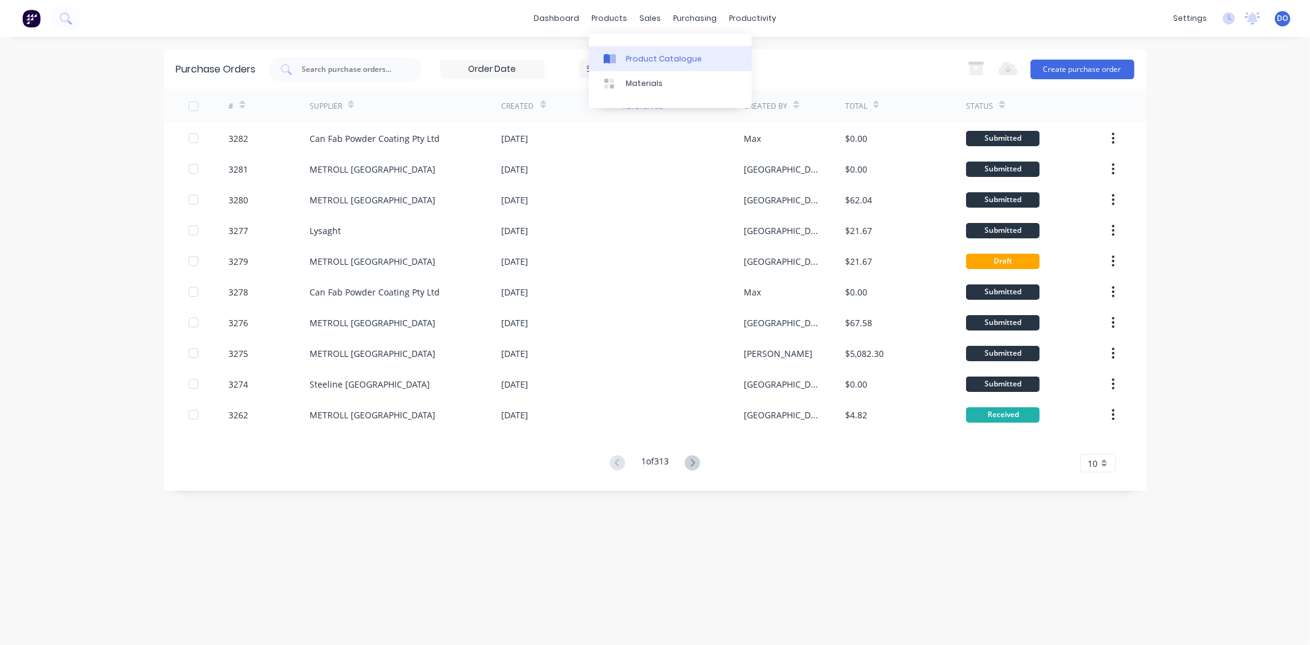
click at [624, 57] on link "Product Catalogue" at bounding box center [670, 58] width 163 height 25
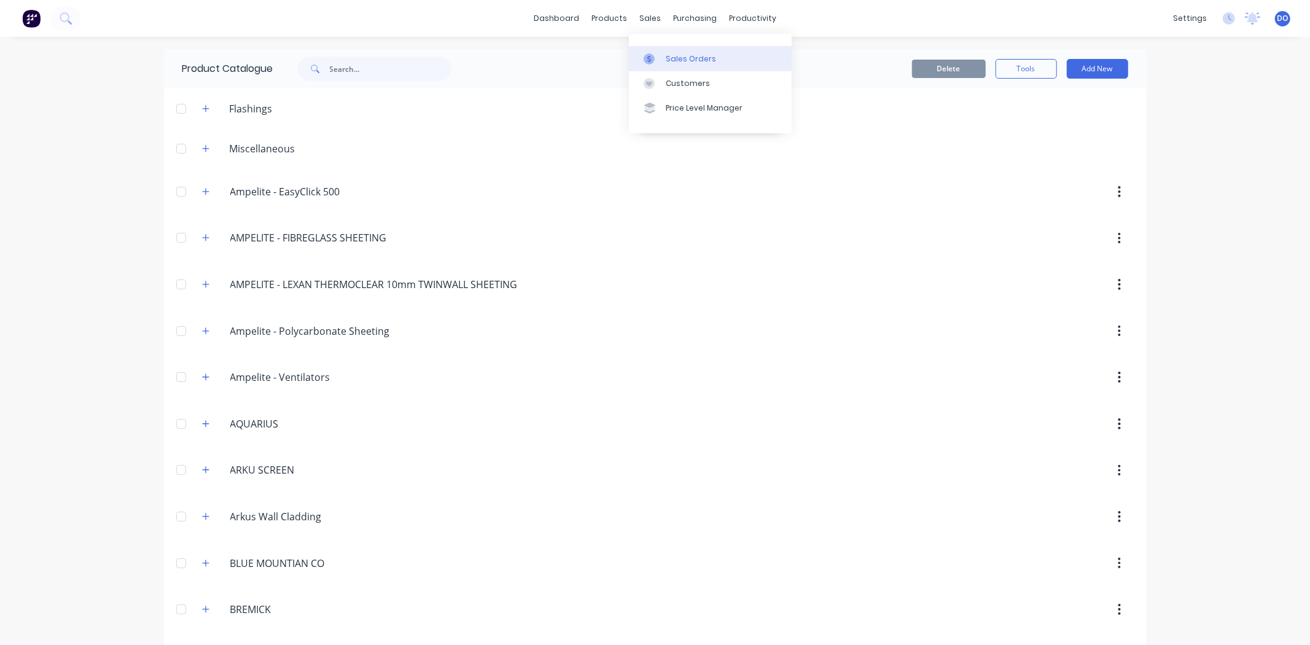
click at [648, 63] on icon at bounding box center [649, 58] width 11 height 11
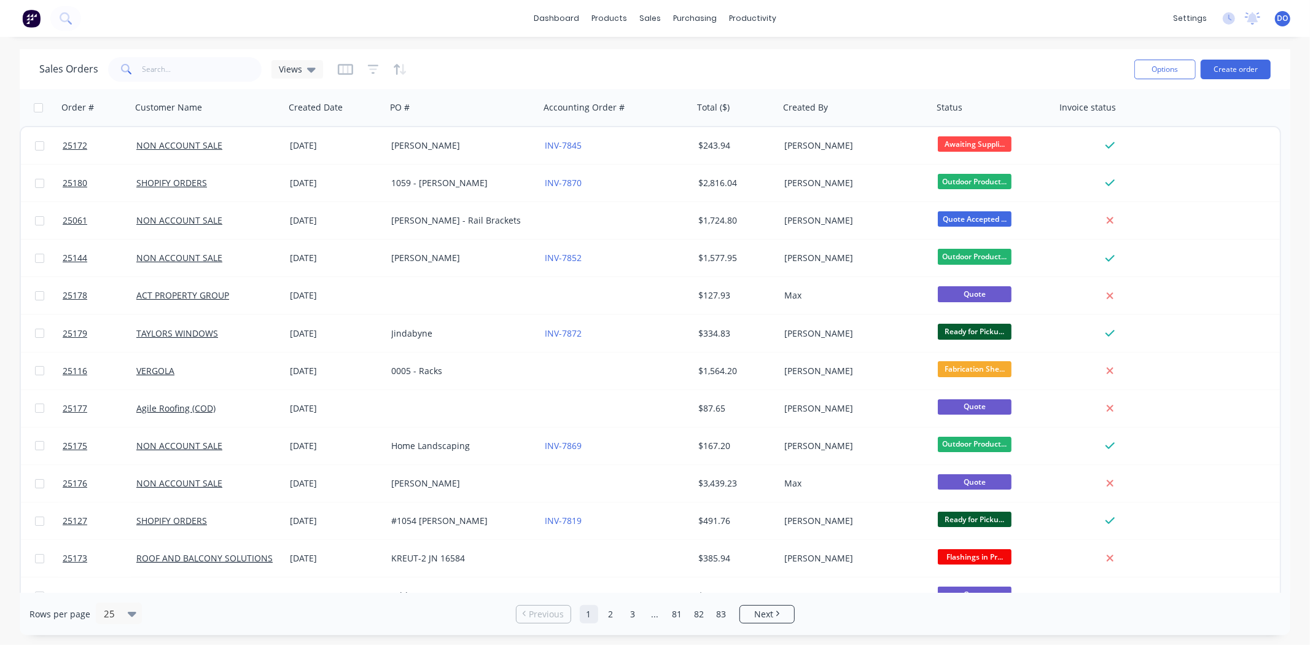
click at [353, 76] on div at bounding box center [372, 70] width 69 height 20
click at [350, 61] on button "button" at bounding box center [345, 70] width 15 height 20
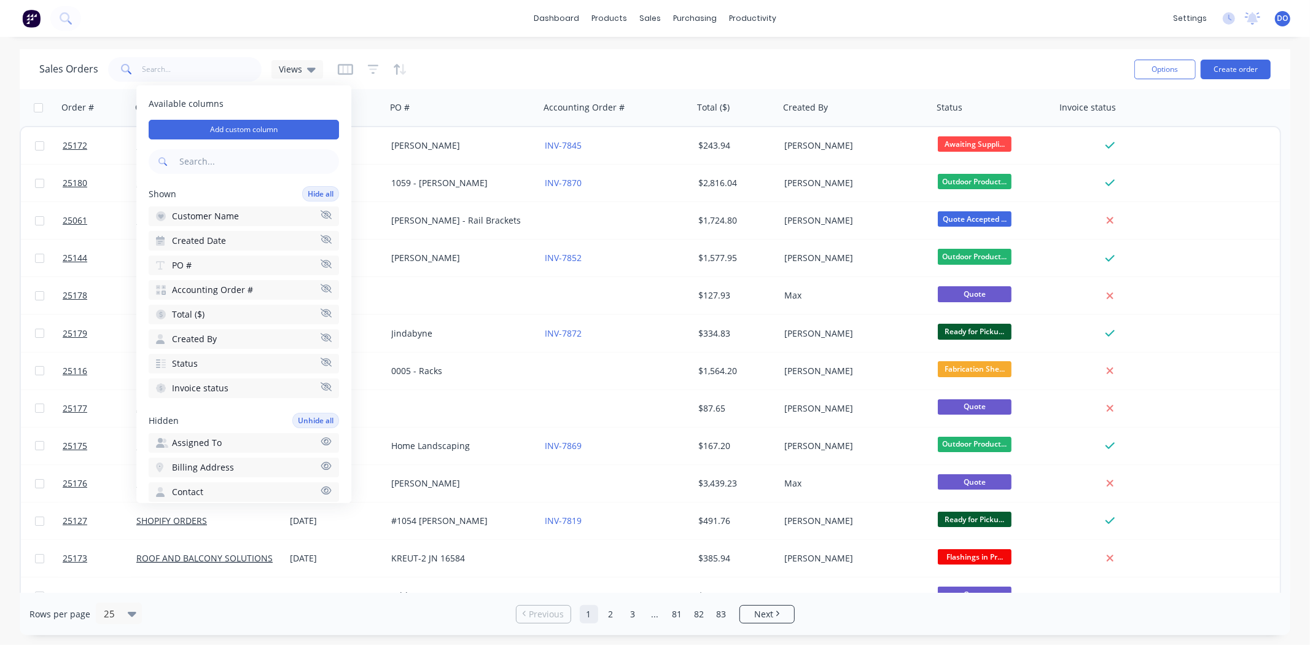
click at [378, 64] on div at bounding box center [372, 70] width 69 height 20
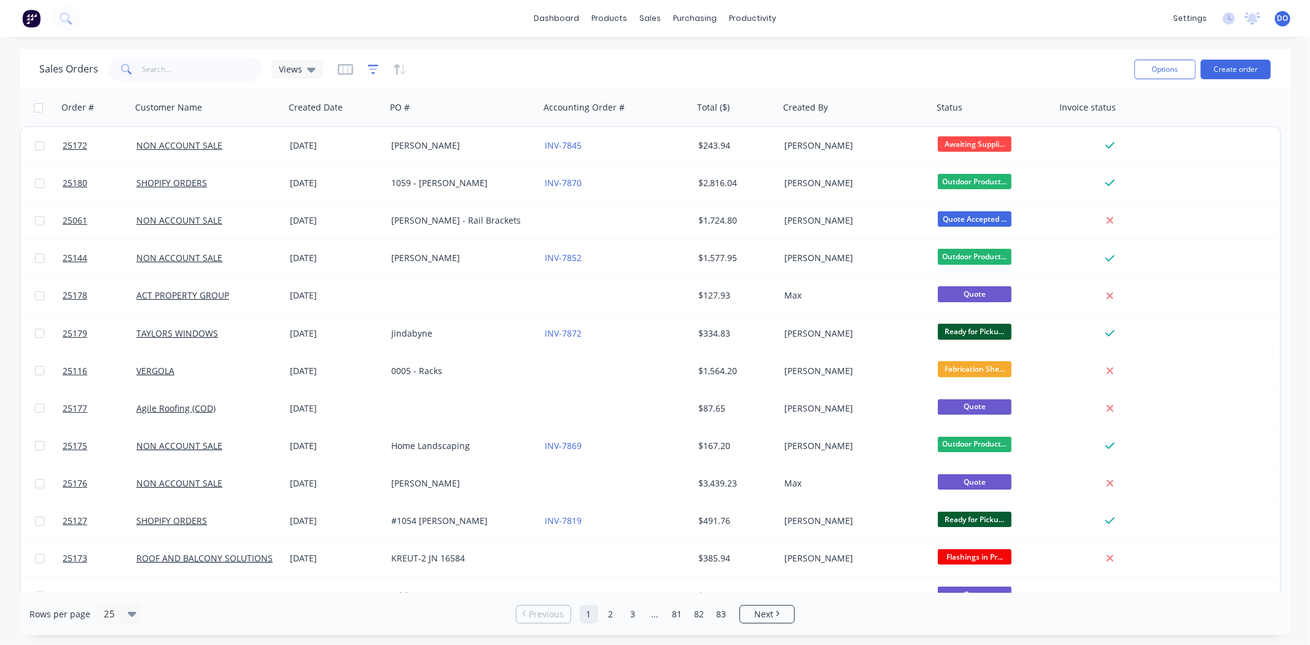
click at [372, 64] on icon "button" at bounding box center [373, 68] width 11 height 9
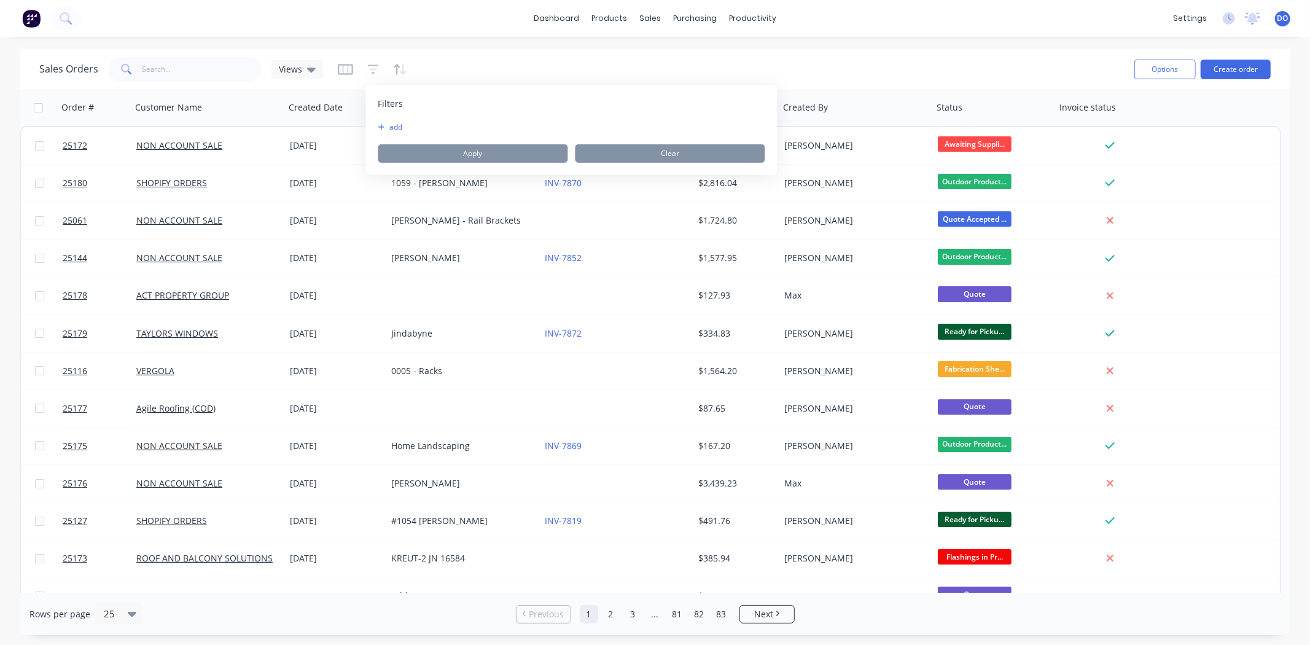
click at [402, 123] on button "add" at bounding box center [393, 127] width 31 height 10
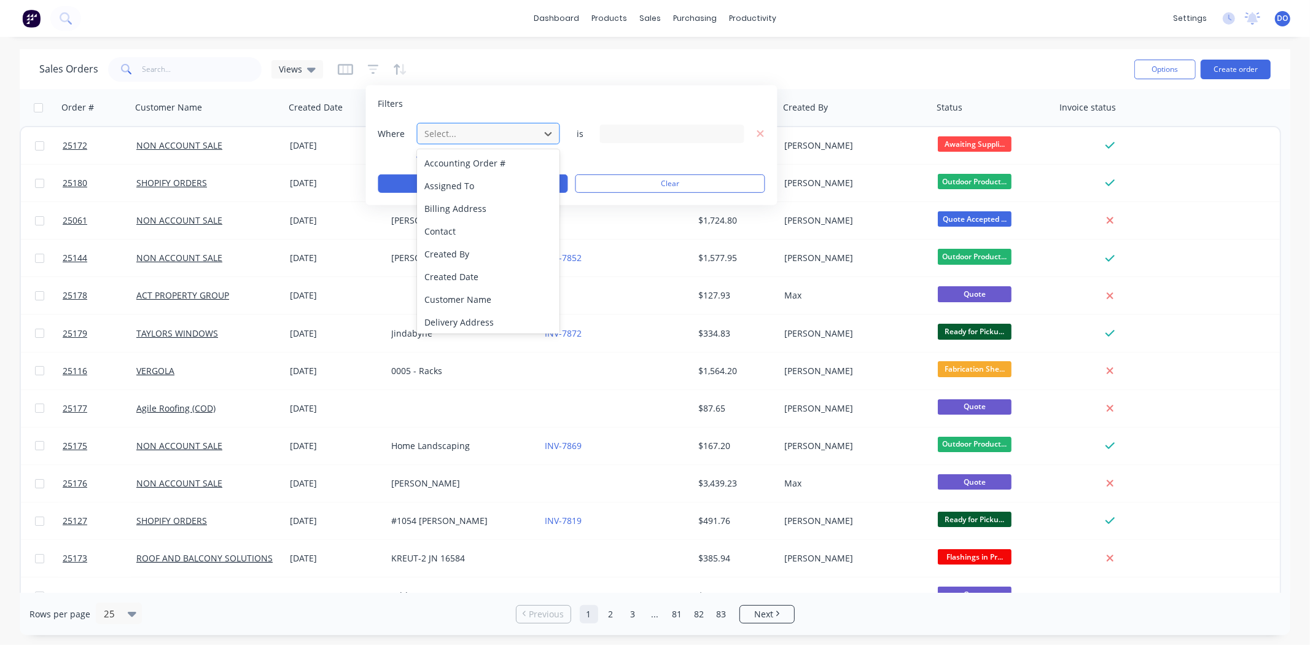
click at [436, 128] on div at bounding box center [479, 133] width 110 height 15
click at [461, 322] on div "Invoiced Date" at bounding box center [488, 322] width 143 height 23
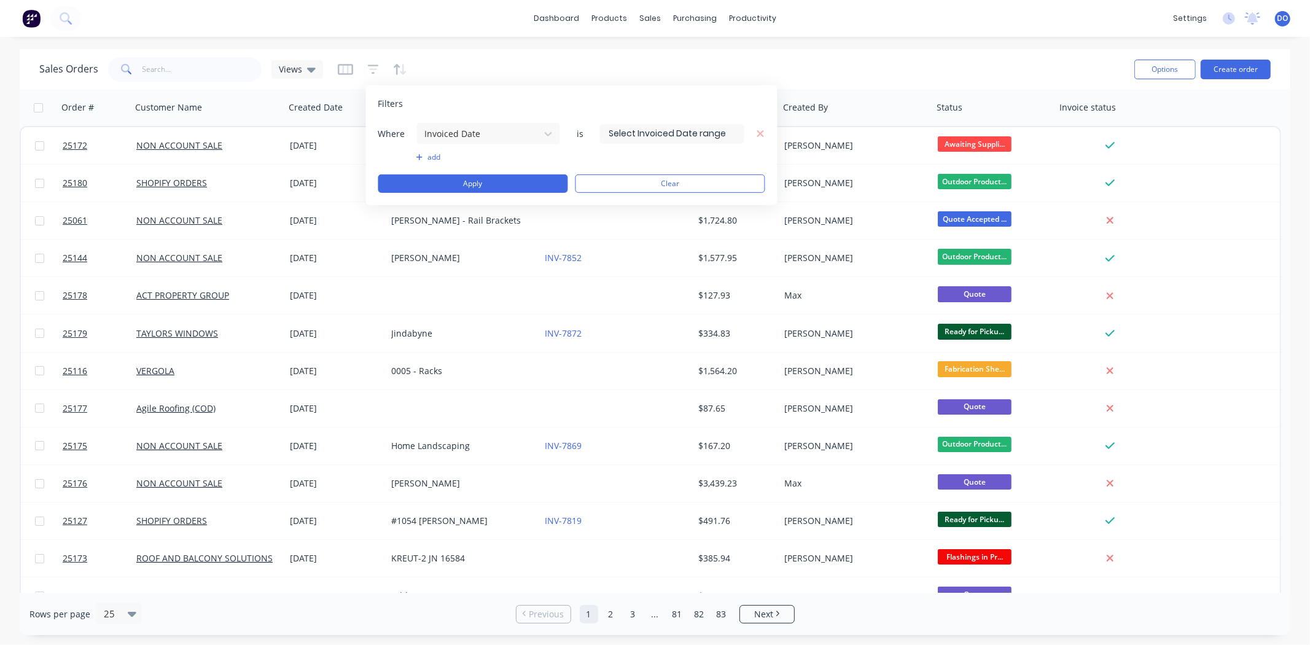
click at [678, 136] on input at bounding box center [672, 133] width 143 height 18
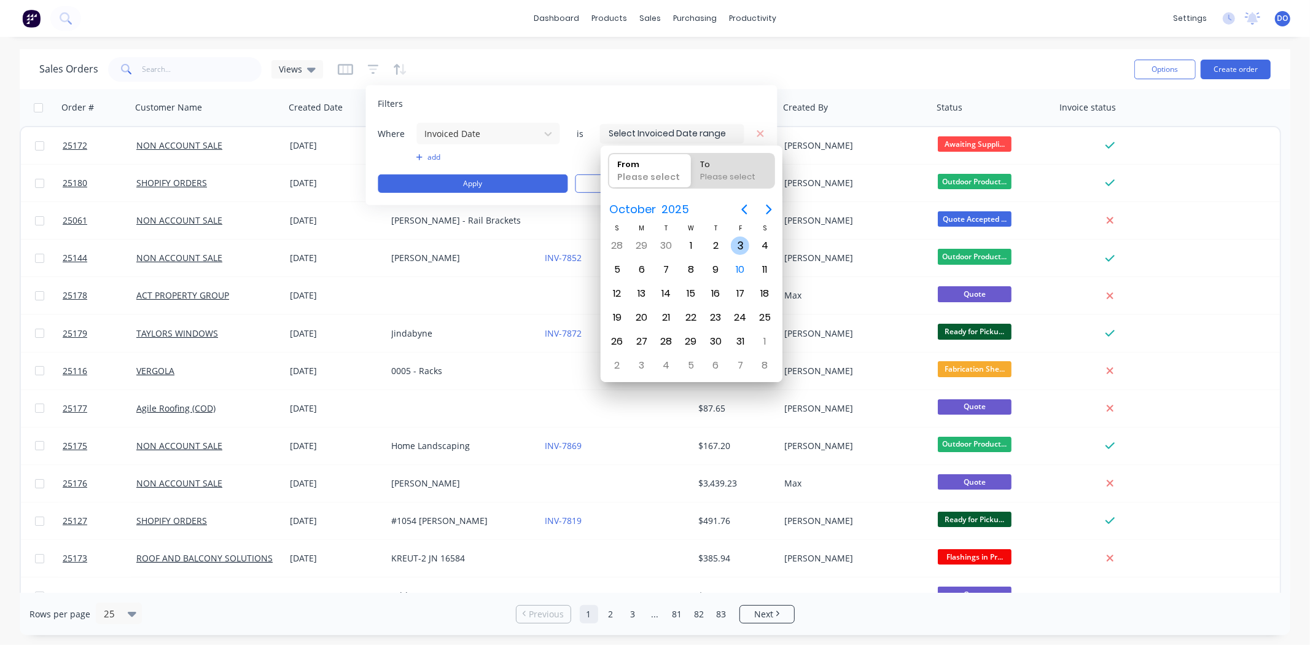
click at [731, 248] on div "3" at bounding box center [740, 245] width 25 height 23
type input "[DATE]"
radio input "false"
radio input "true"
click at [742, 246] on div "3" at bounding box center [740, 245] width 18 height 18
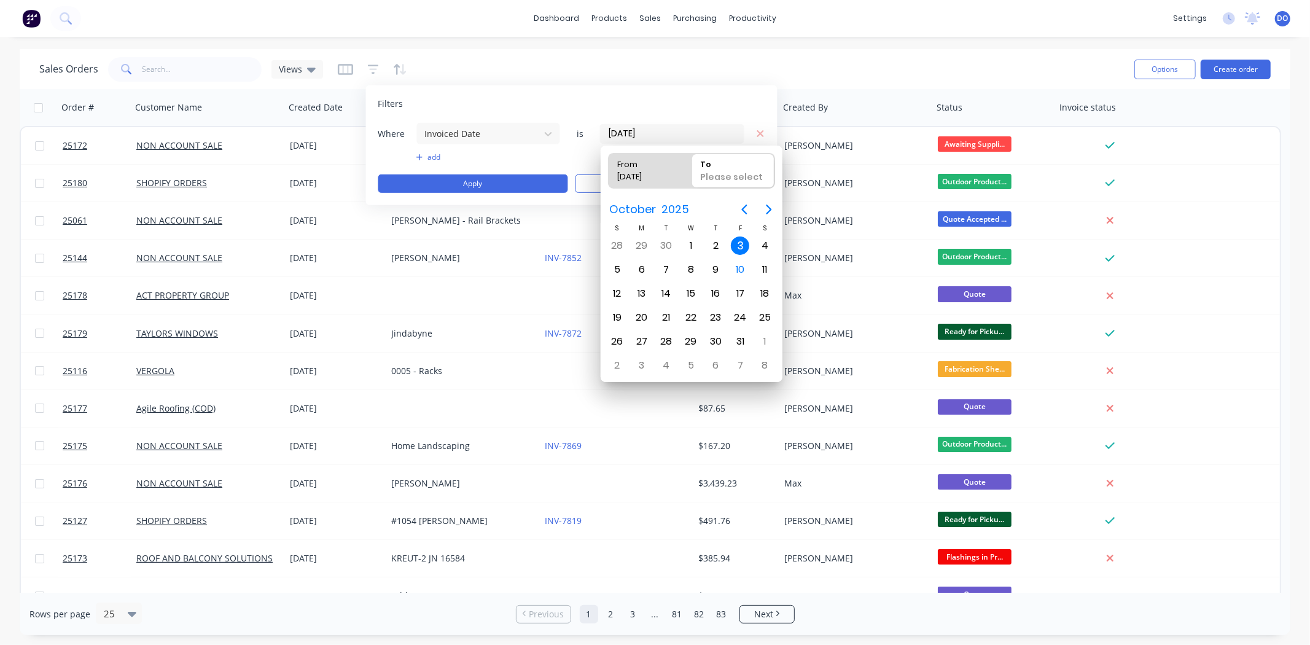
type input "03/10/25 - 03/10/25"
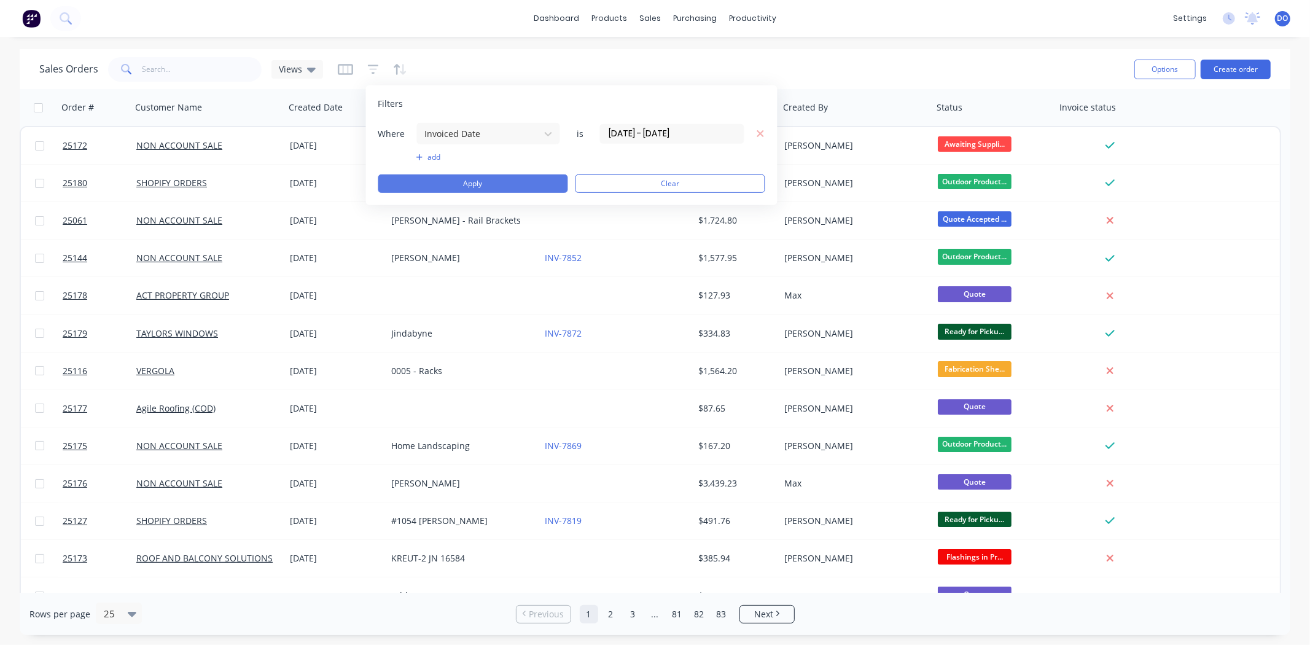
click at [499, 182] on button "Apply" at bounding box center [473, 183] width 190 height 18
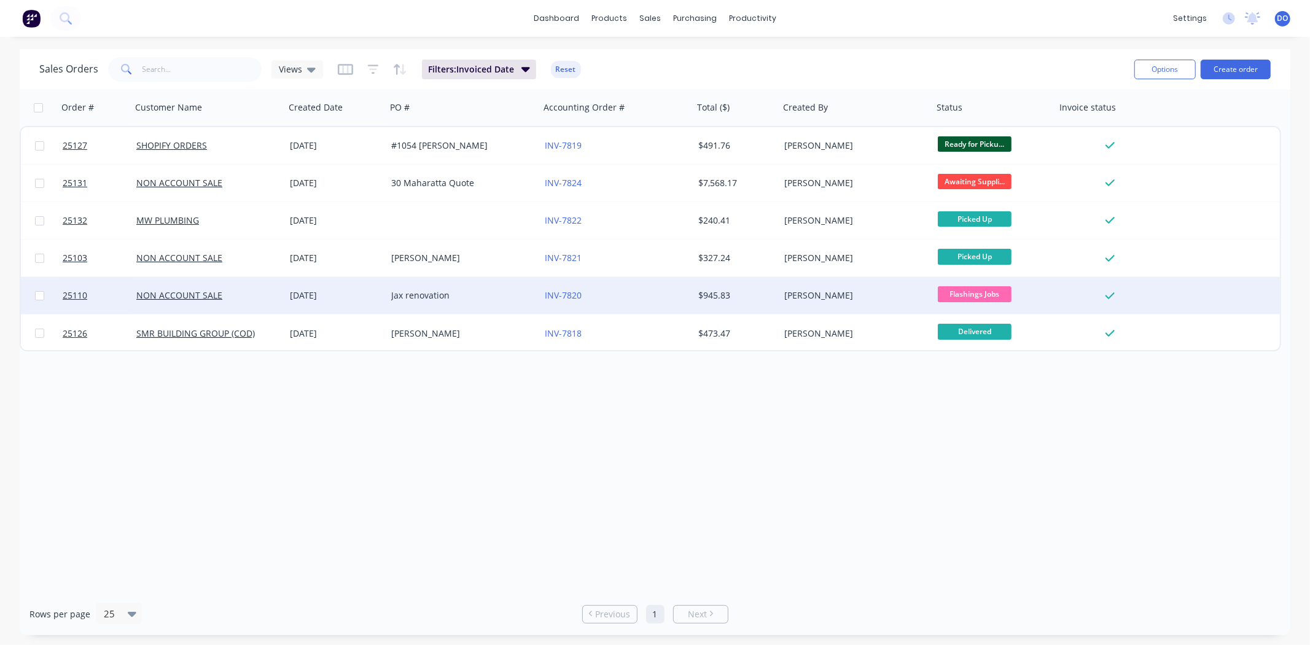
click at [616, 294] on div "INV-7820" at bounding box center [613, 295] width 136 height 12
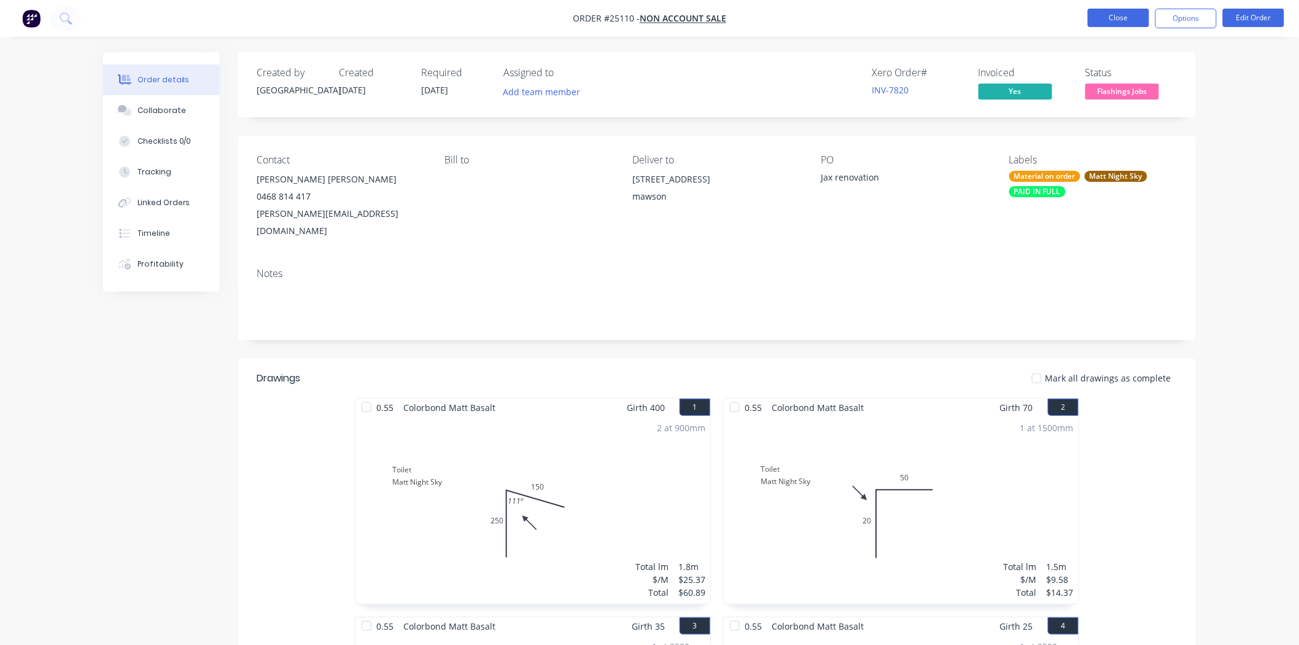
click at [1118, 25] on button "Close" at bounding box center [1118, 18] width 61 height 18
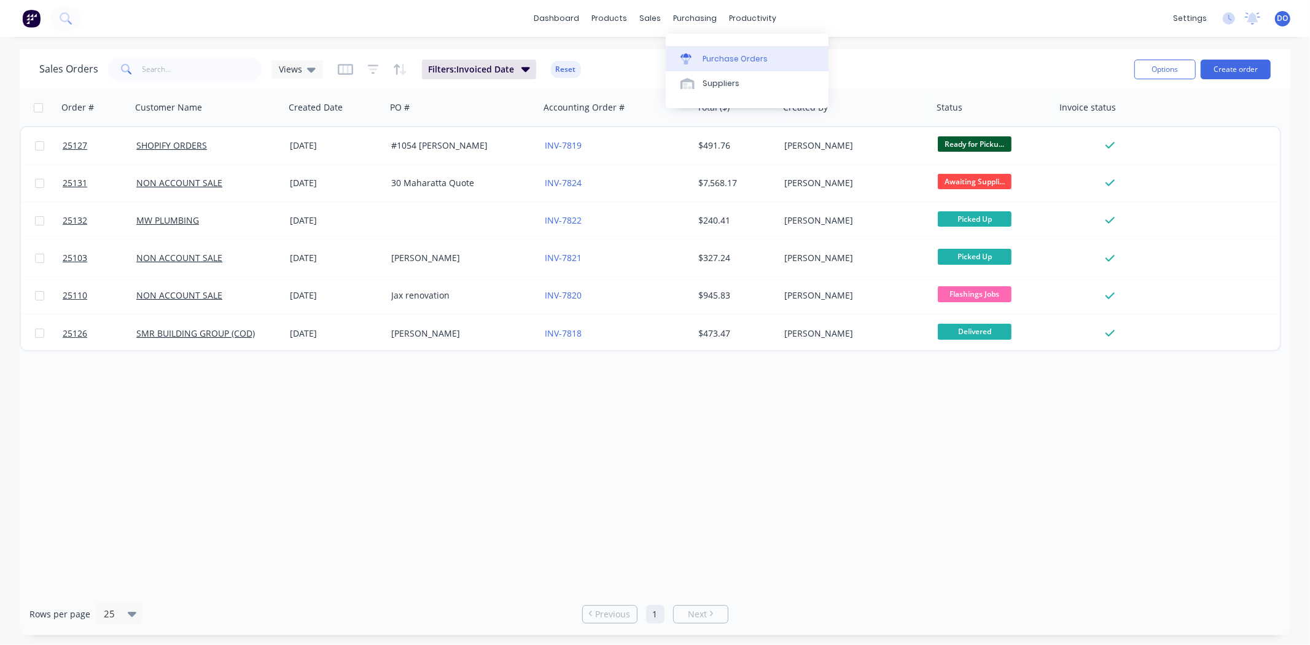
click at [709, 53] on div "Purchase Orders" at bounding box center [735, 58] width 65 height 11
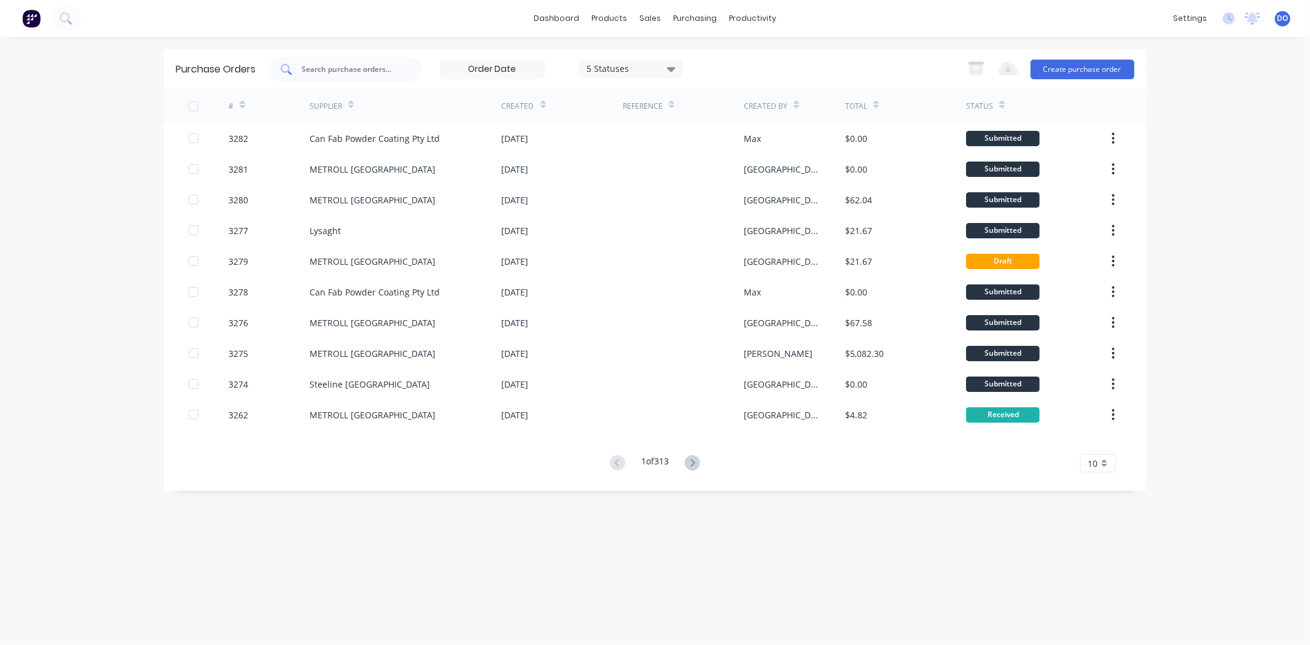
click at [337, 68] on input "text" at bounding box center [352, 69] width 102 height 12
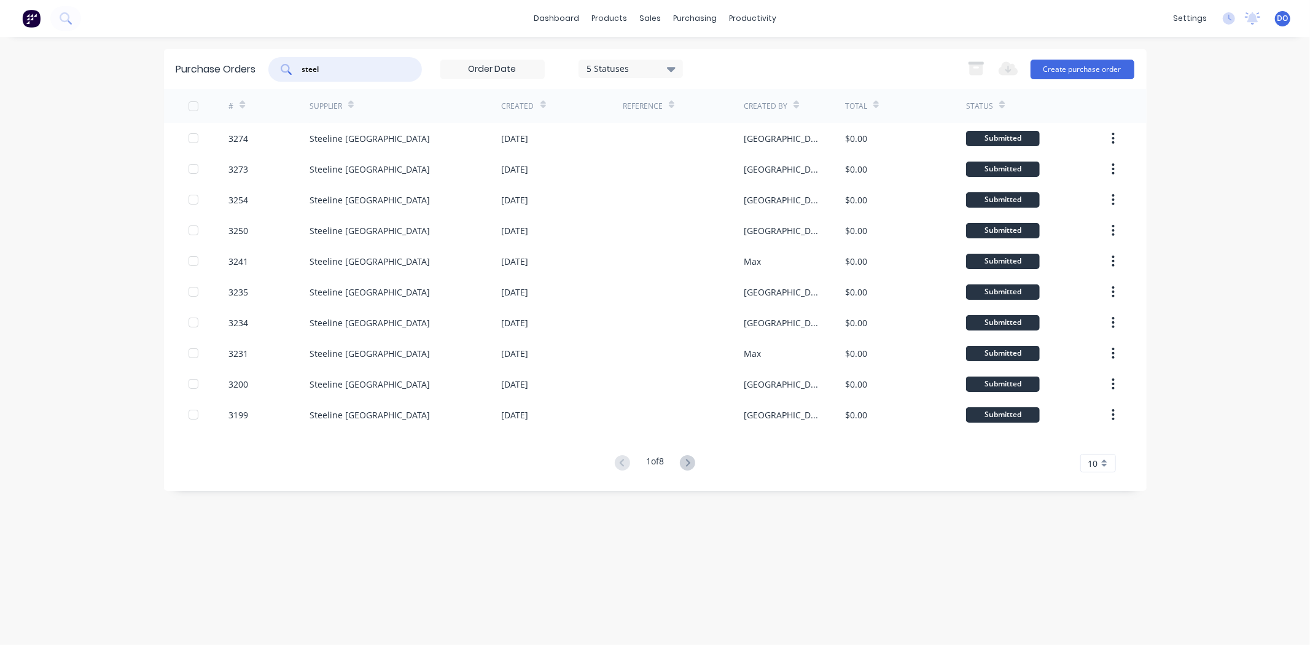
type input "steel"
click at [392, 139] on div "Steeline Canberra" at bounding box center [405, 138] width 192 height 31
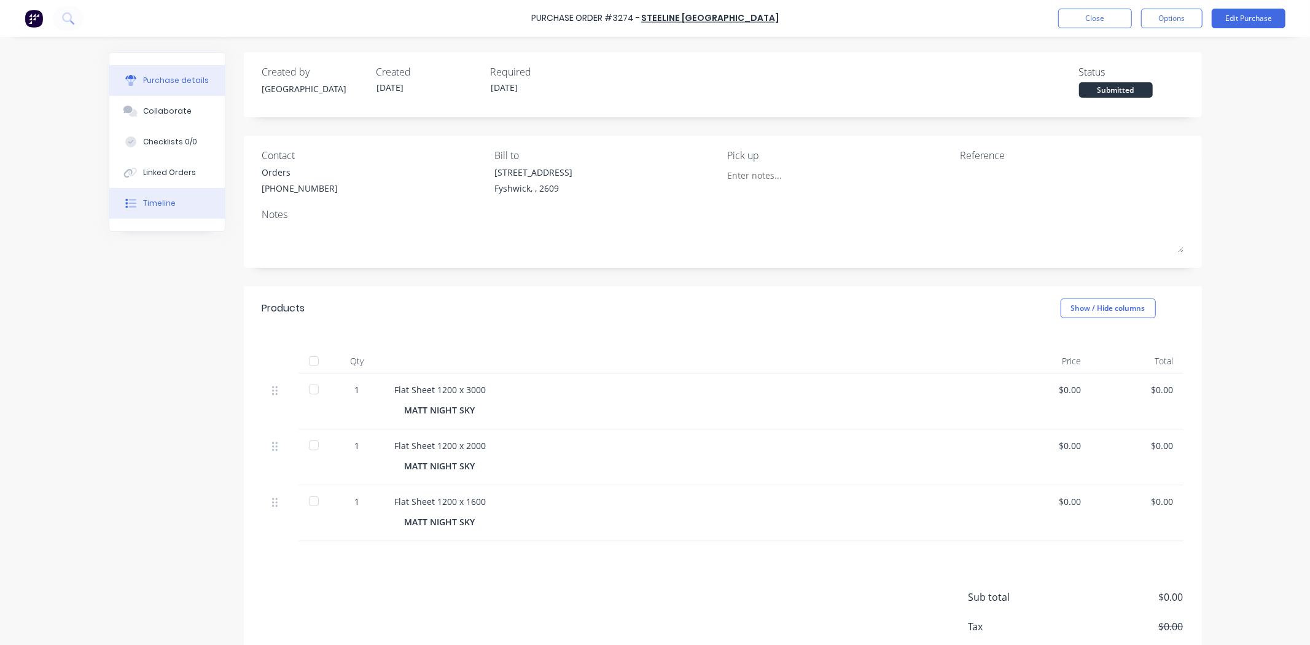
click at [143, 200] on div "Timeline" at bounding box center [159, 203] width 33 height 11
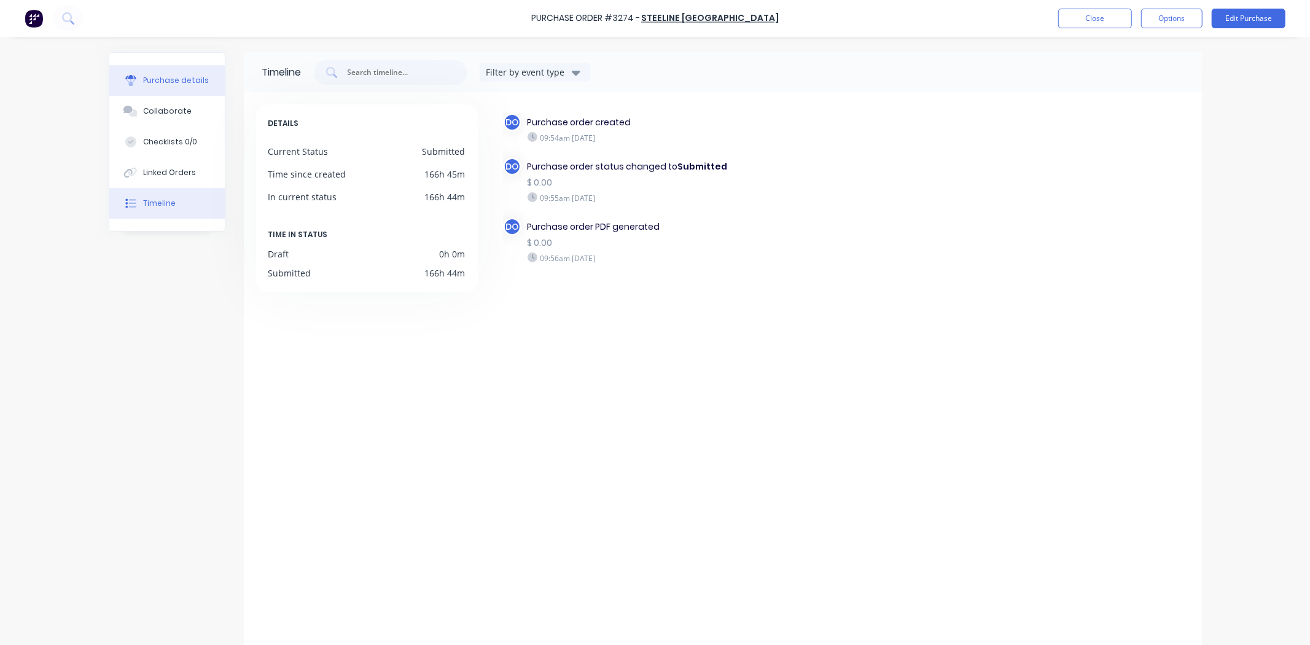
click at [179, 75] on div "Purchase details" at bounding box center [176, 80] width 66 height 11
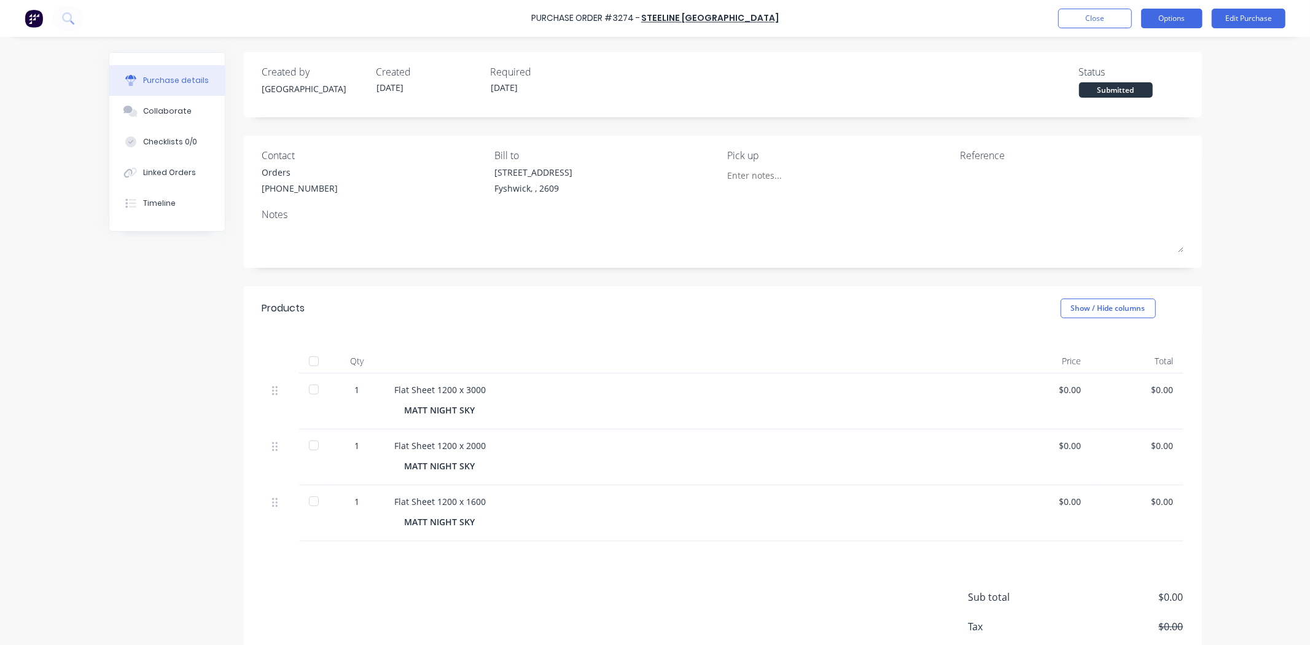
click at [1193, 10] on button "Options" at bounding box center [1171, 19] width 61 height 20
click at [1112, 49] on div "Print / Email" at bounding box center [1144, 50] width 95 height 18
click at [707, 281] on div "Created by Dallas Created 03/10/25 Required 03/10/25 Status Submitted Contact O…" at bounding box center [723, 378] width 958 height 652
click at [179, 117] on div "Collaborate" at bounding box center [167, 111] width 49 height 11
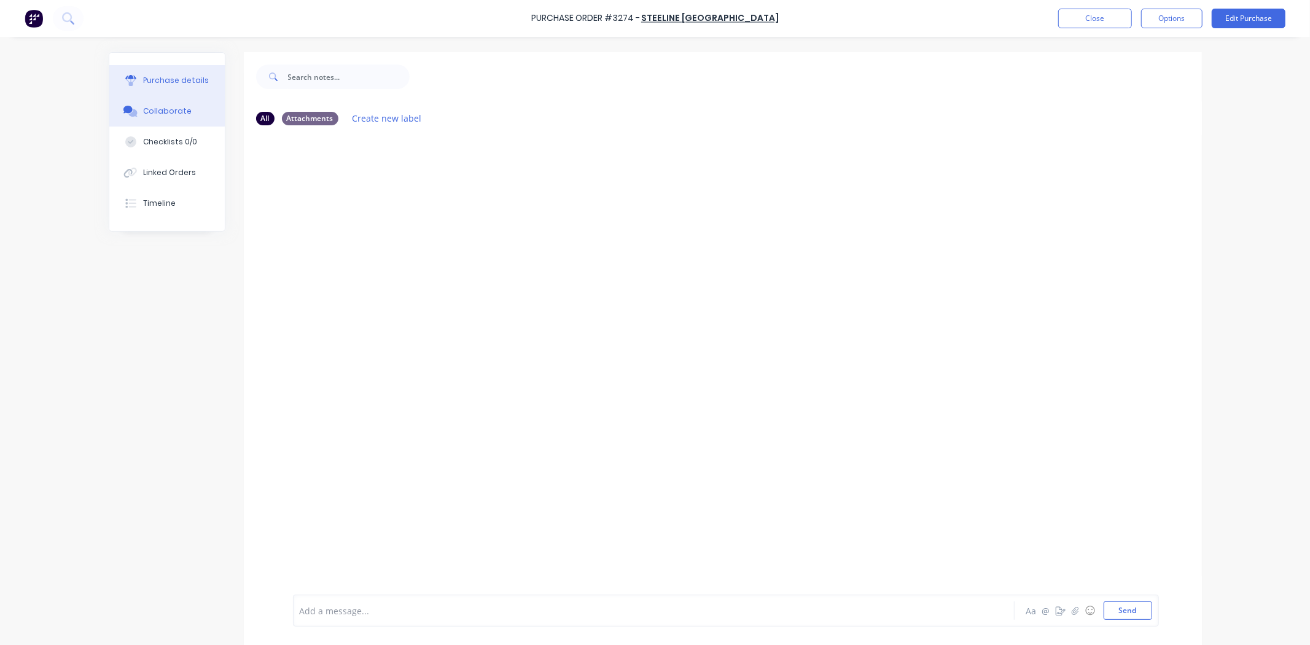
click at [190, 79] on div "Purchase details" at bounding box center [176, 80] width 66 height 11
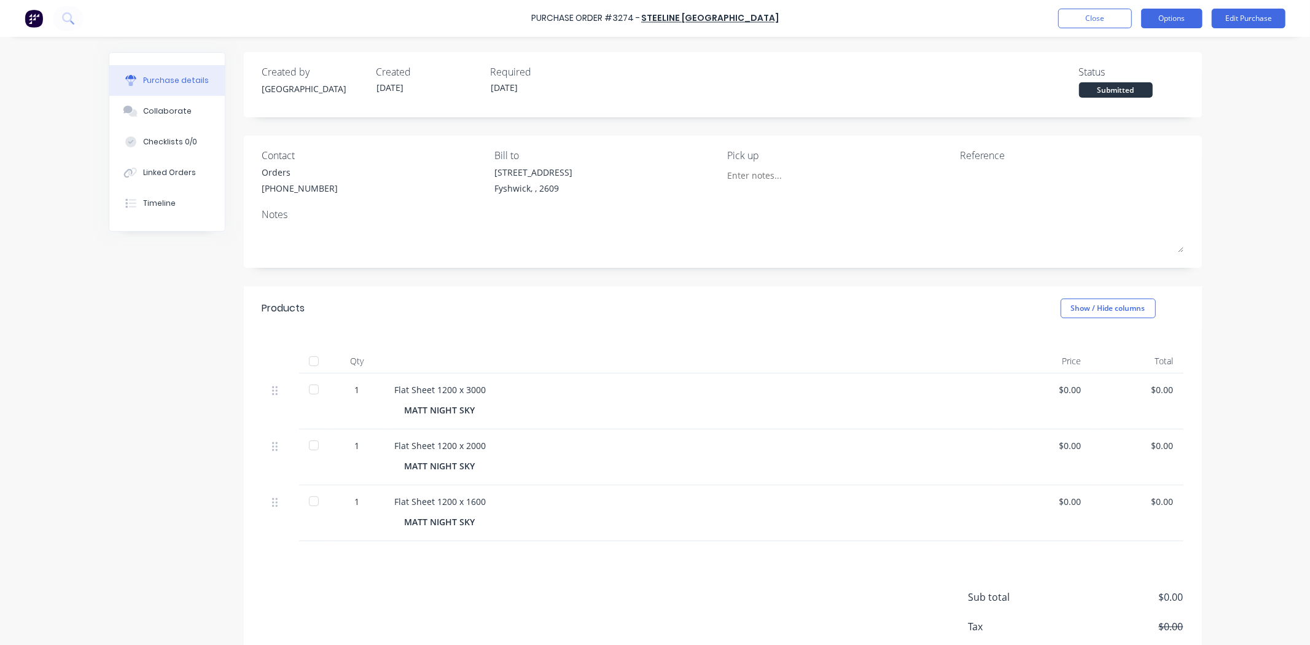
drag, startPoint x: 1181, startPoint y: 9, endPoint x: 1174, endPoint y: 17, distance: 10.4
click at [1174, 17] on div "Purchase Order #3274 - Steeline Canberra Close Options Edit Purchase" at bounding box center [655, 18] width 1310 height 37
click at [1174, 17] on button "Options" at bounding box center [1171, 19] width 61 height 20
click at [1089, 154] on div "Reference" at bounding box center [1072, 155] width 224 height 15
click at [1161, 15] on button "Options" at bounding box center [1171, 19] width 61 height 20
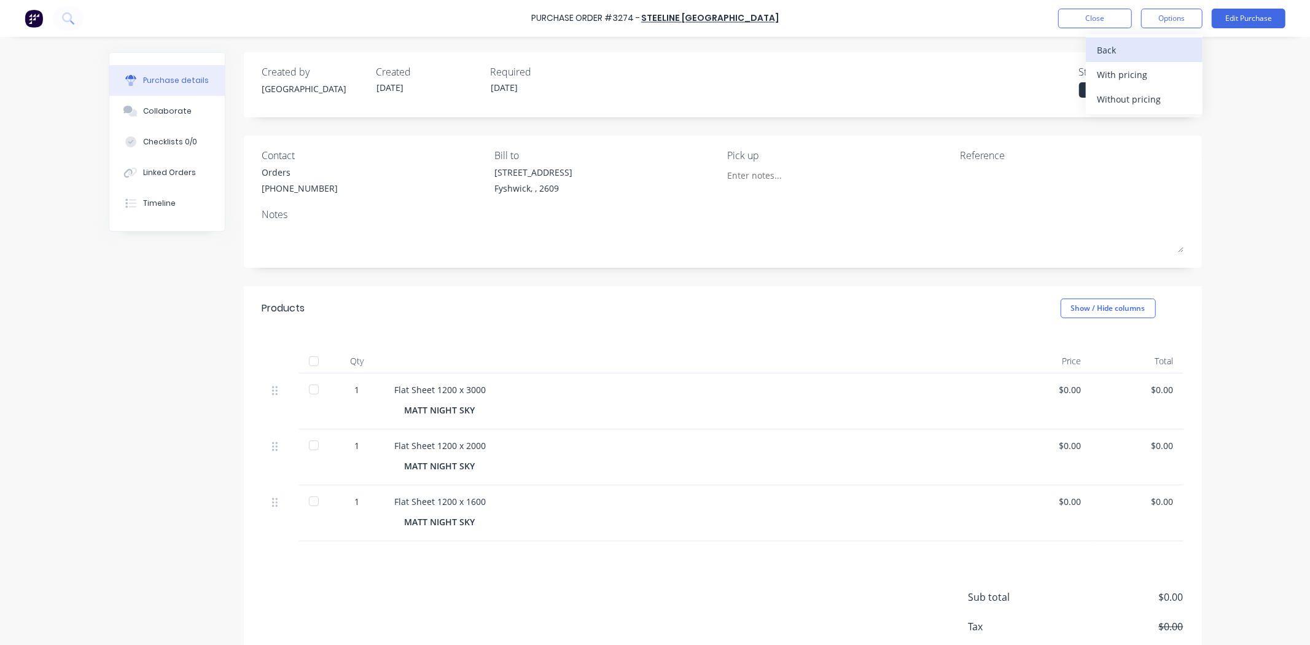
click at [1143, 47] on div "Back" at bounding box center [1144, 50] width 95 height 18
click at [1151, 48] on div "Print / Email" at bounding box center [1144, 50] width 95 height 18
click at [1107, 90] on div "Without pricing" at bounding box center [1144, 99] width 95 height 18
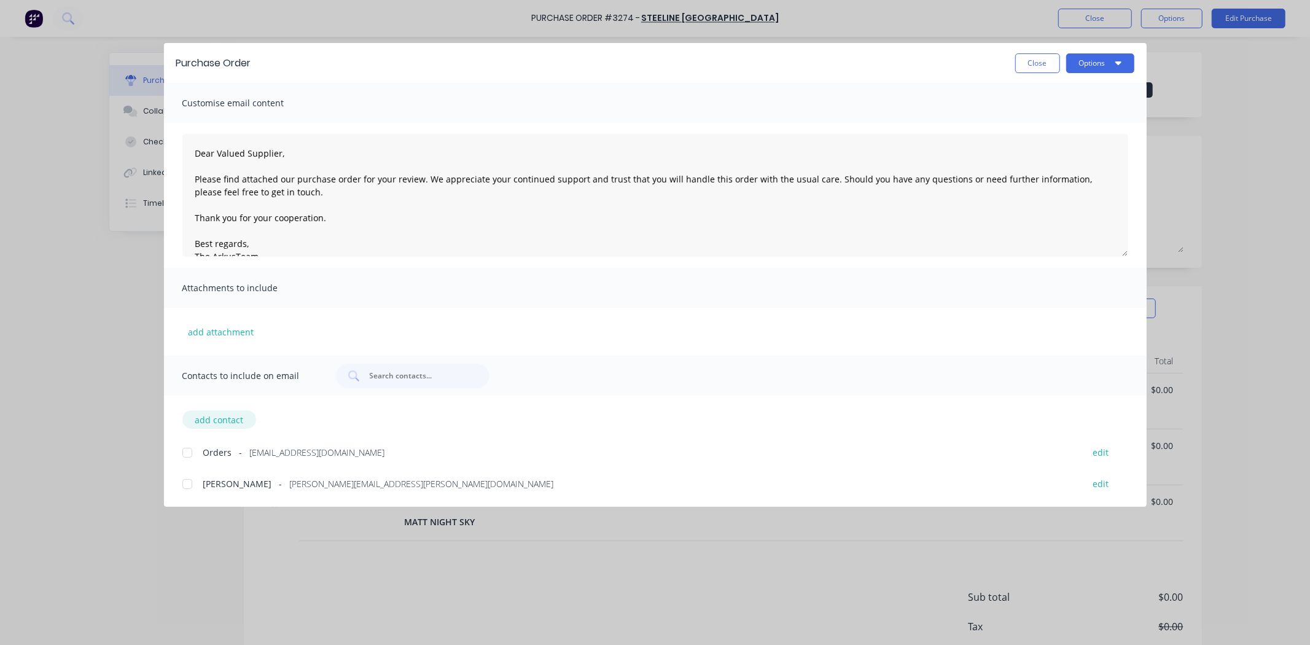
click at [225, 419] on button "add contact" at bounding box center [219, 419] width 74 height 18
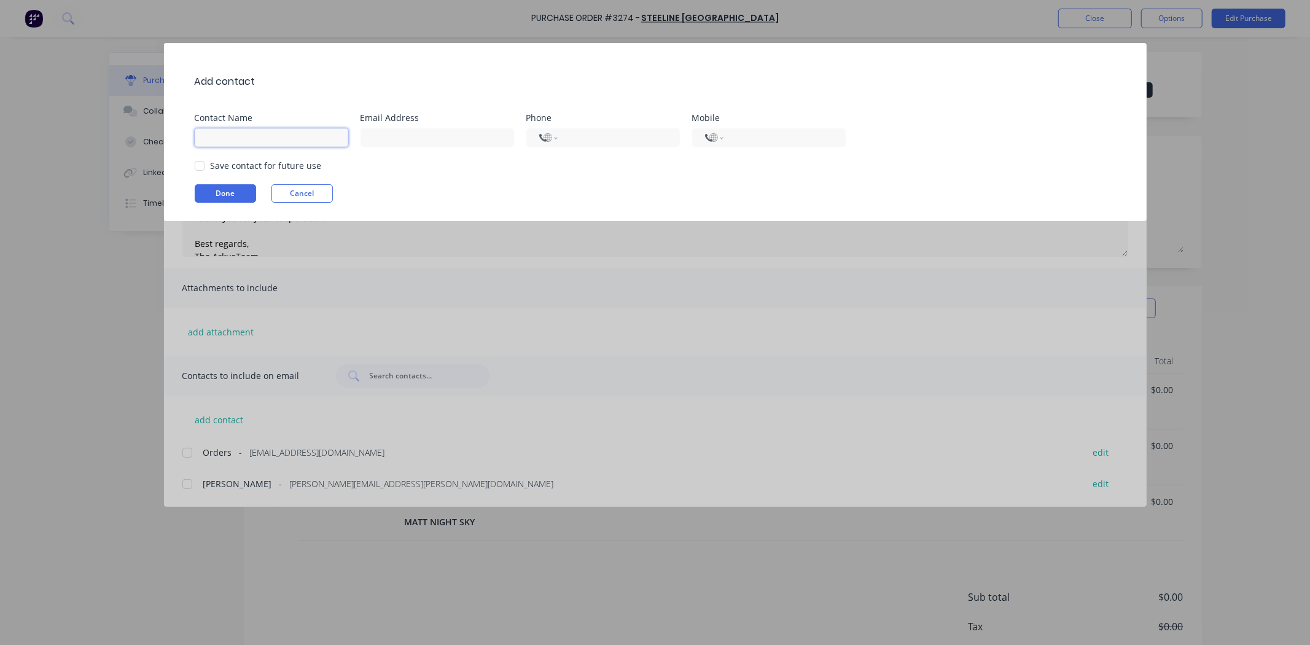
click at [279, 136] on input at bounding box center [272, 137] width 154 height 18
type input "jani"
click at [484, 141] on input at bounding box center [437, 137] width 154 height 18
click at [195, 167] on div at bounding box center [199, 166] width 25 height 25
type input "Jani@crtproducts.com.au"
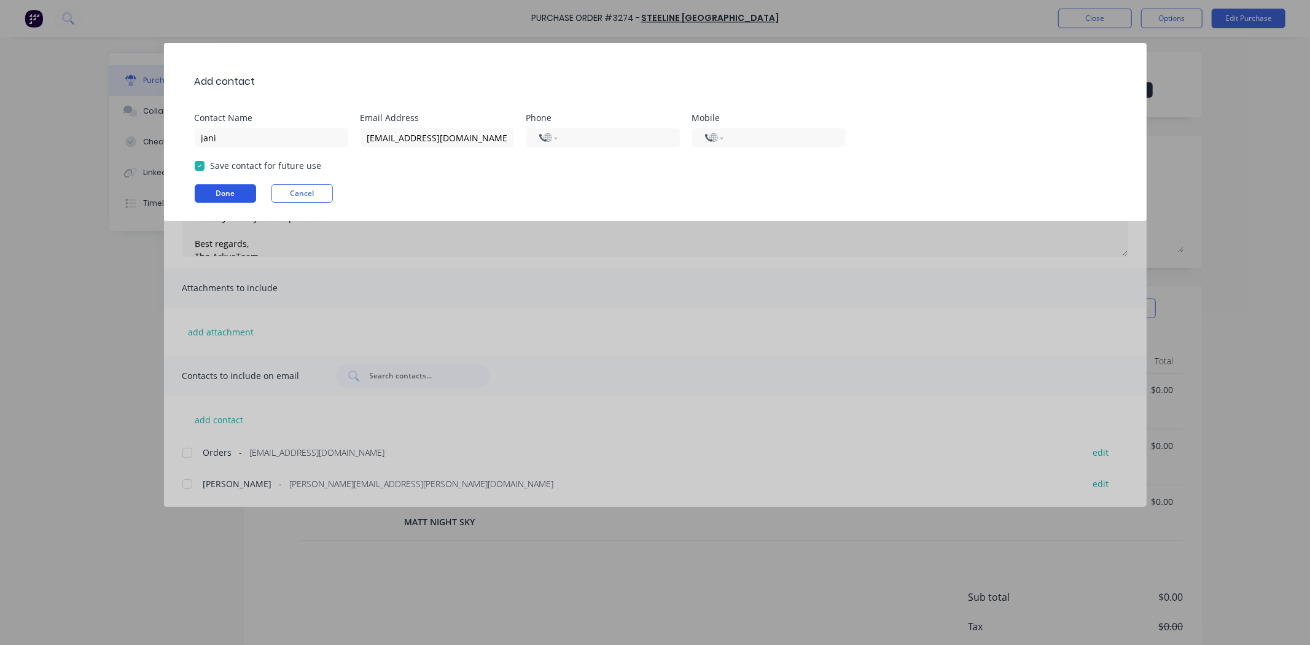
click at [198, 197] on button "Done" at bounding box center [225, 193] width 61 height 18
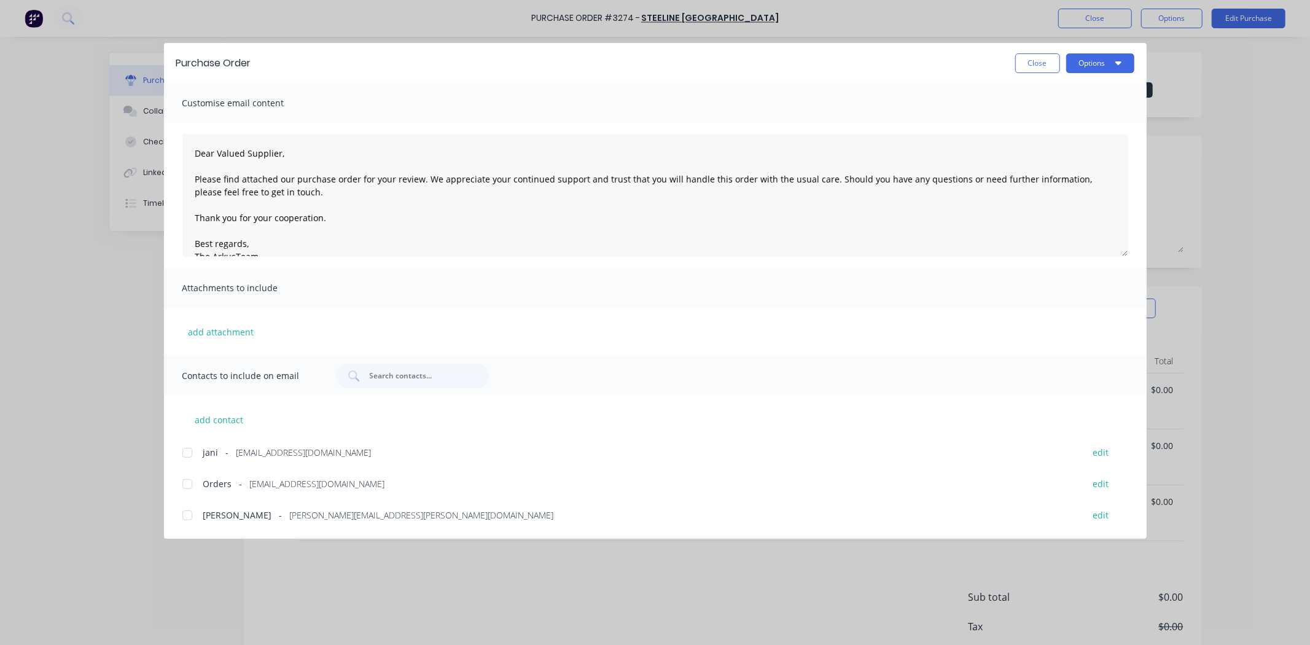
click at [182, 455] on div at bounding box center [187, 452] width 25 height 25
click at [1086, 44] on div "Purchase Order Close Options" at bounding box center [655, 63] width 983 height 40
click at [1092, 63] on button "Options" at bounding box center [1100, 63] width 68 height 20
click at [1070, 145] on div "Email" at bounding box center [1076, 143] width 95 height 18
click at [1052, 56] on button "Close" at bounding box center [1037, 63] width 45 height 20
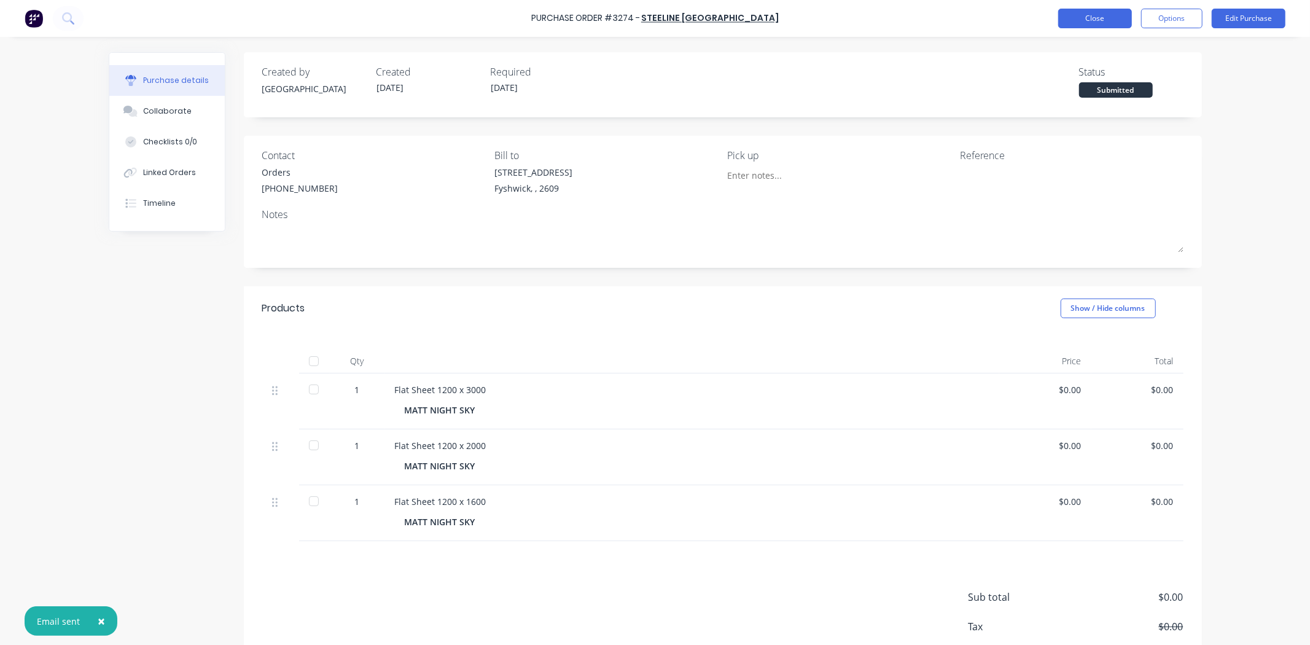
click at [1102, 13] on button "Close" at bounding box center [1095, 19] width 74 height 20
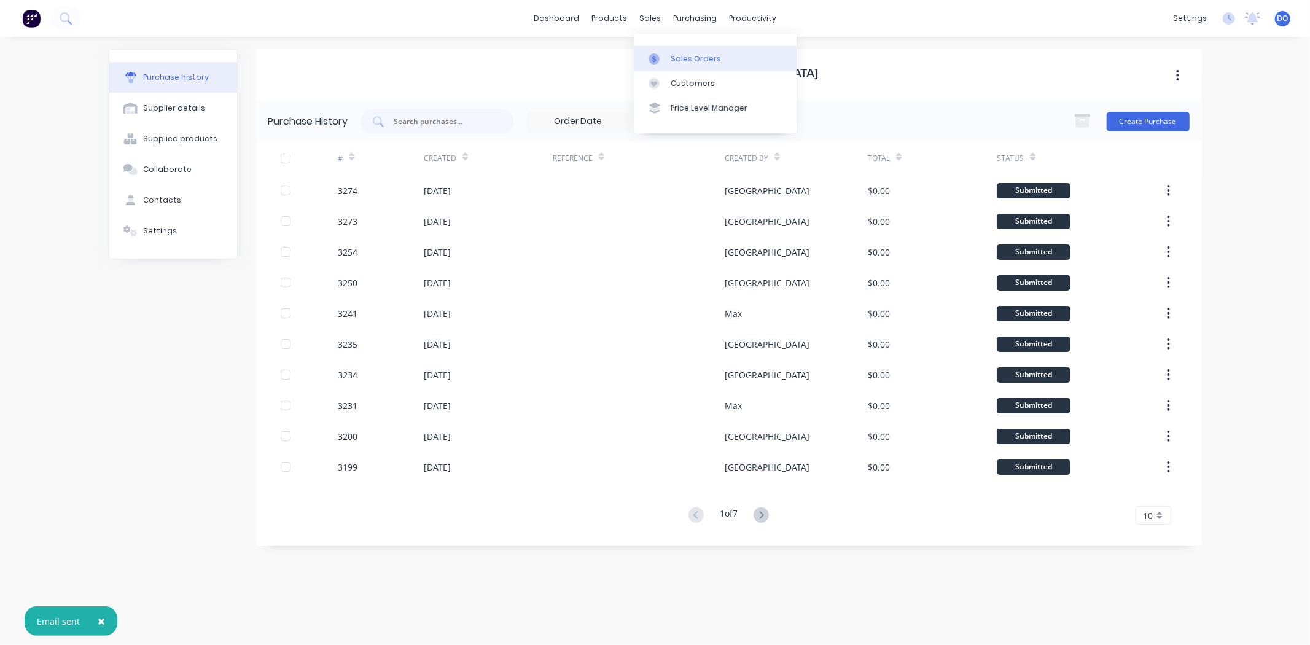
click at [660, 53] on div at bounding box center [657, 58] width 18 height 11
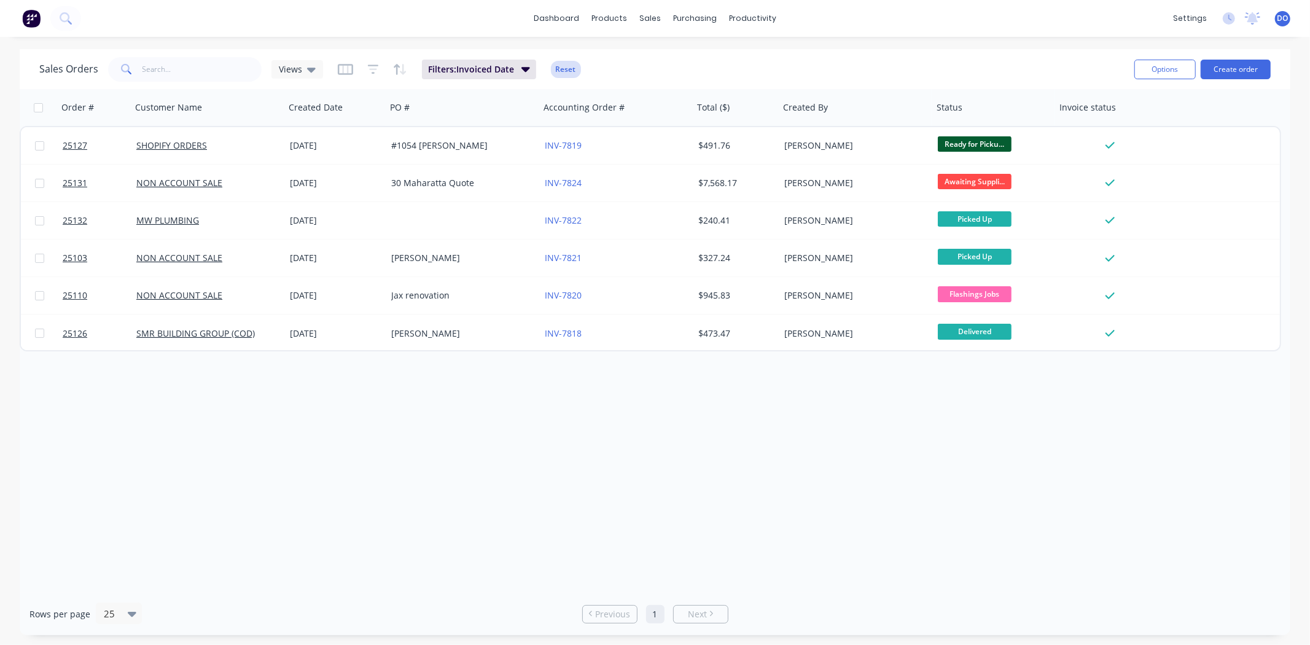
click at [560, 70] on button "Reset" at bounding box center [566, 69] width 30 height 17
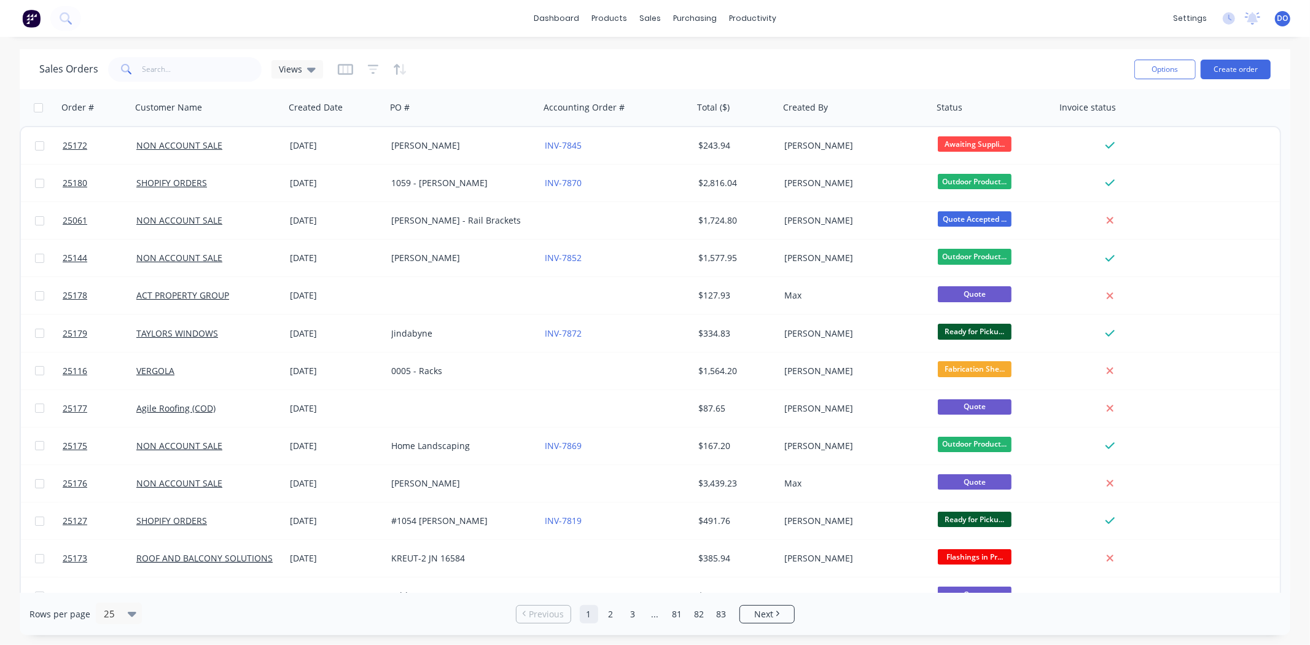
drag, startPoint x: 407, startPoint y: 64, endPoint x: 389, endPoint y: 66, distance: 17.2
click at [389, 66] on div "Sales Orders Views" at bounding box center [581, 69] width 1085 height 30
click at [389, 66] on div at bounding box center [372, 70] width 69 height 20
click at [393, 66] on icon "button" at bounding box center [400, 69] width 14 height 12
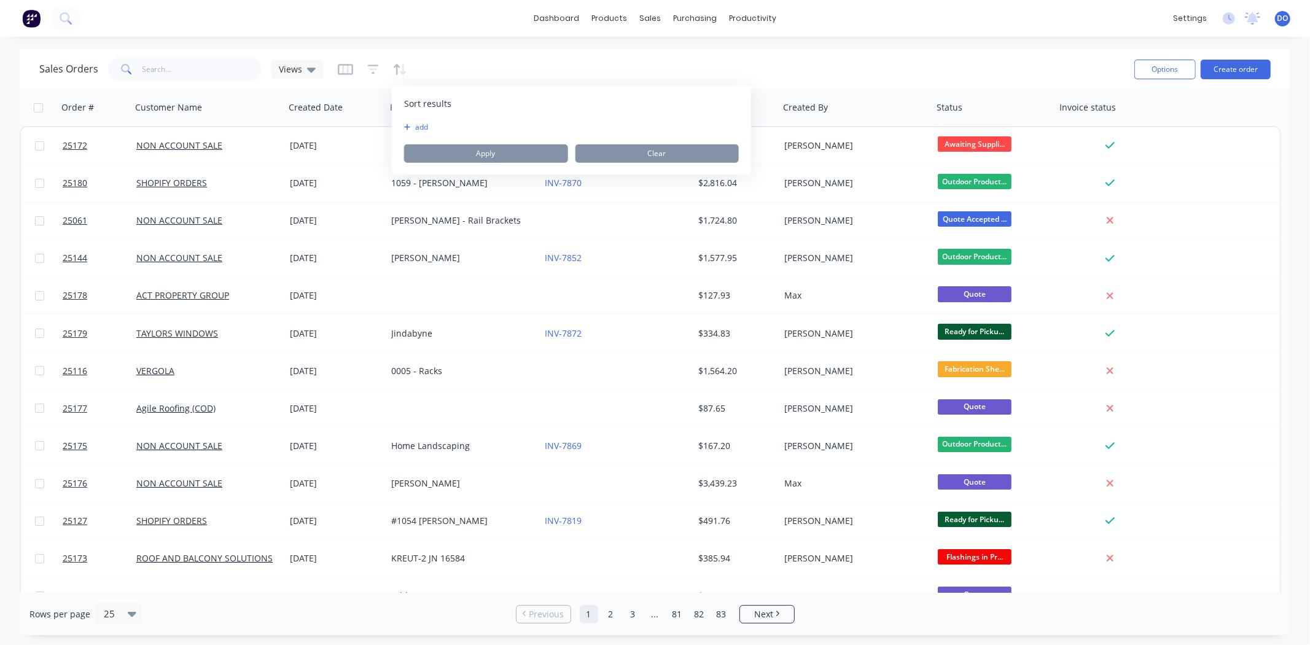
click at [419, 127] on button "add" at bounding box center [411, 127] width 15 height 10
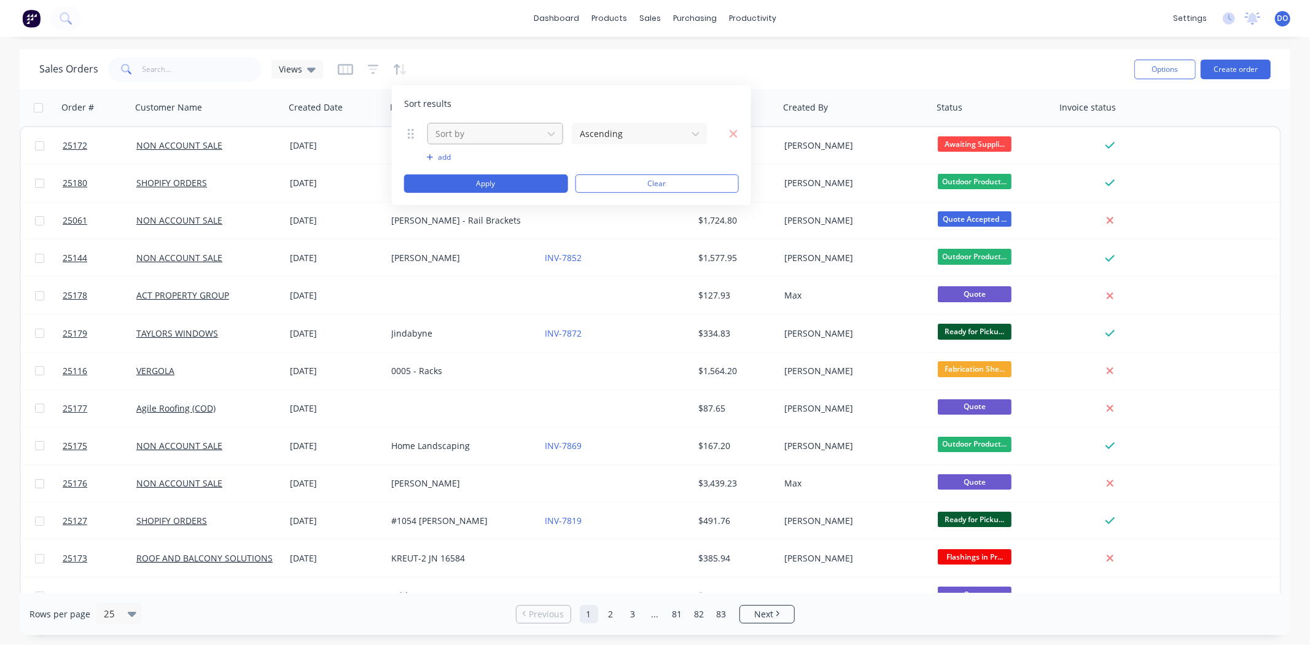
click at [458, 136] on div at bounding box center [485, 133] width 103 height 15
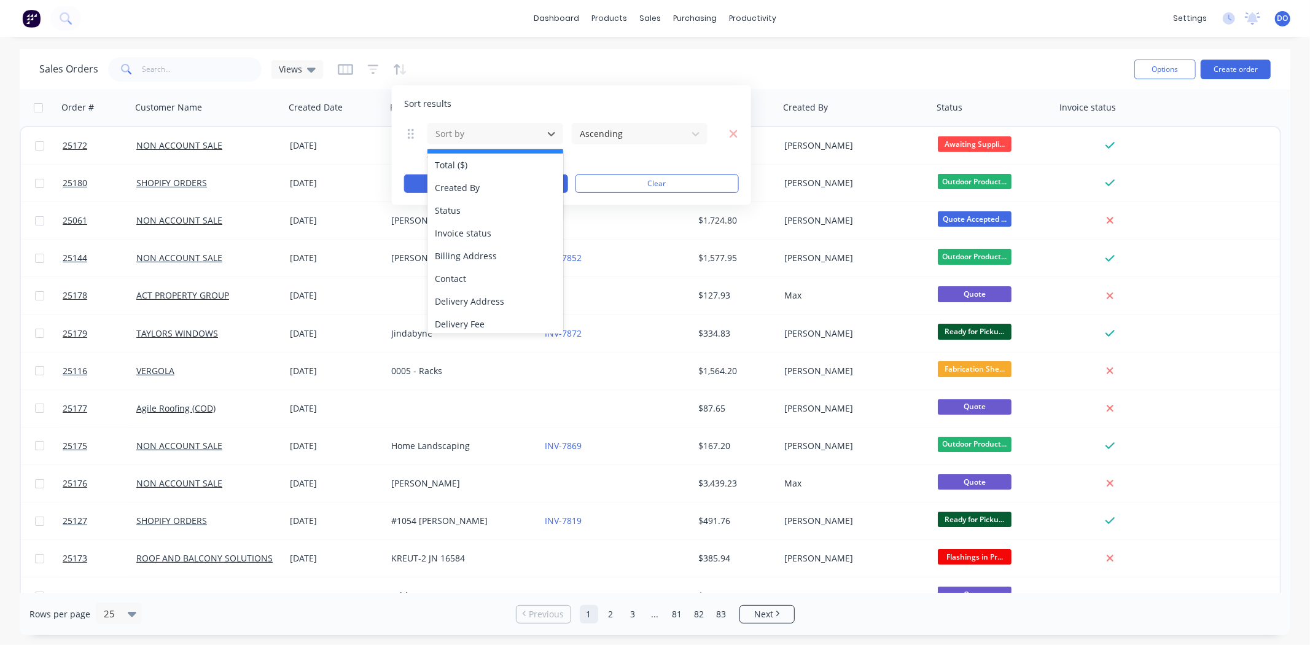
scroll to position [136, 0]
click at [479, 217] on div "Invoice status" at bounding box center [495, 208] width 136 height 23
click at [477, 131] on div at bounding box center [485, 133] width 103 height 15
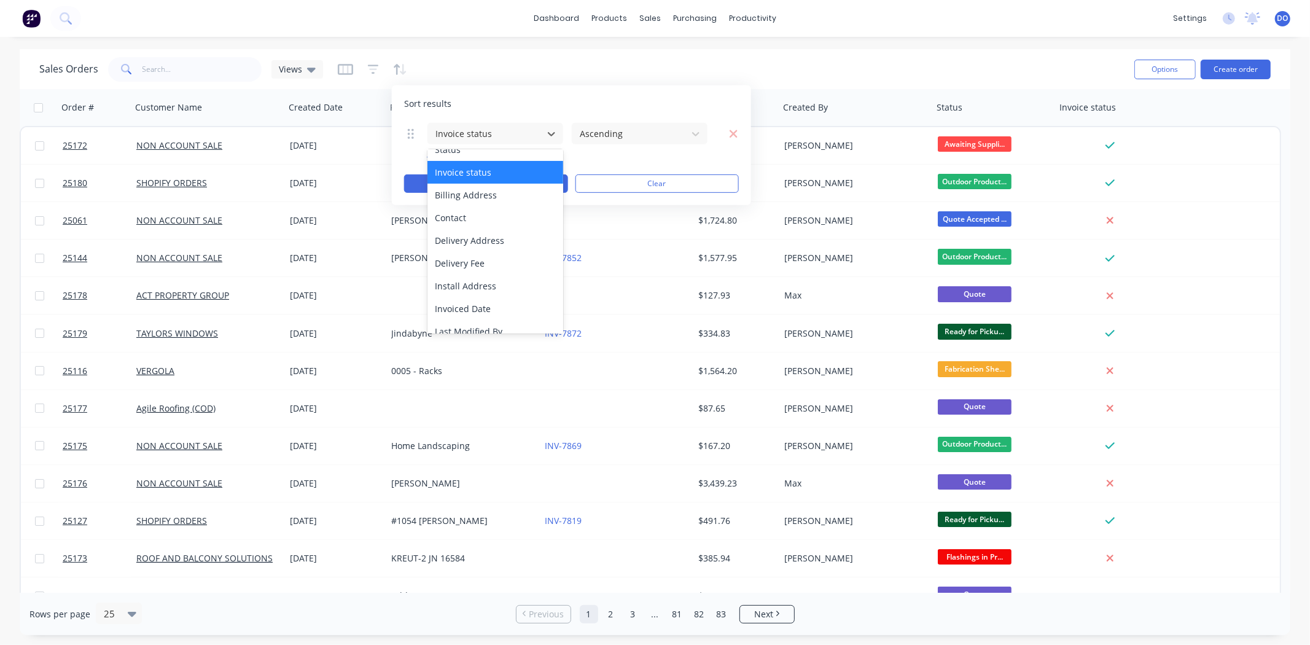
scroll to position [204, 0]
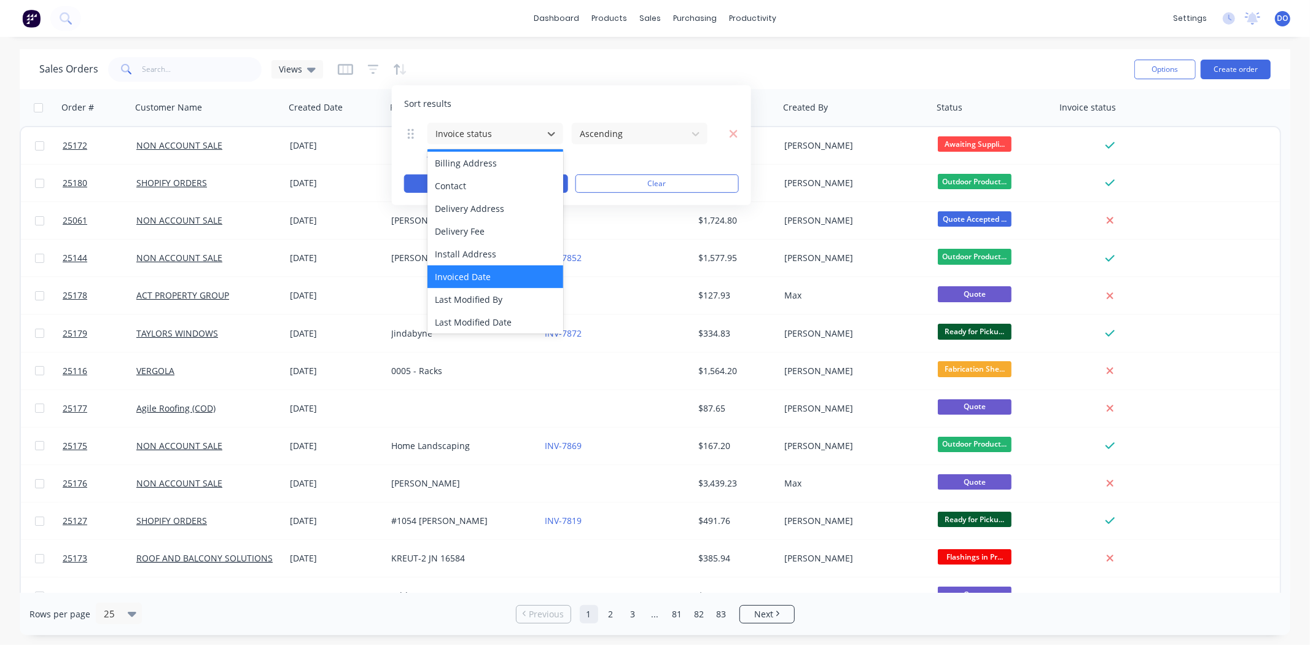
click at [499, 279] on div "Invoiced Date" at bounding box center [495, 276] width 136 height 23
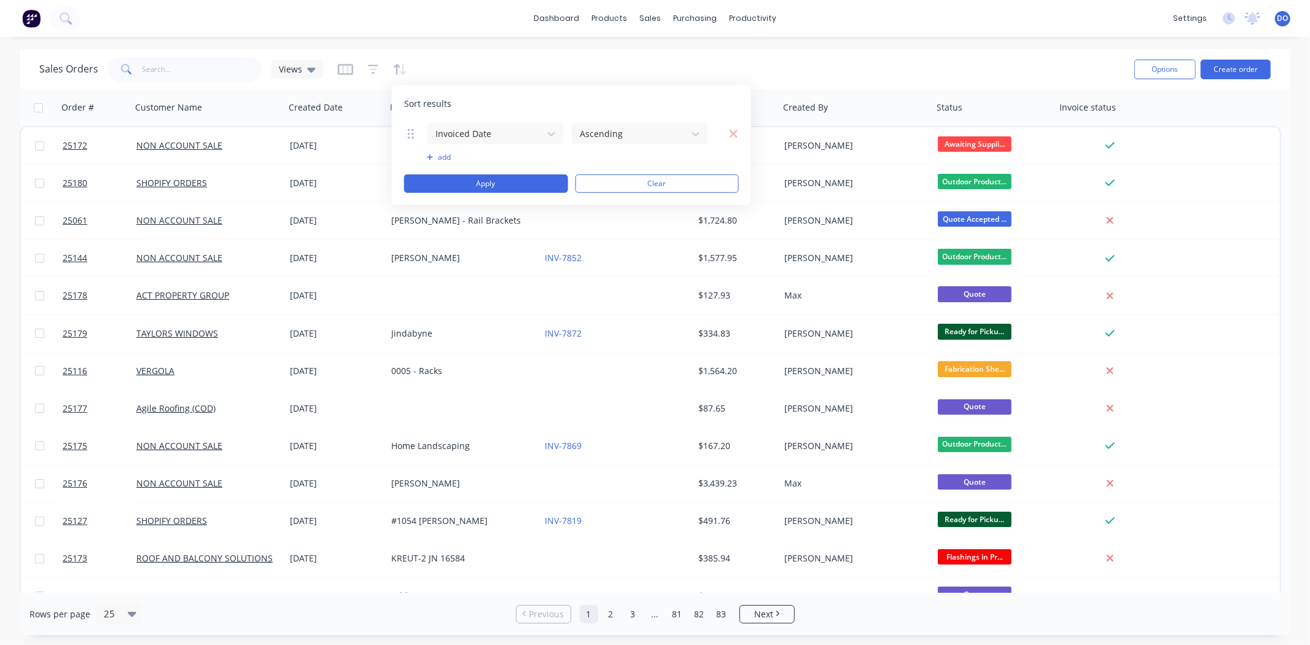
click at [643, 121] on div "Sort results Invoiced Date Ascending To pick up a draggable item, press the spa…" at bounding box center [571, 145] width 359 height 120
click at [645, 134] on div at bounding box center [629, 133] width 103 height 15
click at [428, 157] on icon "button" at bounding box center [430, 157] width 7 height 7
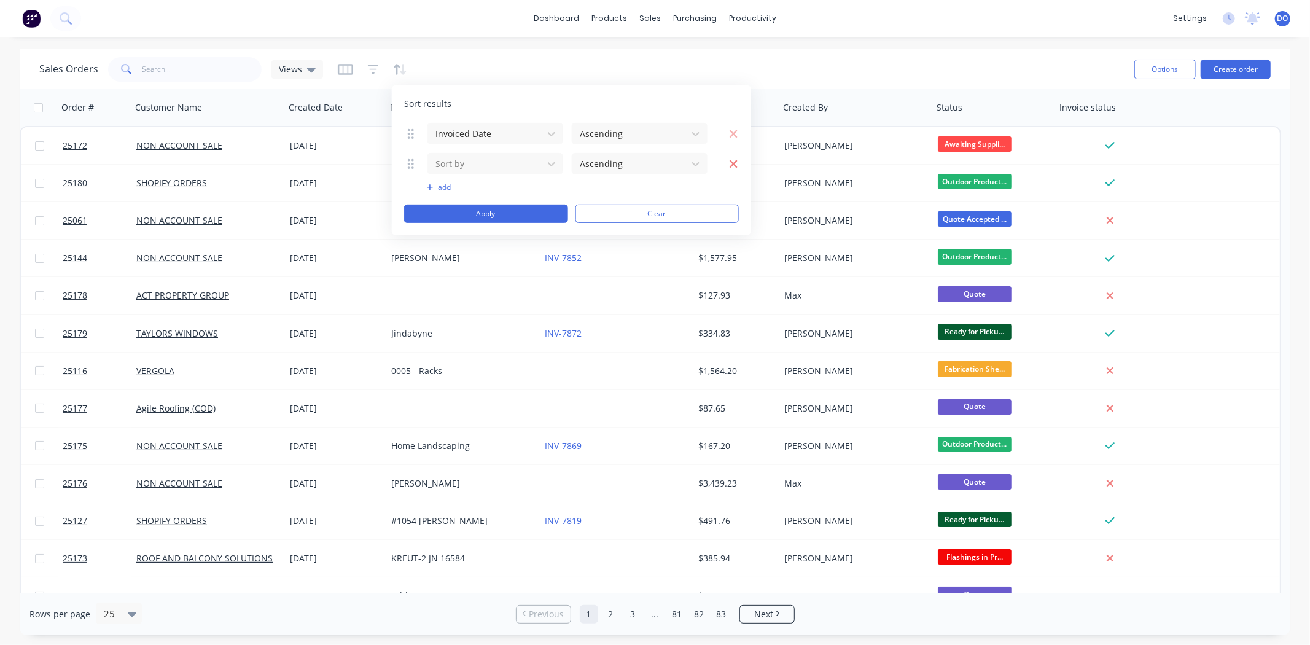
click at [734, 169] on icon "button" at bounding box center [733, 163] width 9 height 12
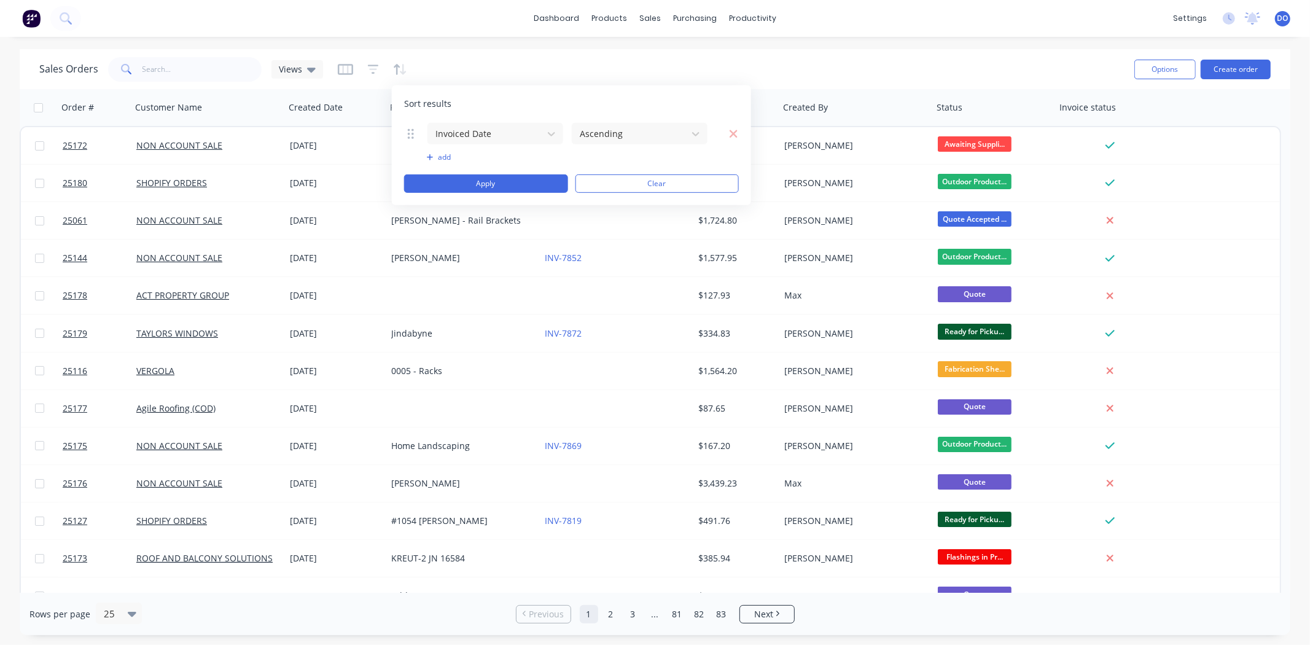
click at [739, 138] on div "Sort results Invoiced Date Ascending To pick up a draggable item, press the spa…" at bounding box center [571, 145] width 359 height 120
click at [739, 134] on div "Sort results Invoiced Date Ascending To pick up a draggable item, press the spa…" at bounding box center [571, 145] width 359 height 120
click at [735, 137] on icon "button" at bounding box center [733, 133] width 9 height 12
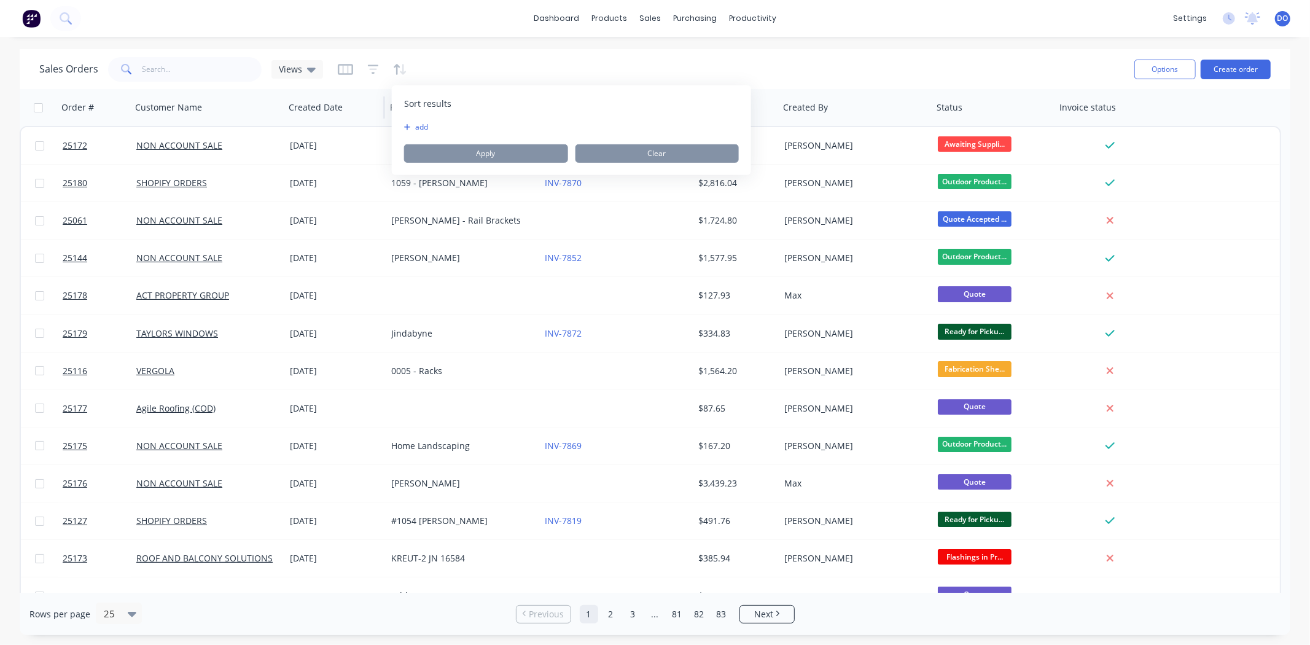
click at [359, 94] on div "Created Date" at bounding box center [334, 107] width 101 height 37
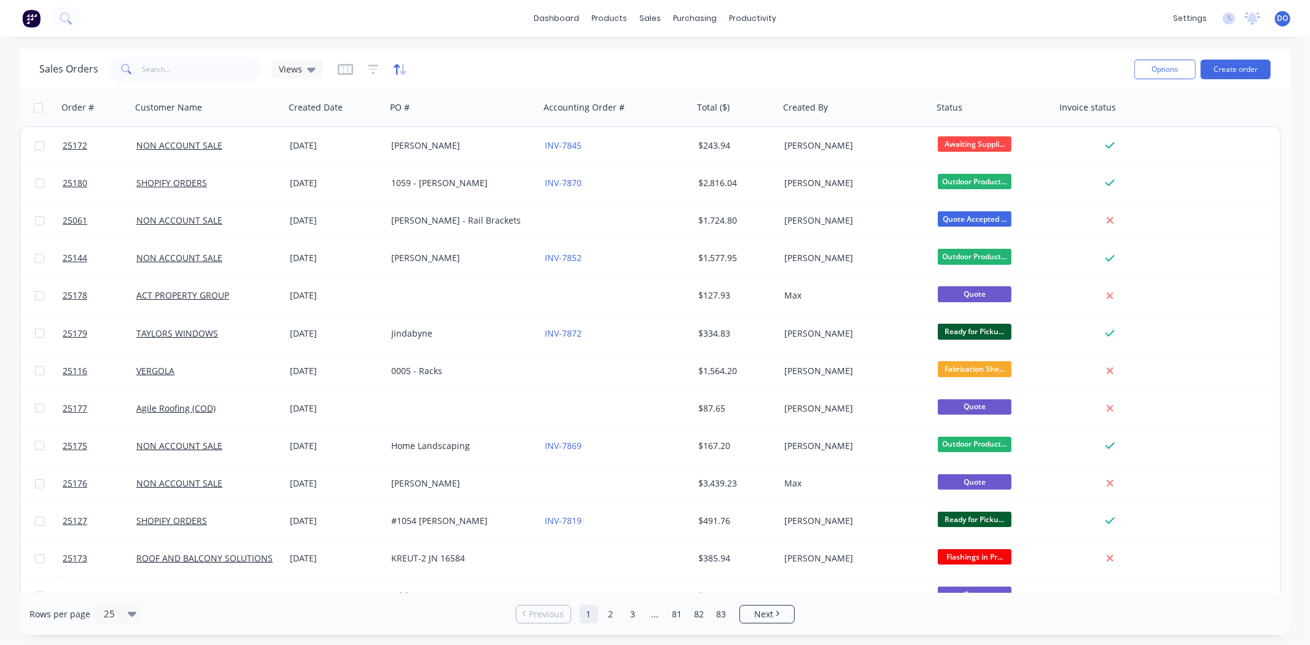
click at [395, 65] on icon "button" at bounding box center [397, 69] width 6 height 10
click at [373, 66] on icon "button" at bounding box center [373, 69] width 11 height 12
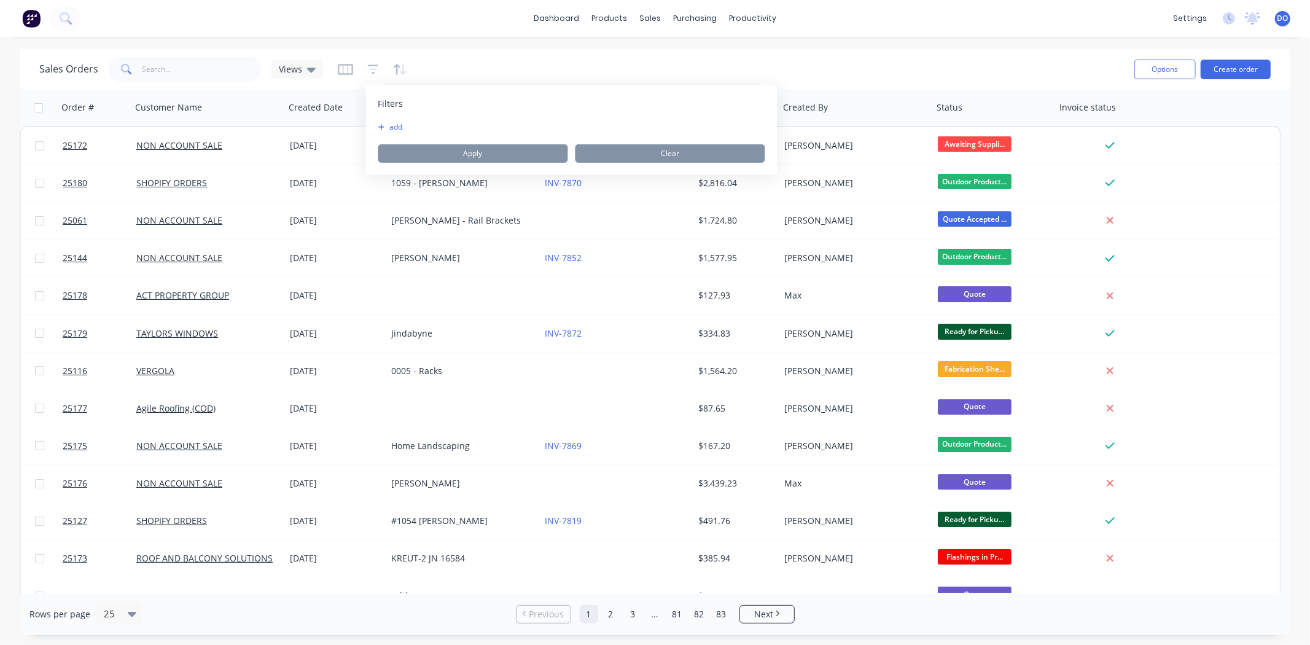
click at [387, 130] on button "add" at bounding box center [393, 127] width 31 height 10
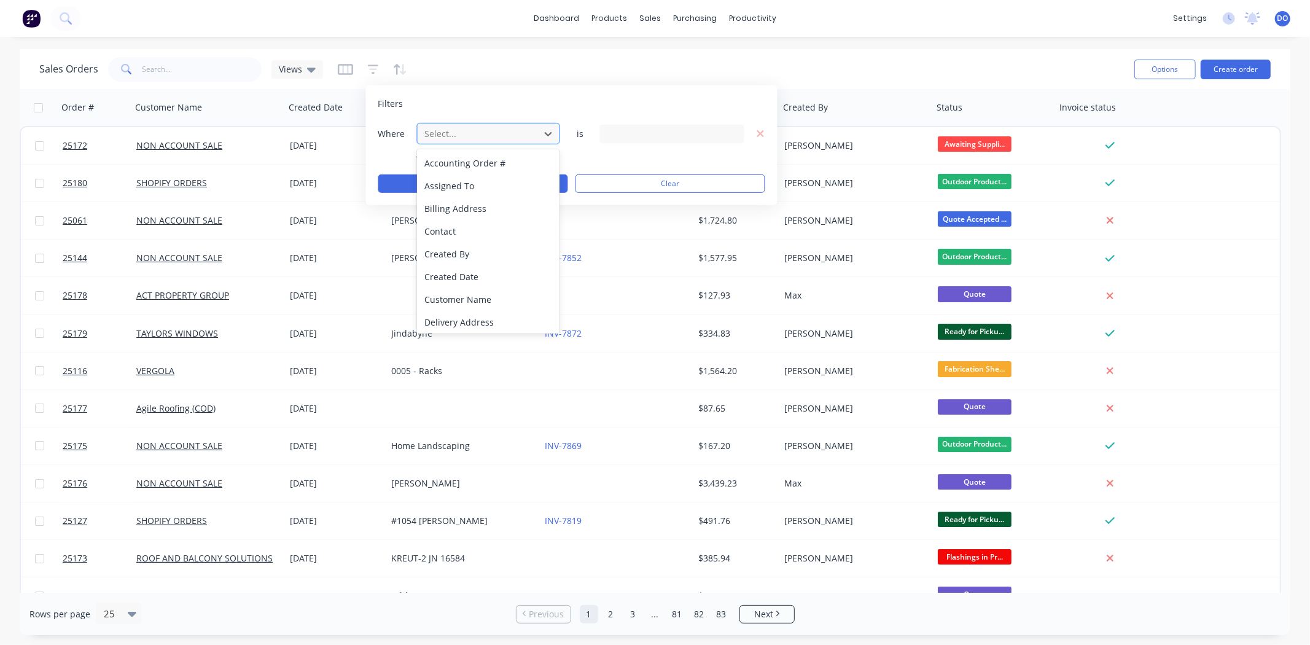
click at [461, 125] on div "Select..." at bounding box center [478, 133] width 117 height 20
click at [475, 248] on div "Invoiced Date" at bounding box center [488, 254] width 143 height 23
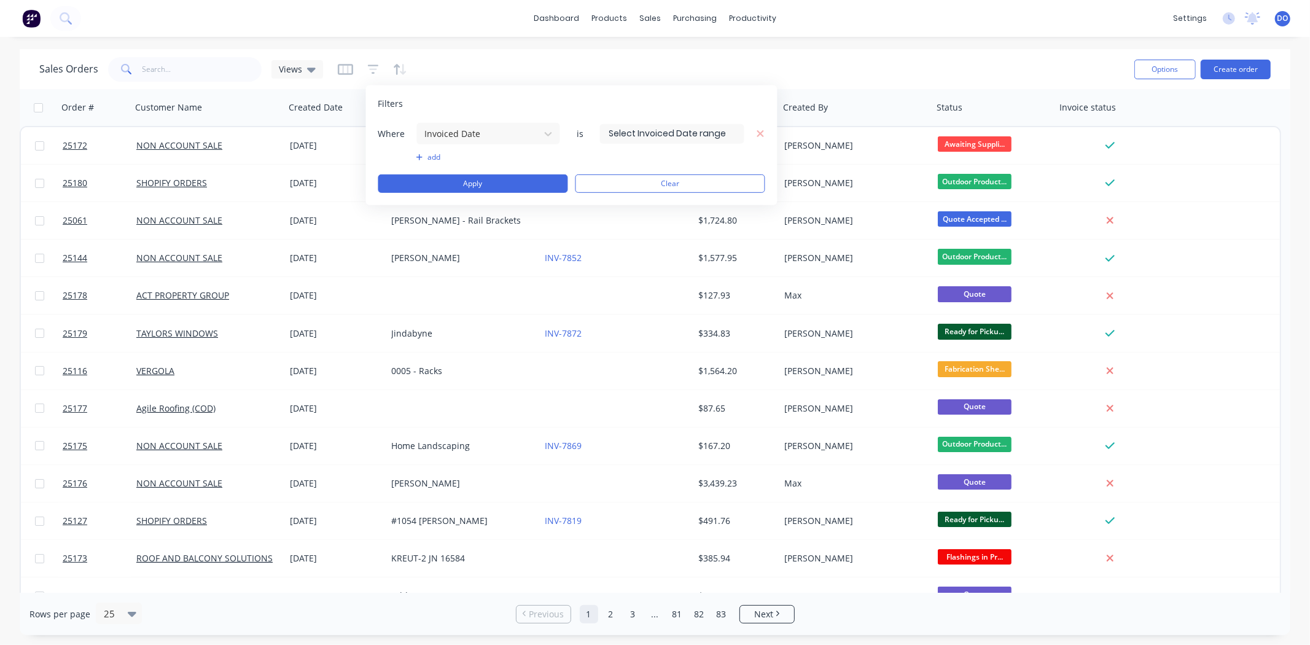
click at [682, 131] on input at bounding box center [672, 133] width 143 height 18
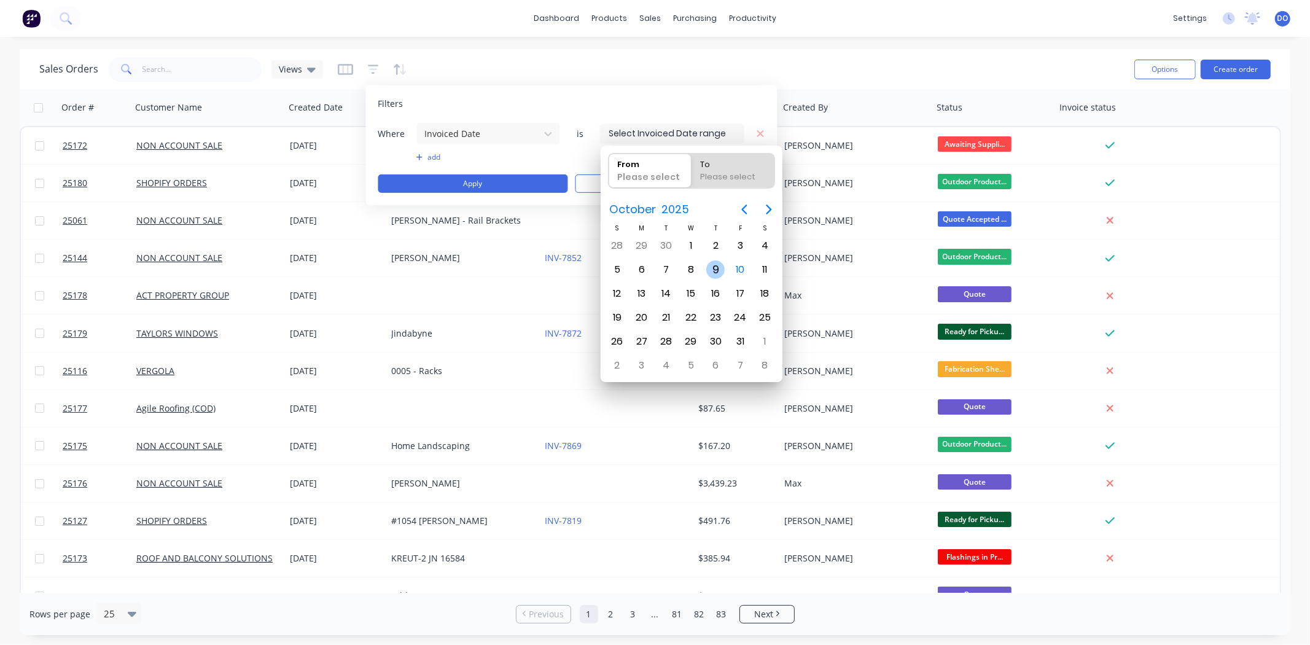
click at [707, 265] on div "9" at bounding box center [715, 269] width 18 height 18
type input "[DATE]"
radio input "false"
radio input "true"
click at [715, 261] on div "9" at bounding box center [715, 269] width 18 height 18
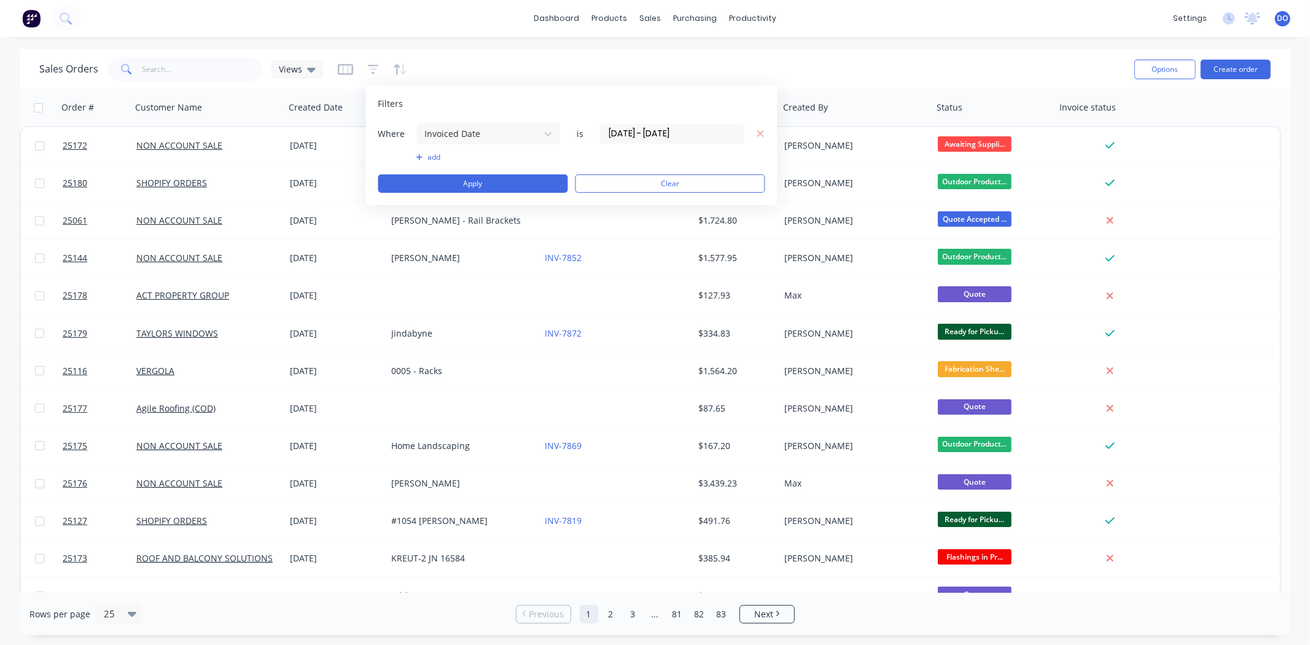
click at [636, 133] on input "09/10/25 - 09/10/25" at bounding box center [672, 133] width 143 height 18
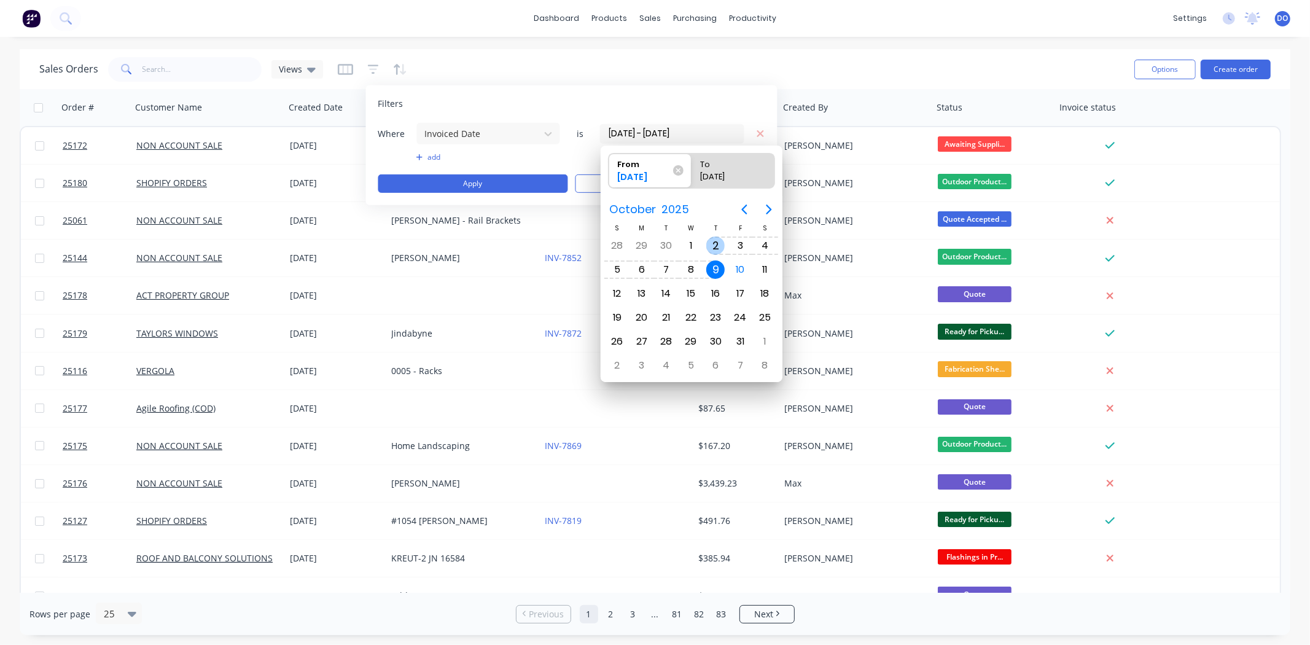
click at [710, 246] on div "2" at bounding box center [715, 245] width 18 height 18
type input "02/10/25 - 09/10/25"
radio input "false"
radio input "true"
click at [700, 236] on div "Oct 1" at bounding box center [691, 245] width 25 height 23
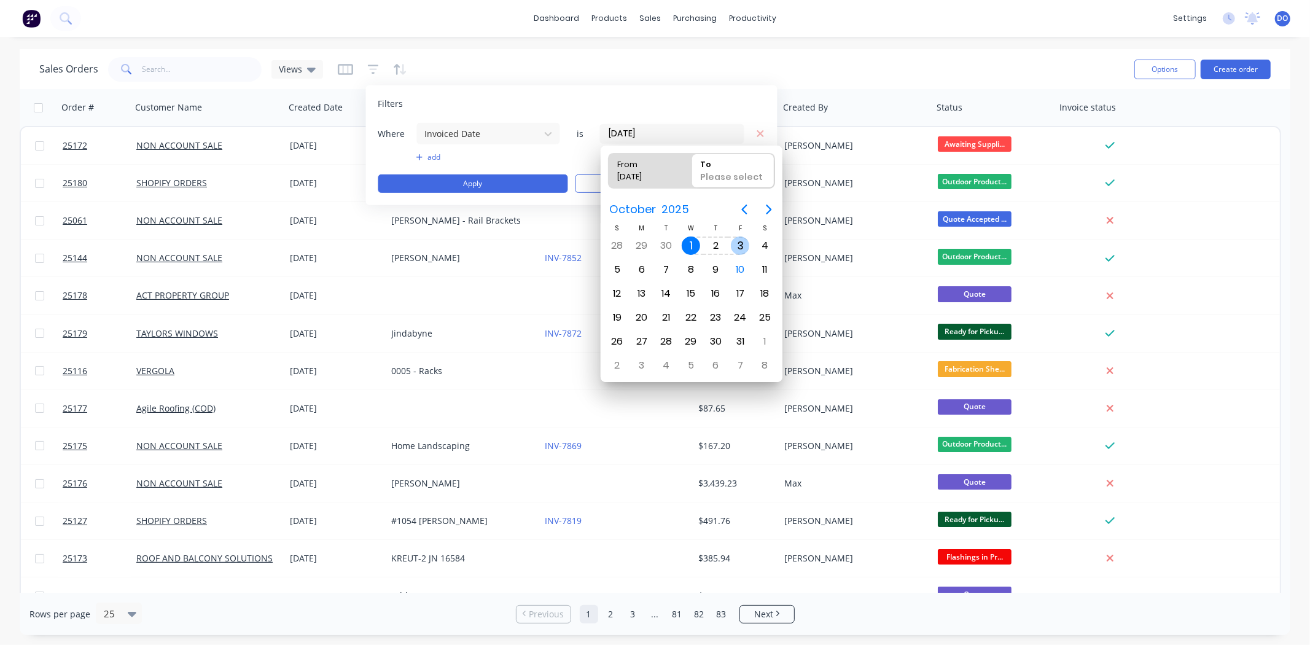
click at [739, 243] on div "3" at bounding box center [740, 245] width 18 height 18
type input "01/10/25 - 03/10/25"
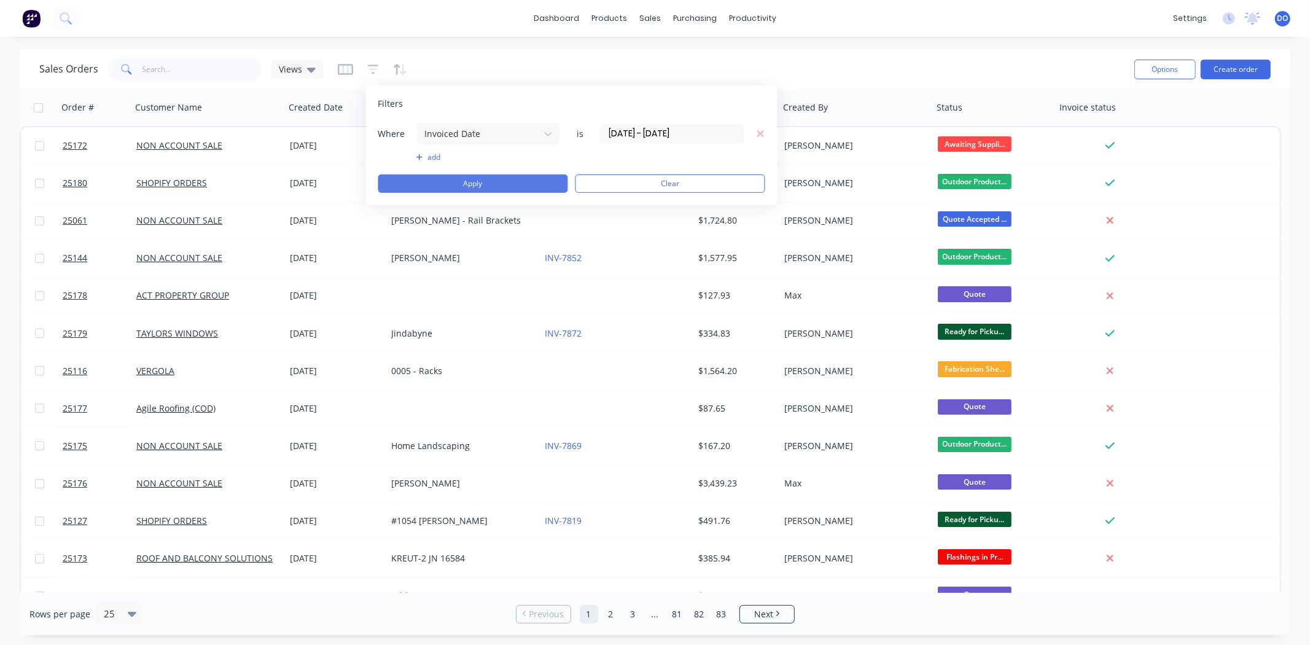
click at [510, 177] on button "Apply" at bounding box center [473, 183] width 190 height 18
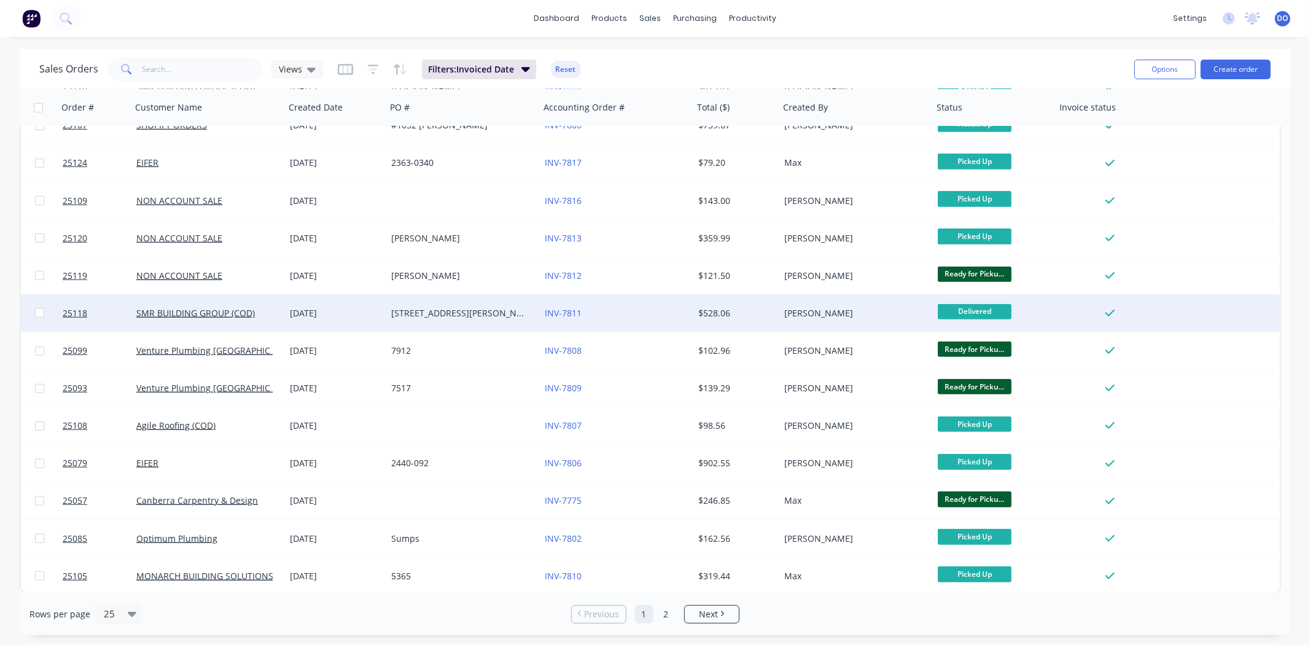
scroll to position [471, 0]
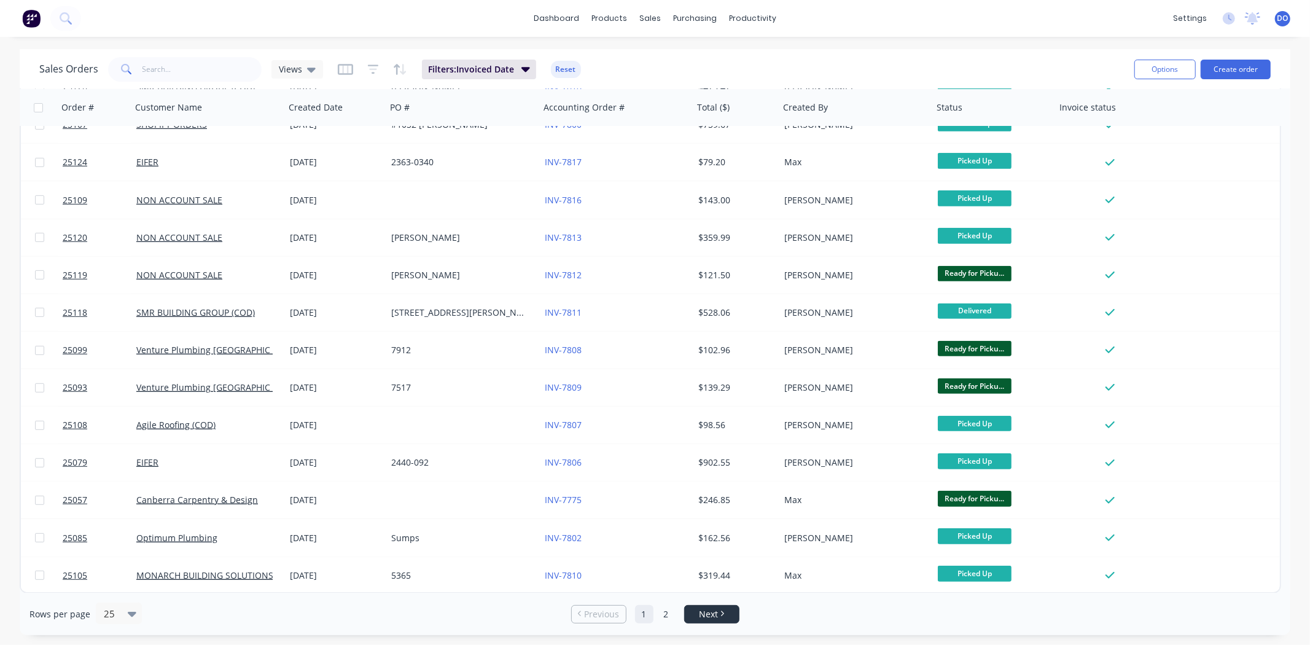
click at [713, 611] on span "Next" at bounding box center [708, 614] width 19 height 12
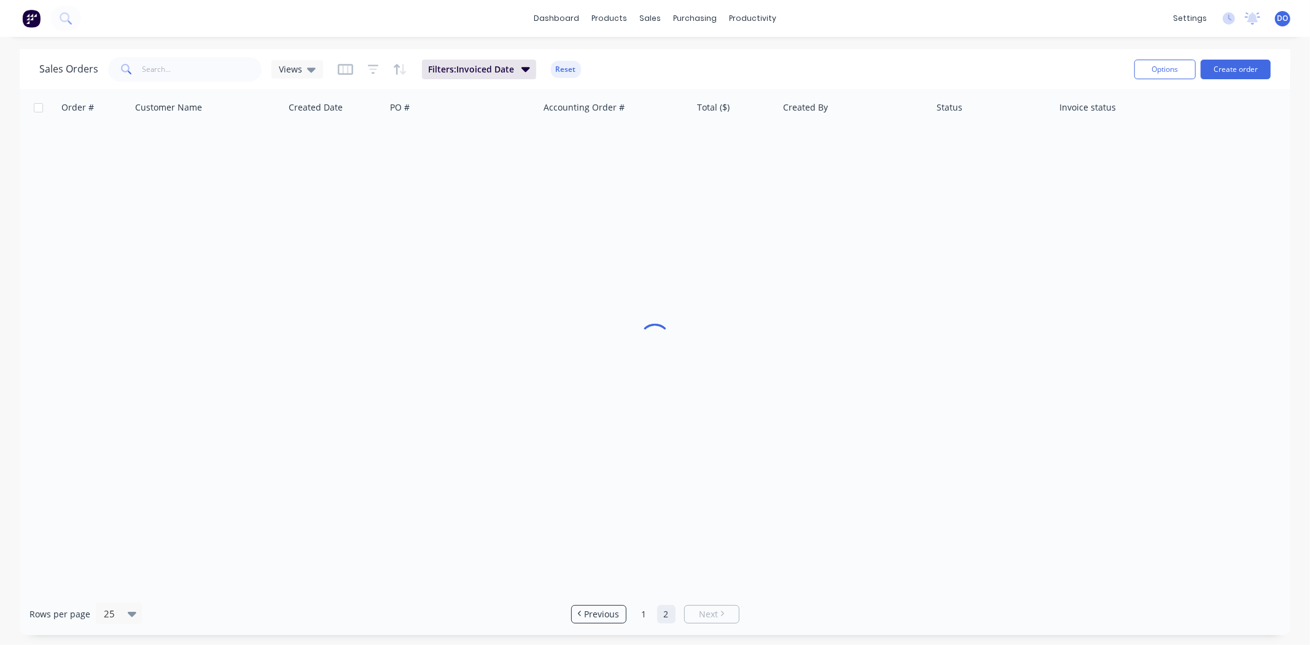
scroll to position [0, 0]
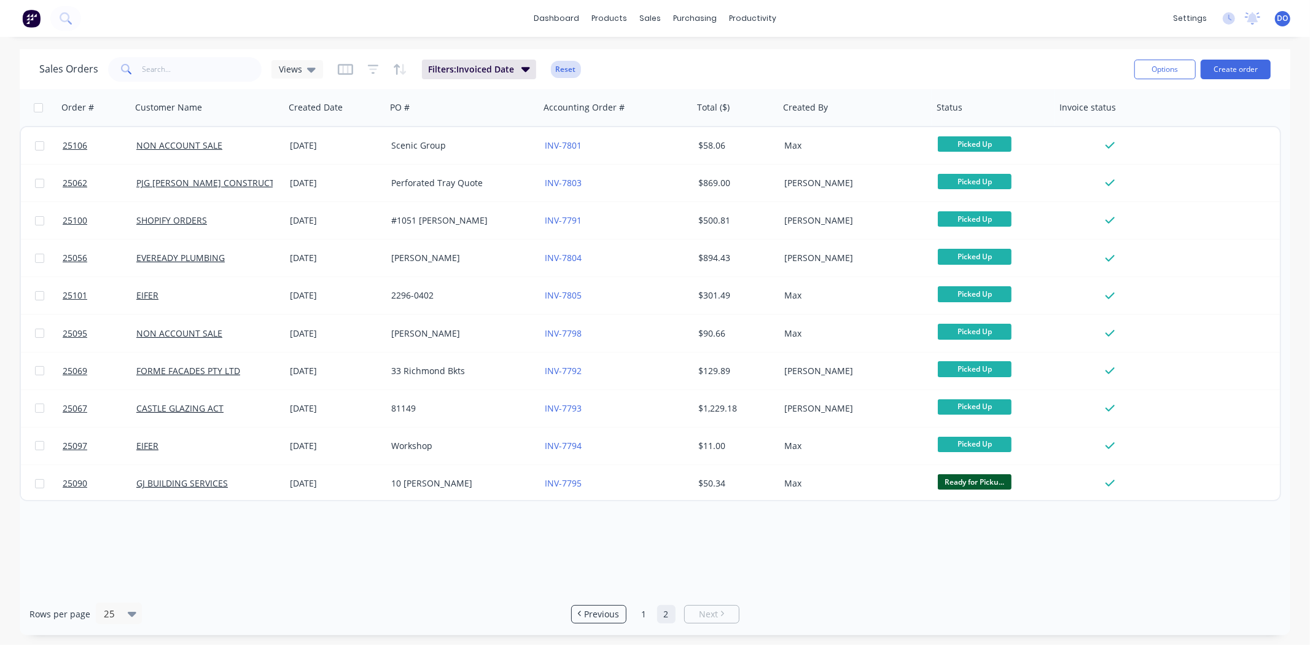
click at [566, 63] on button "Reset" at bounding box center [566, 69] width 30 height 17
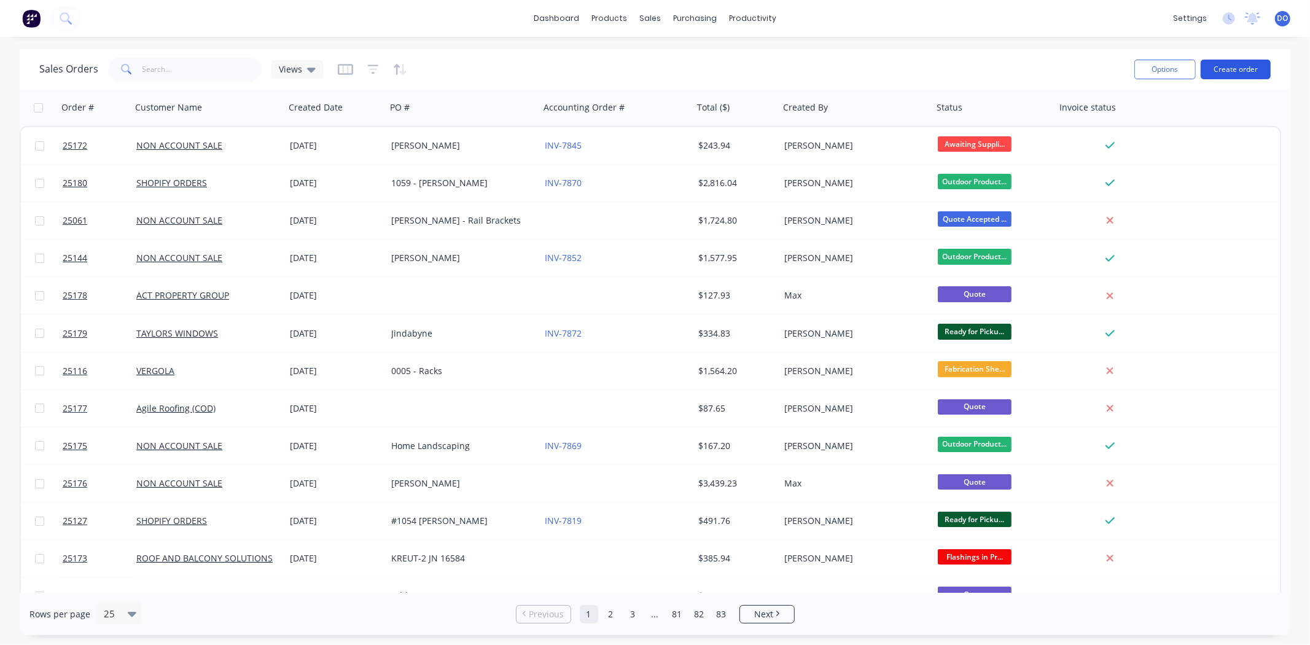
click at [1220, 66] on button "Create order" at bounding box center [1236, 70] width 70 height 20
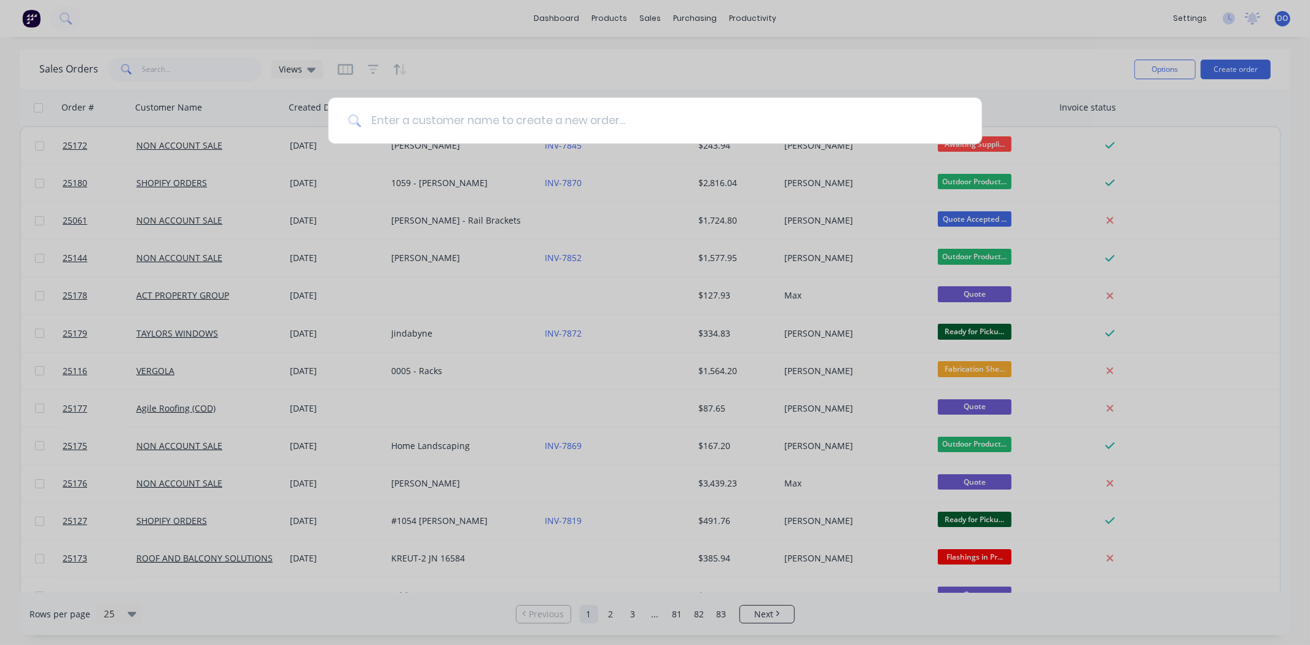
click at [396, 114] on input at bounding box center [661, 121] width 601 height 46
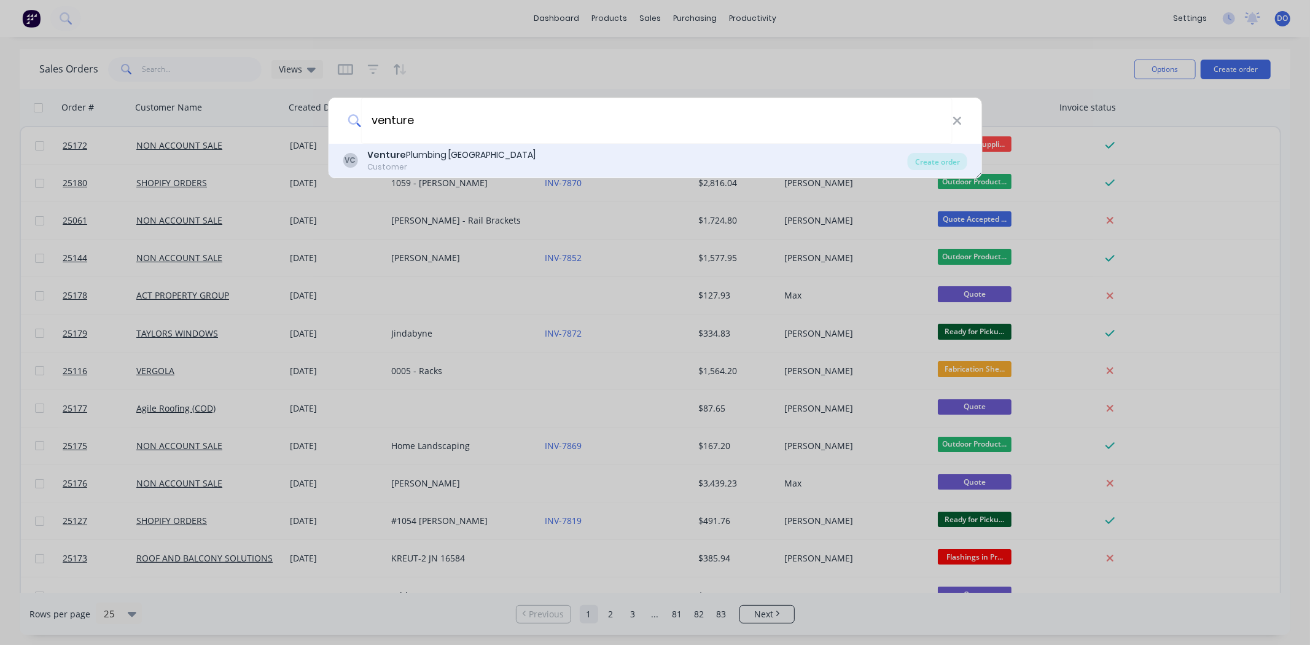
type input "venture"
click at [376, 168] on div "Customer" at bounding box center [451, 167] width 168 height 11
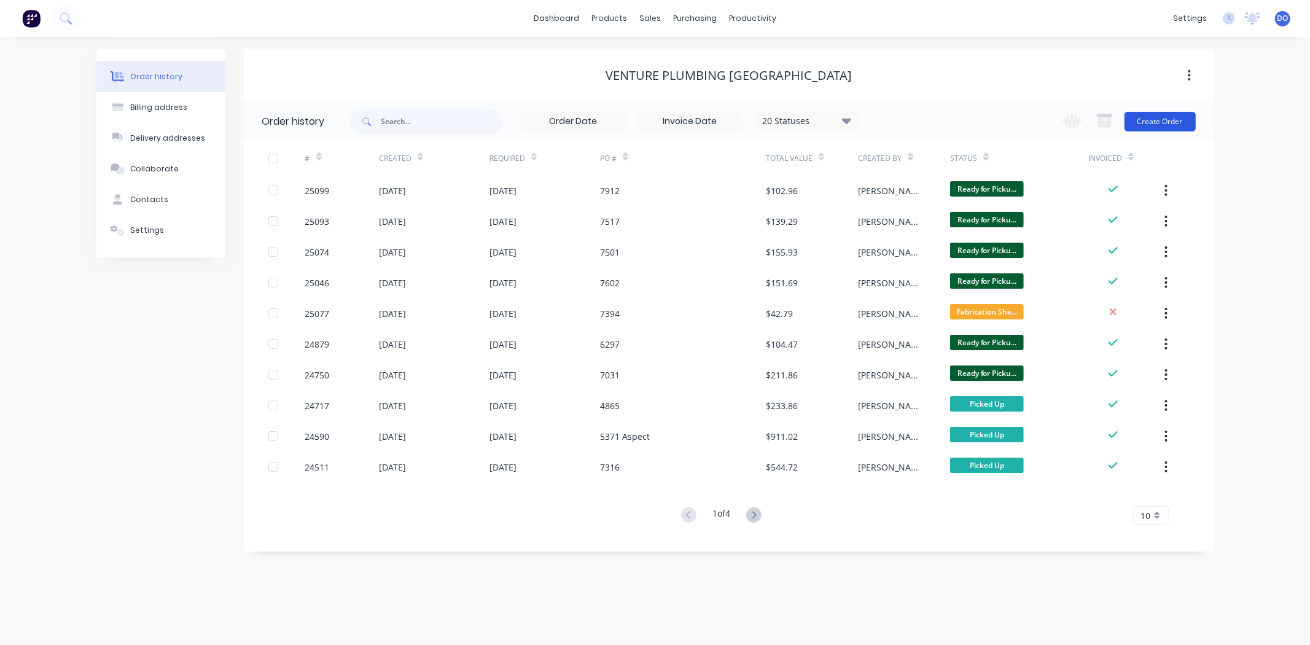
click at [1145, 129] on button "Create Order" at bounding box center [1159, 122] width 71 height 20
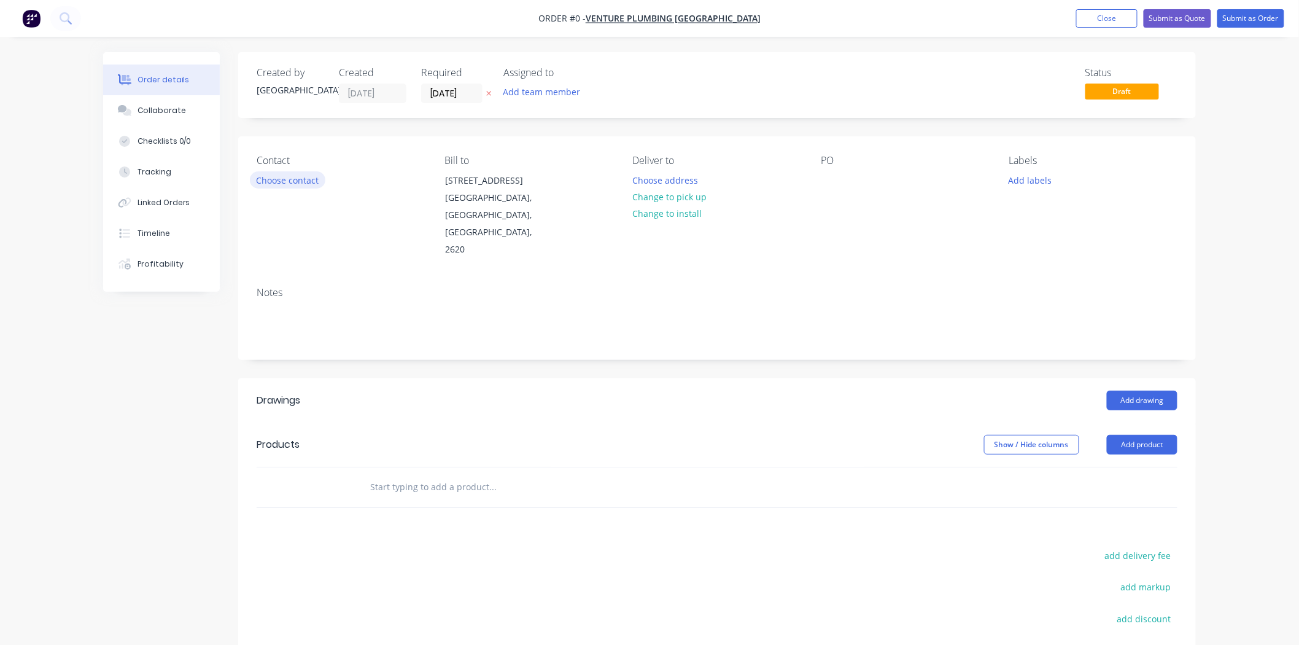
click at [292, 180] on button "Choose contact" at bounding box center [288, 179] width 76 height 17
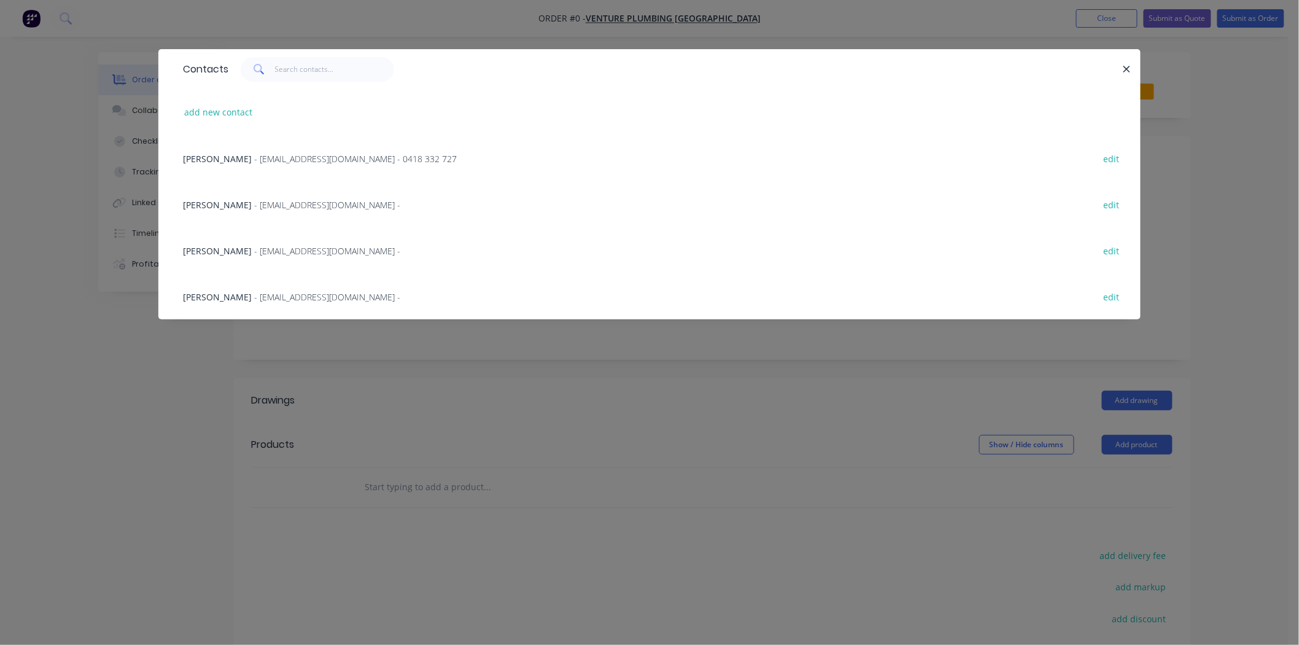
click at [279, 204] on span "- office@venturecbr.com.au -" at bounding box center [327, 205] width 146 height 12
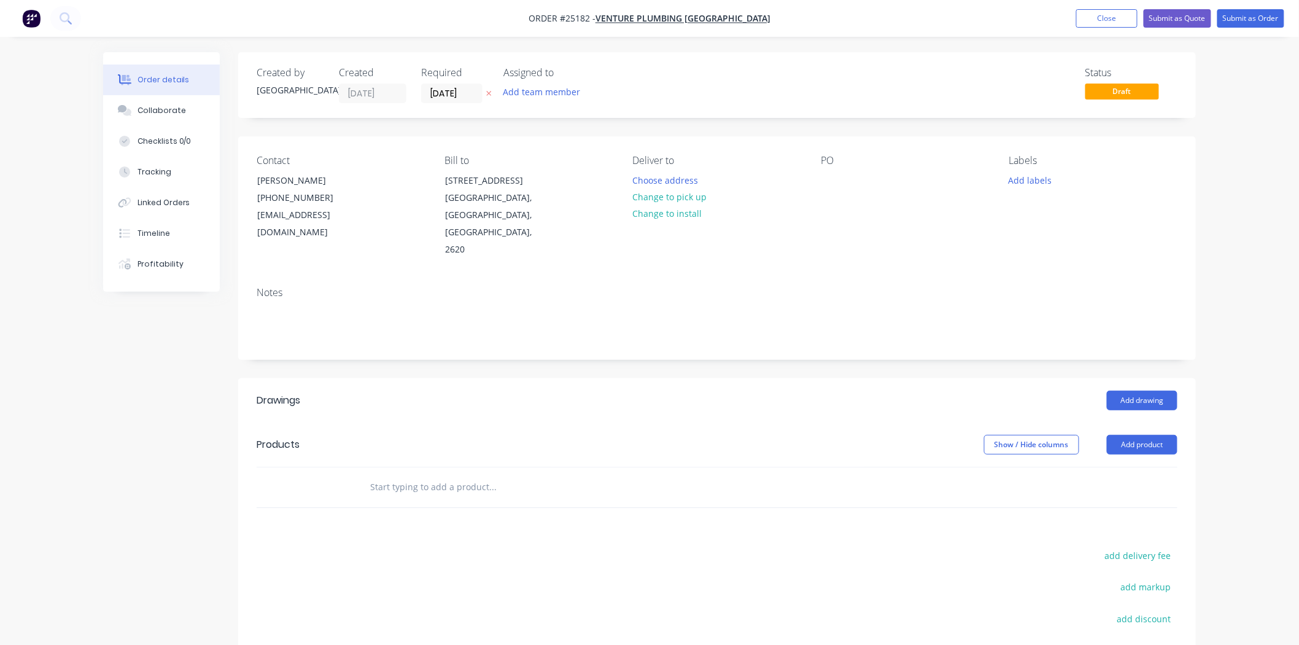
click at [690, 197] on button "Change to pick up" at bounding box center [669, 197] width 87 height 17
click at [949, 220] on div "PO #7172" at bounding box center [905, 207] width 168 height 104
click at [1124, 17] on button "Close" at bounding box center [1106, 18] width 61 height 18
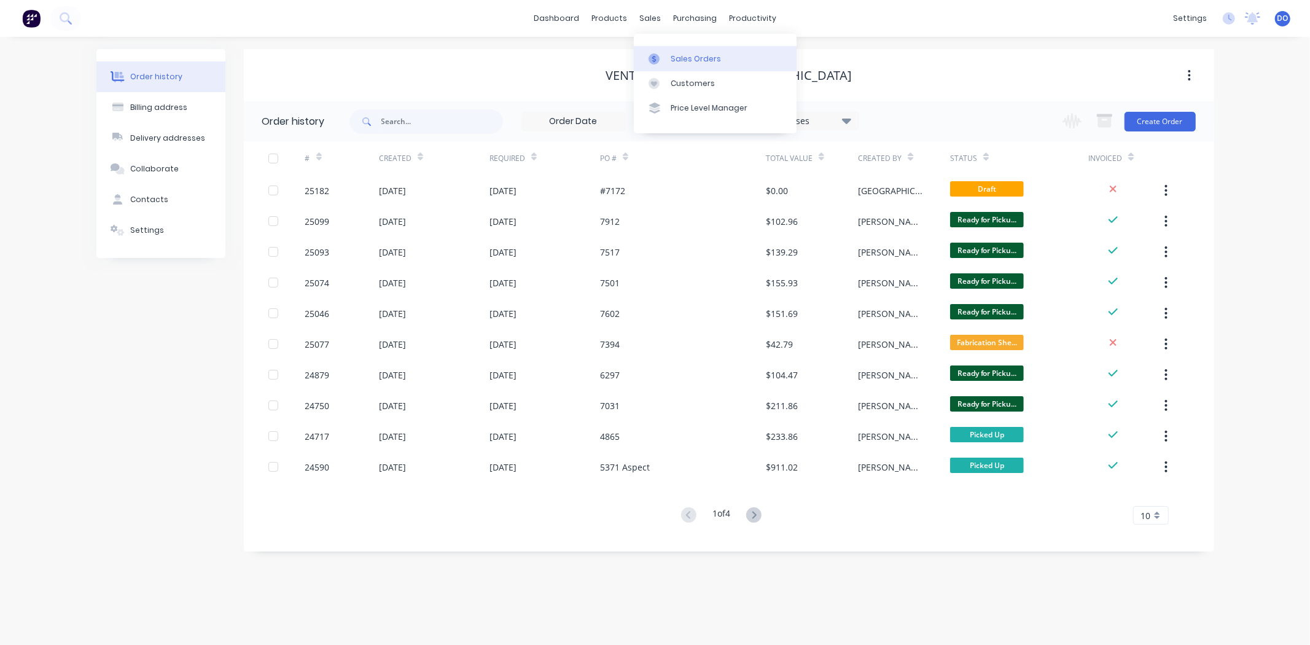
click at [671, 61] on div "Sales Orders" at bounding box center [696, 58] width 50 height 11
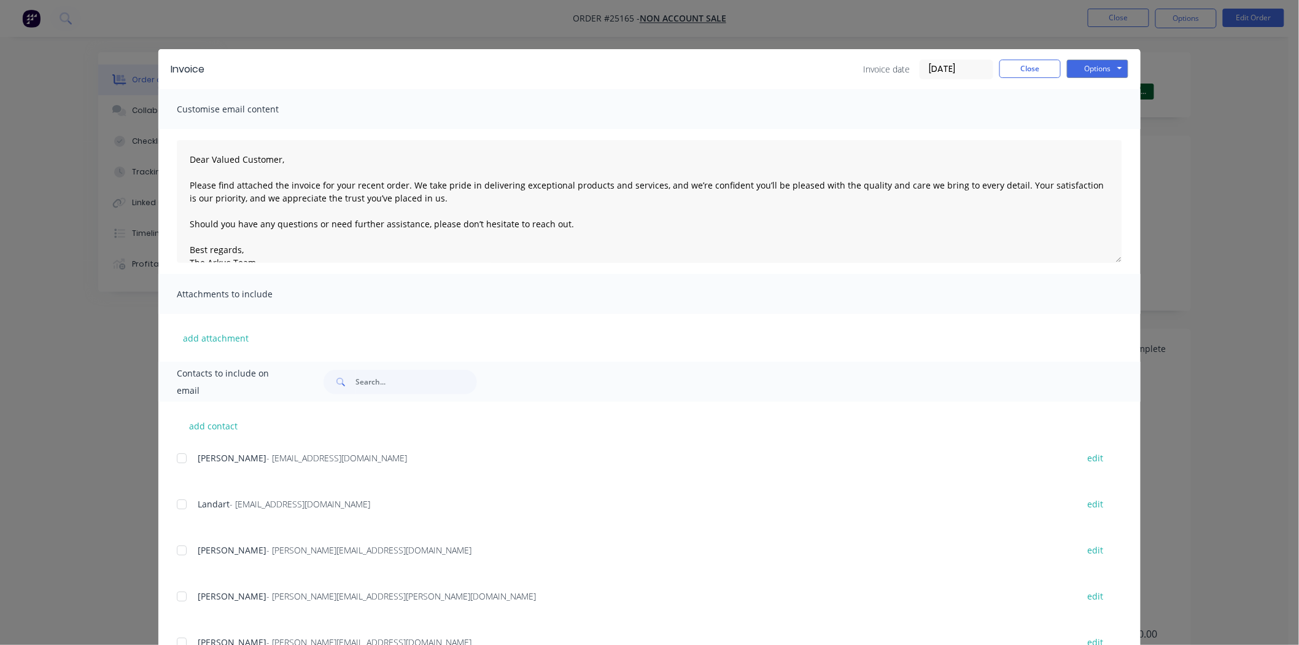
click at [1167, 175] on div "Invoice Invoice date 10/10/25 Close Options Preview Print Email Customise email…" at bounding box center [649, 322] width 1299 height 645
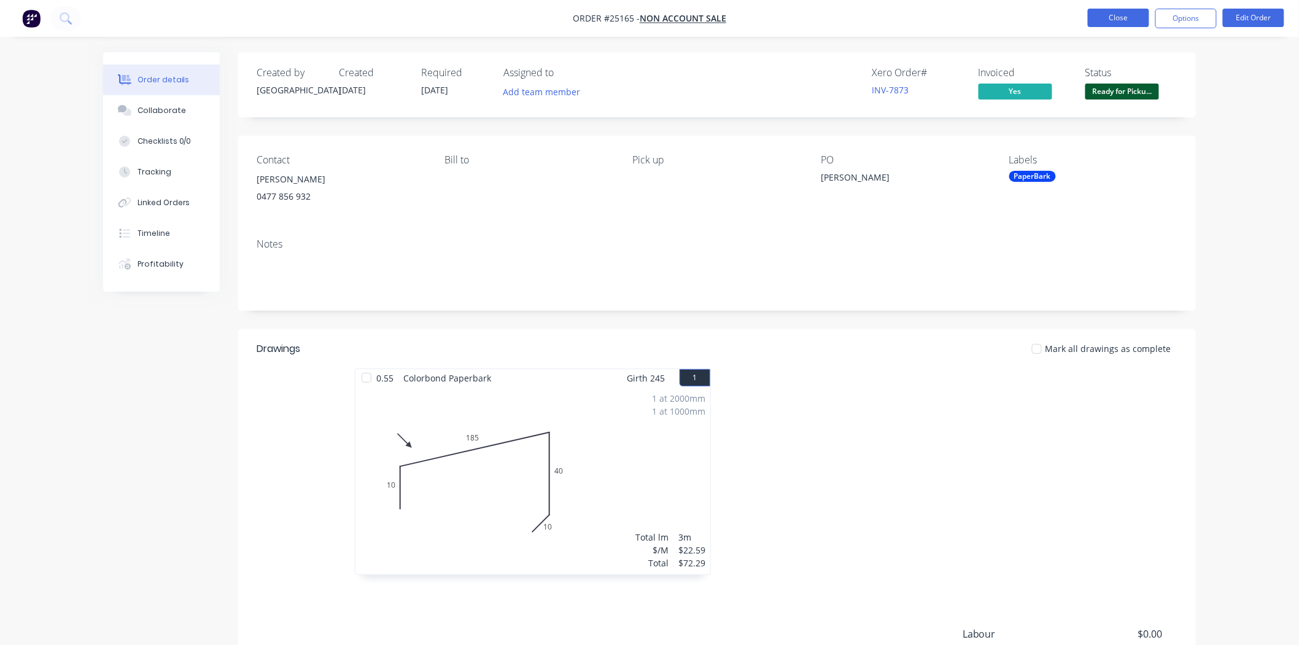
click at [1141, 20] on button "Close" at bounding box center [1118, 18] width 61 height 18
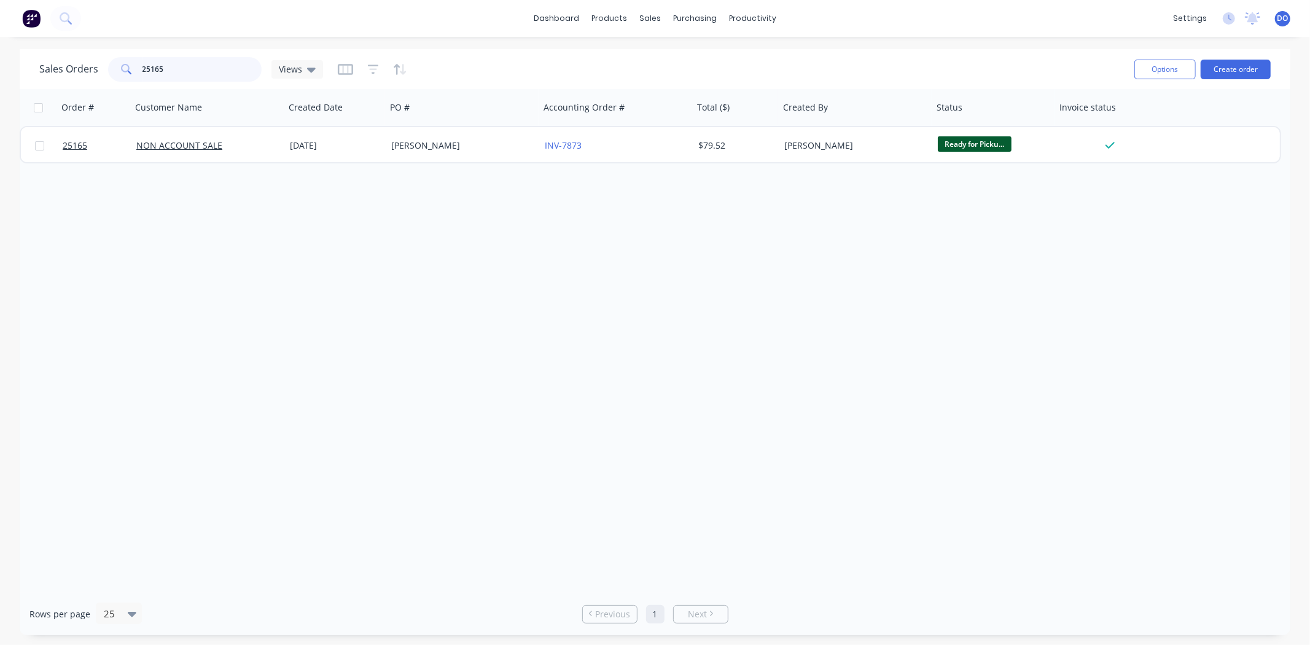
drag, startPoint x: 201, startPoint y: 77, endPoint x: 130, endPoint y: 70, distance: 71.6
click at [130, 70] on div "25165" at bounding box center [185, 69] width 154 height 25
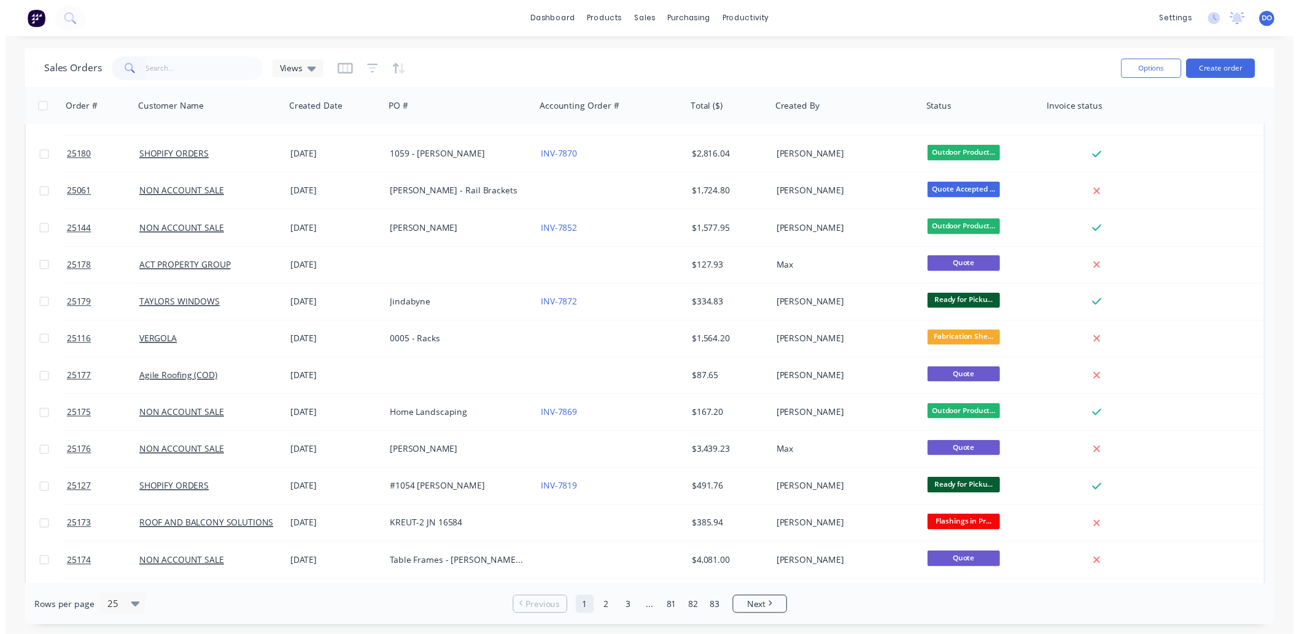
scroll to position [136, 0]
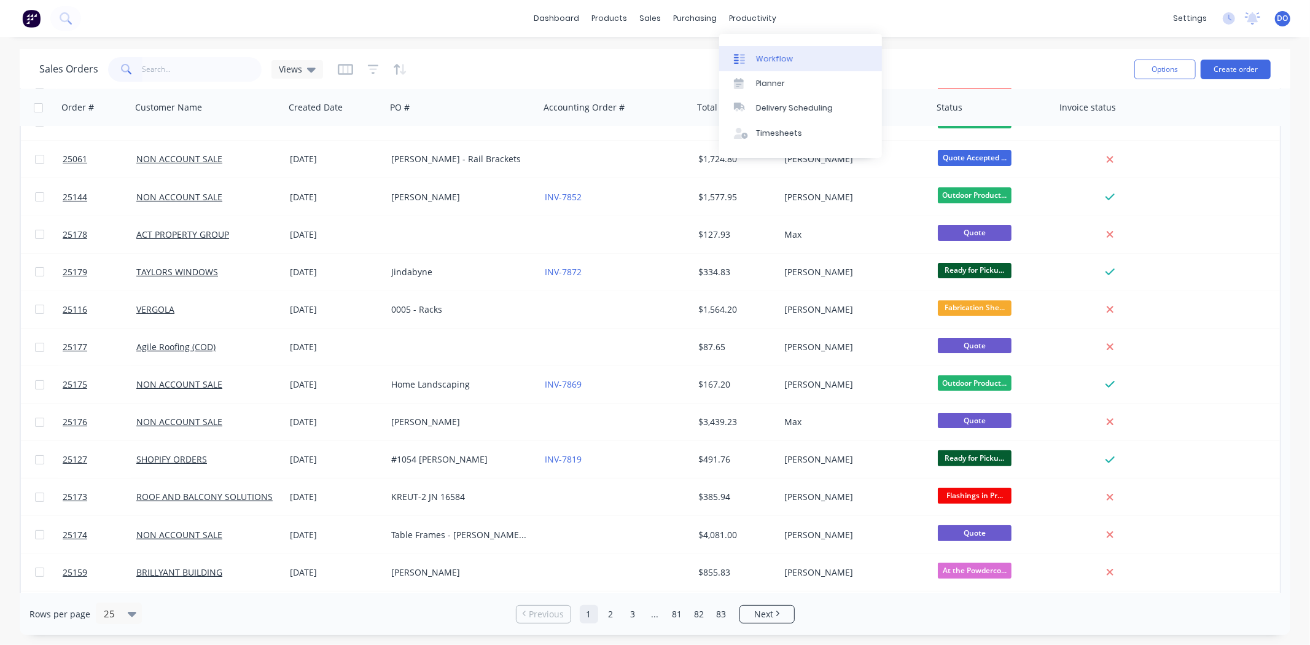
click at [766, 52] on link "Workflow" at bounding box center [800, 58] width 163 height 25
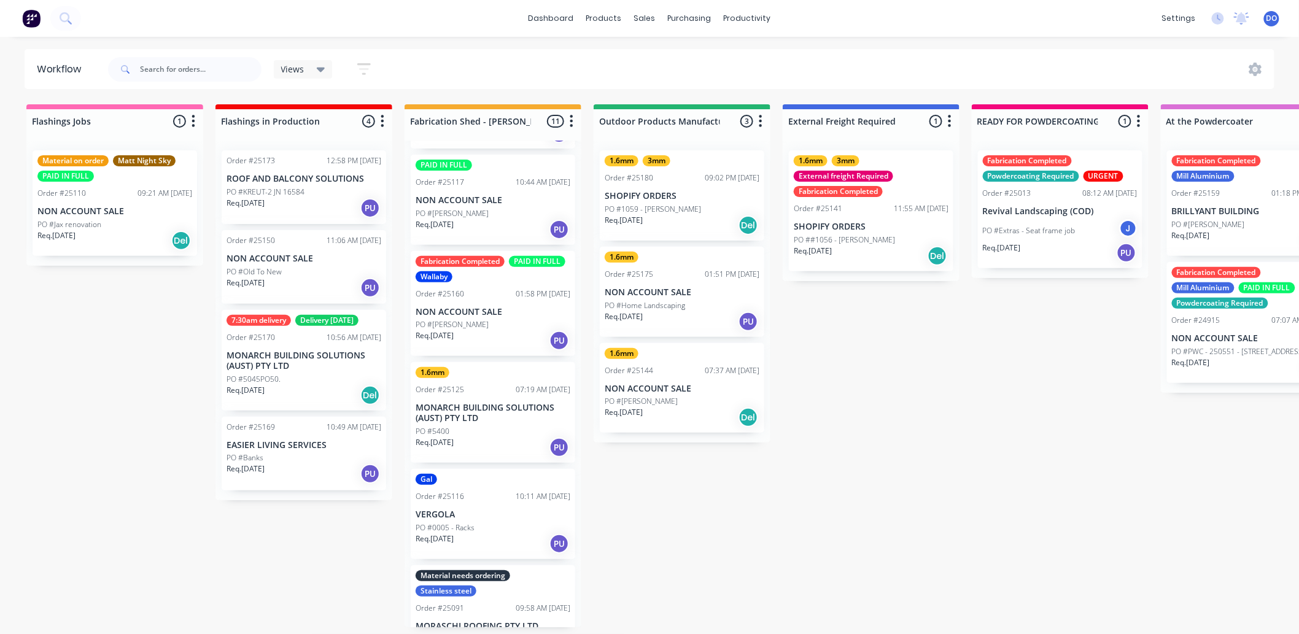
scroll to position [204, 0]
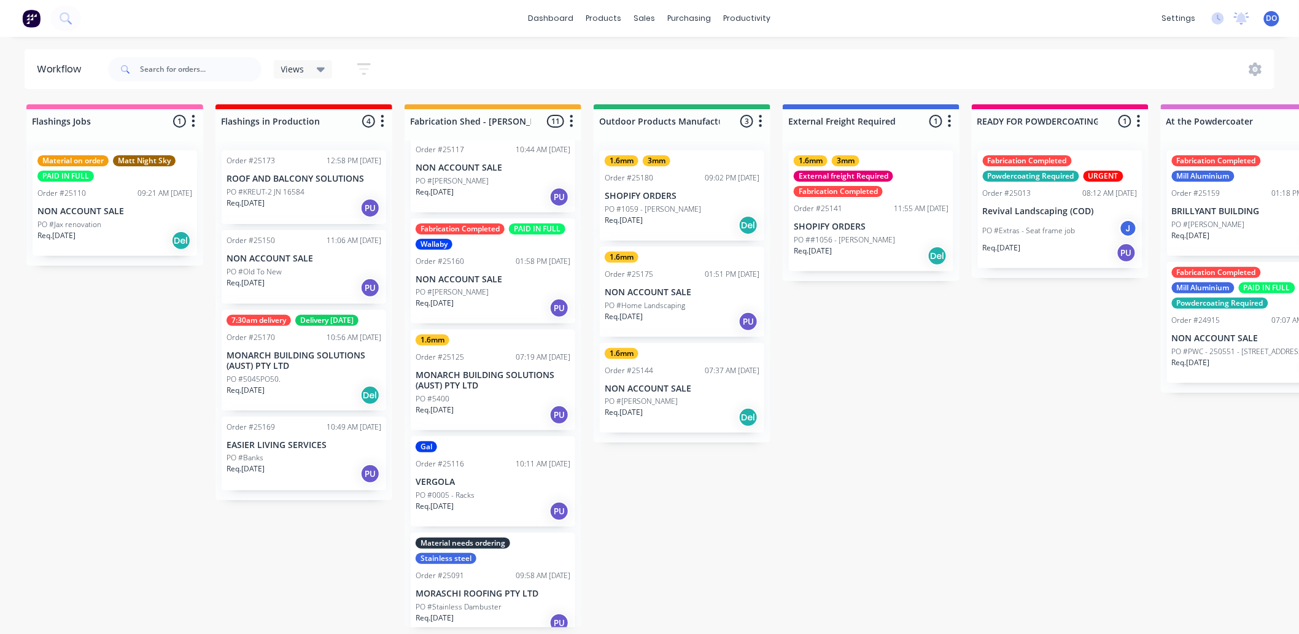
click at [483, 292] on div "PO #[PERSON_NAME]" at bounding box center [493, 292] width 155 height 11
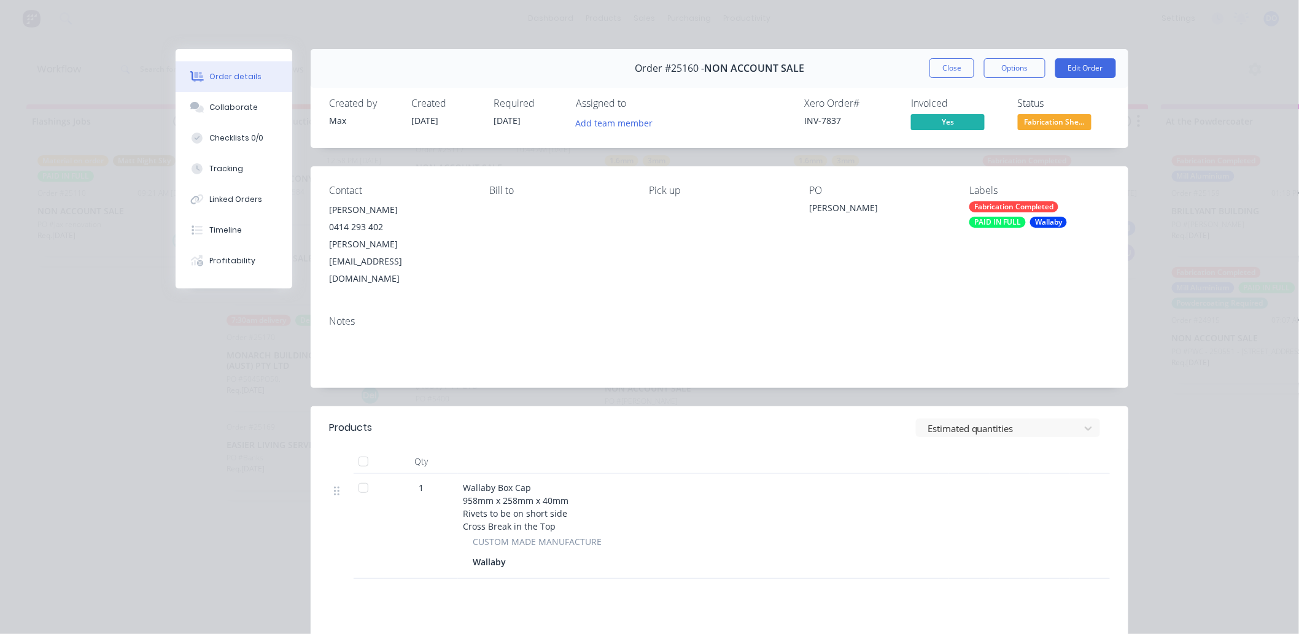
click at [1059, 130] on span "Fabrication She..." at bounding box center [1055, 121] width 74 height 15
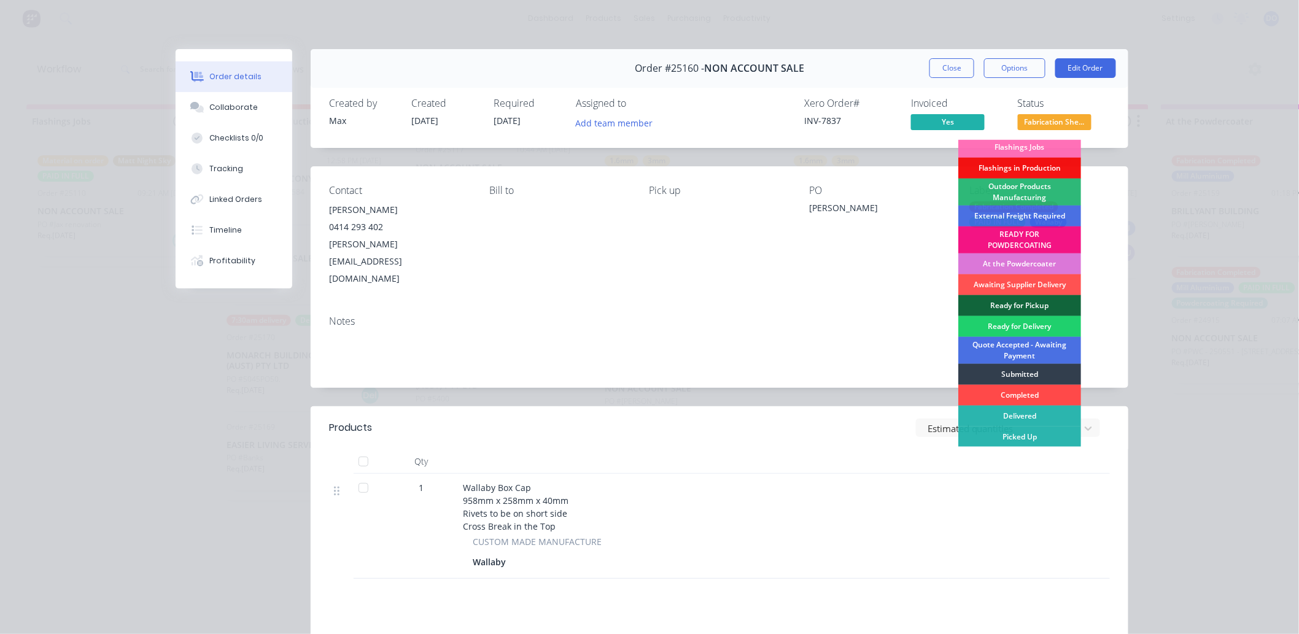
scroll to position [68, 0]
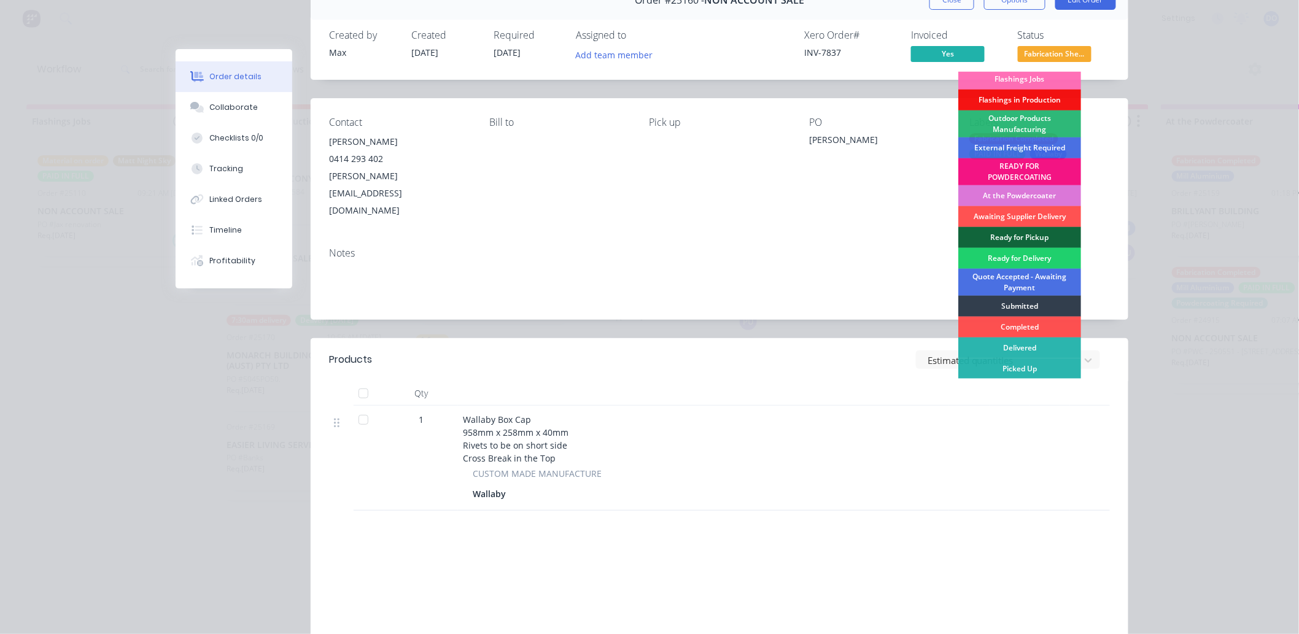
click at [753, 381] on div at bounding box center [703, 393] width 491 height 25
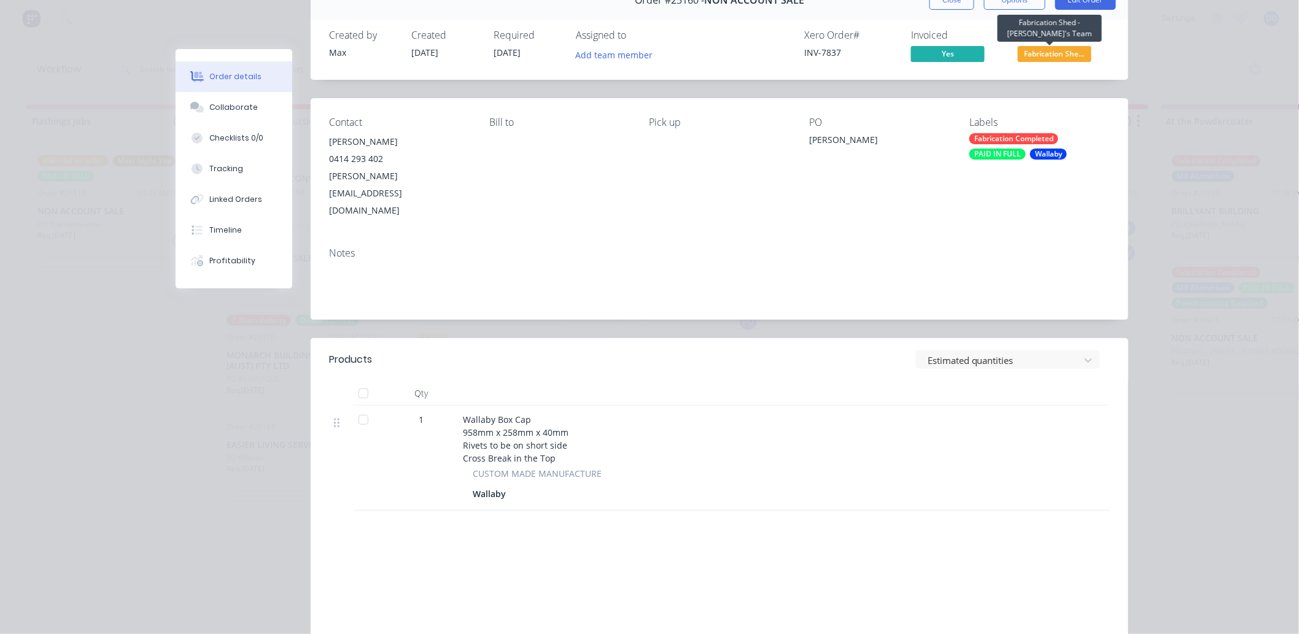
click at [1069, 50] on span "Fabrication She..." at bounding box center [1055, 53] width 74 height 15
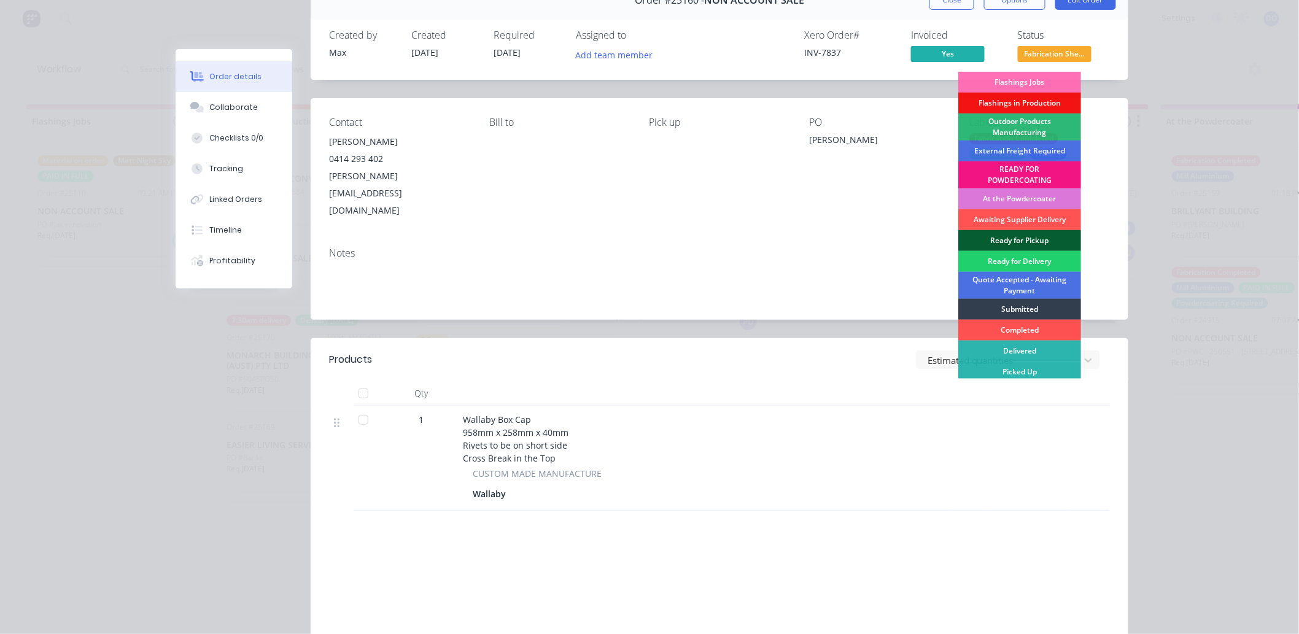
click at [1041, 242] on div "Ready for Pickup" at bounding box center [1020, 240] width 123 height 21
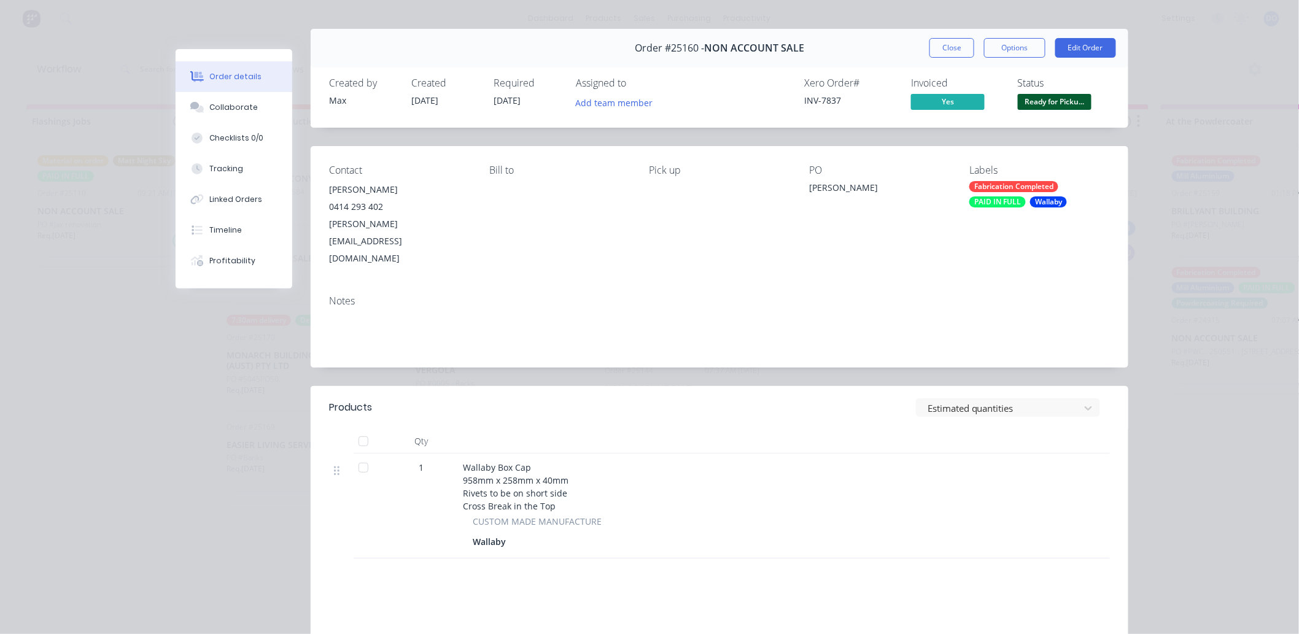
scroll to position [0, 0]
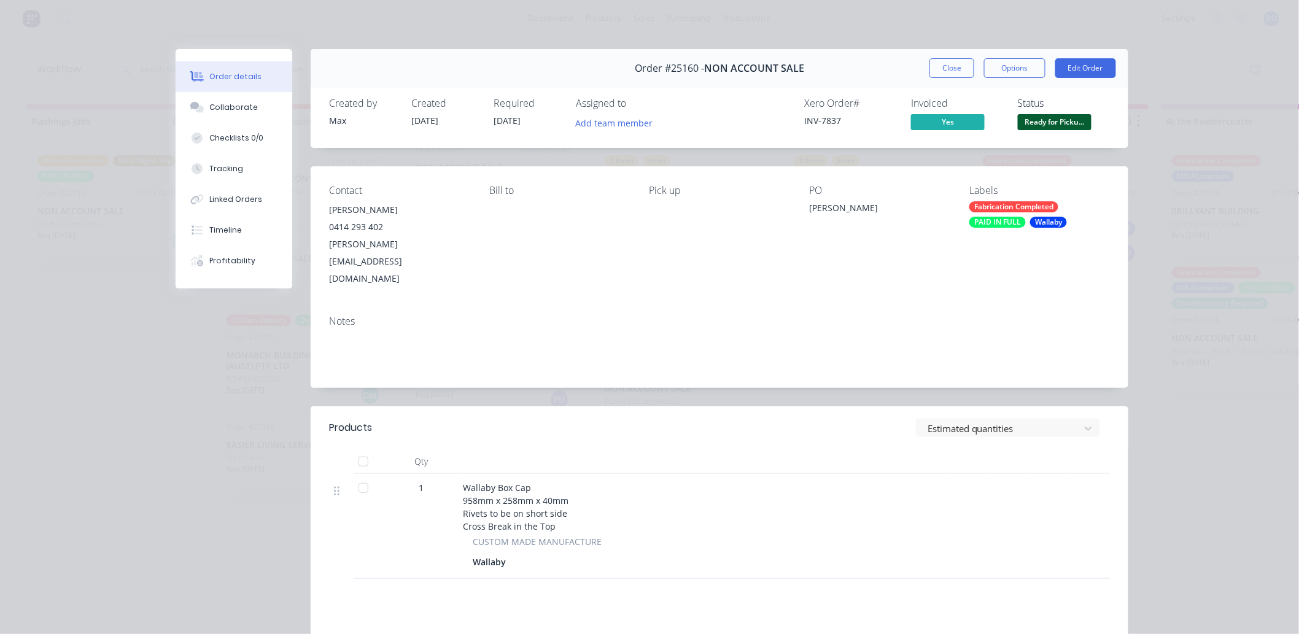
click at [933, 62] on button "Close" at bounding box center [952, 68] width 45 height 20
